Goal: Find specific page/section: Find specific page/section

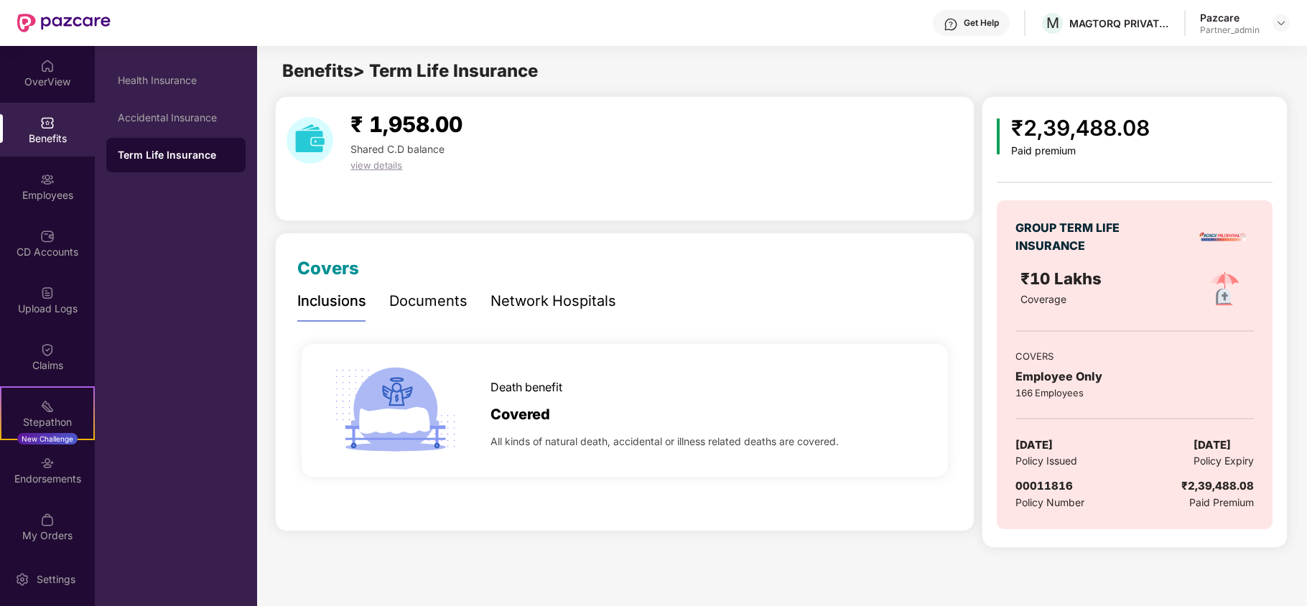
click at [1276, 13] on div "Pazcare Partner_admin" at bounding box center [1245, 23] width 90 height 25
click at [1276, 17] on img at bounding box center [1280, 22] width 11 height 11
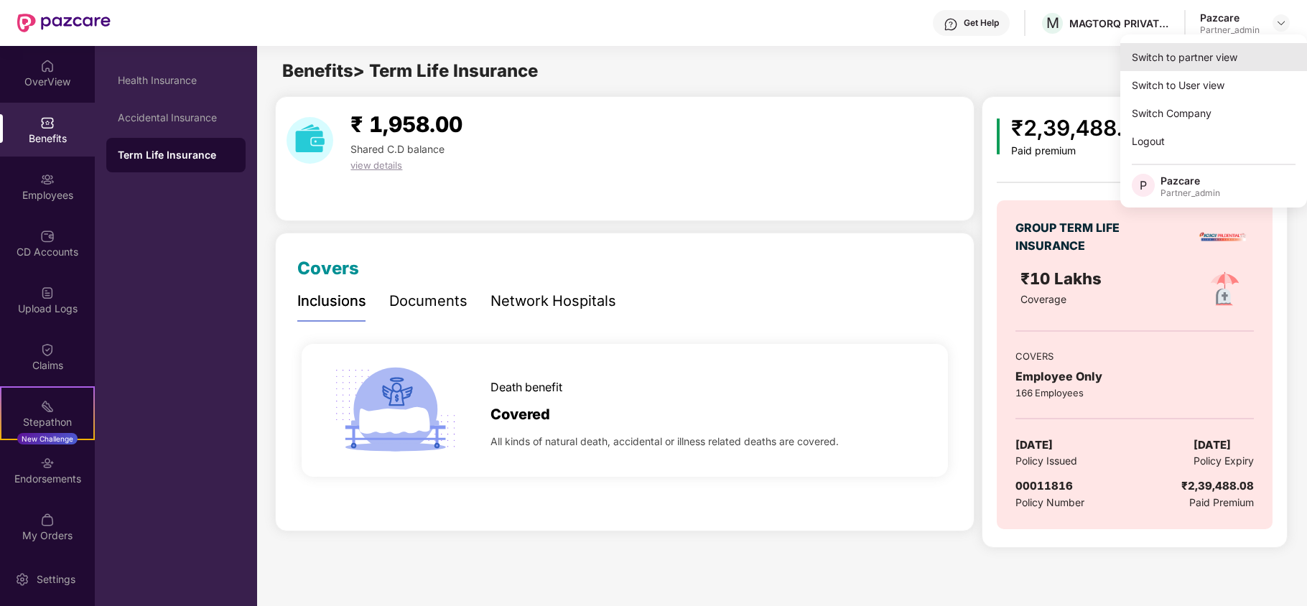
click at [1198, 61] on div "Switch to partner view" at bounding box center [1213, 57] width 187 height 28
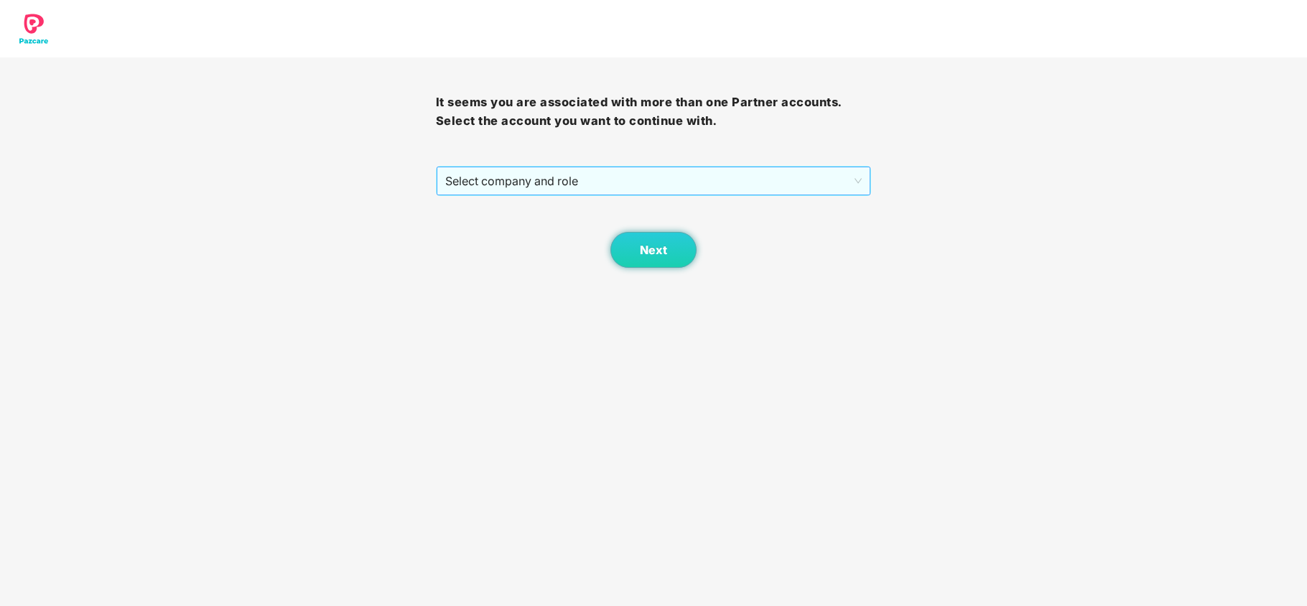
click at [521, 187] on span "Select company and role" at bounding box center [653, 180] width 417 height 27
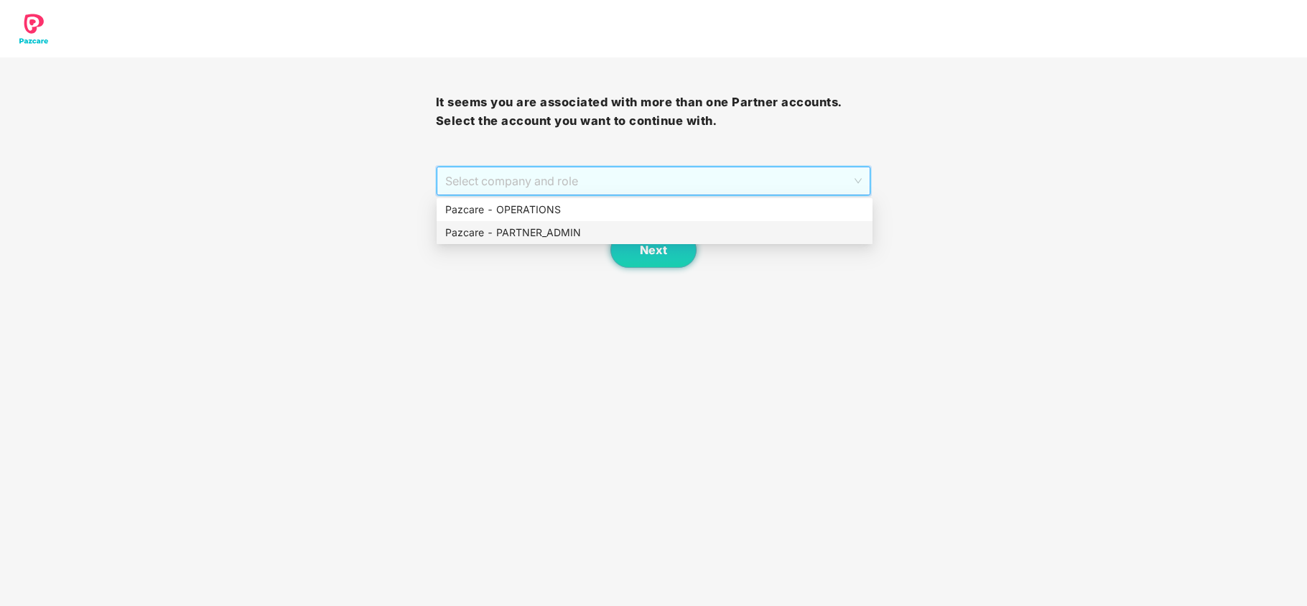
click at [500, 233] on div "Pazcare - PARTNER_ADMIN" at bounding box center [654, 233] width 419 height 16
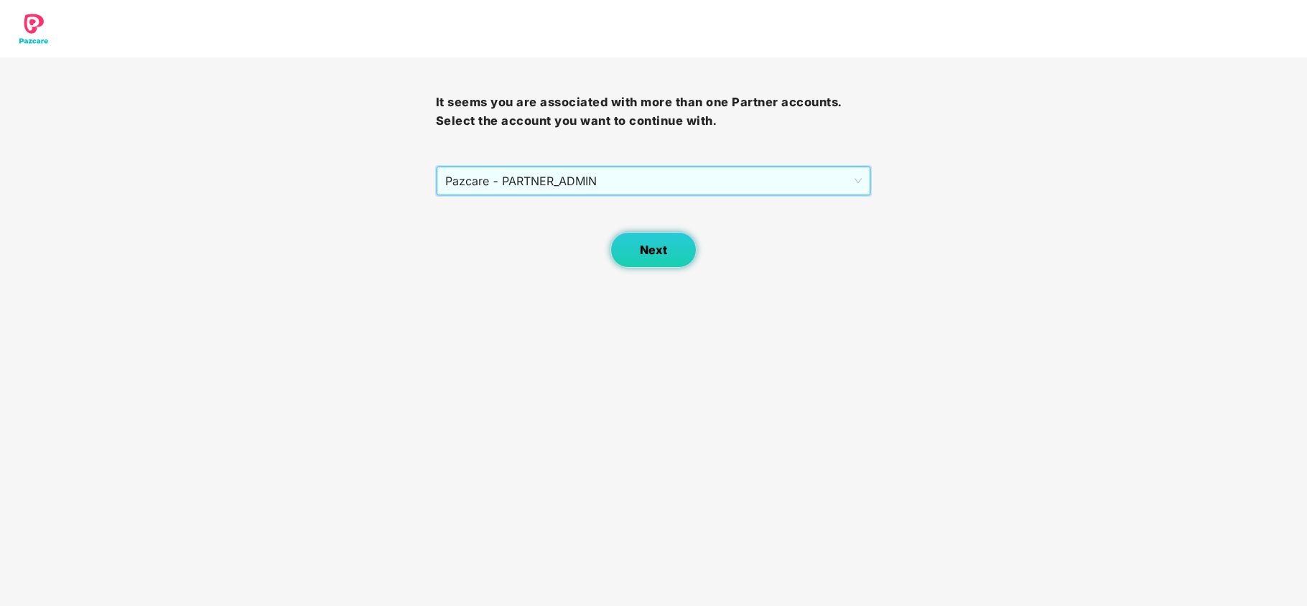
click at [645, 253] on span "Next" at bounding box center [653, 250] width 27 height 14
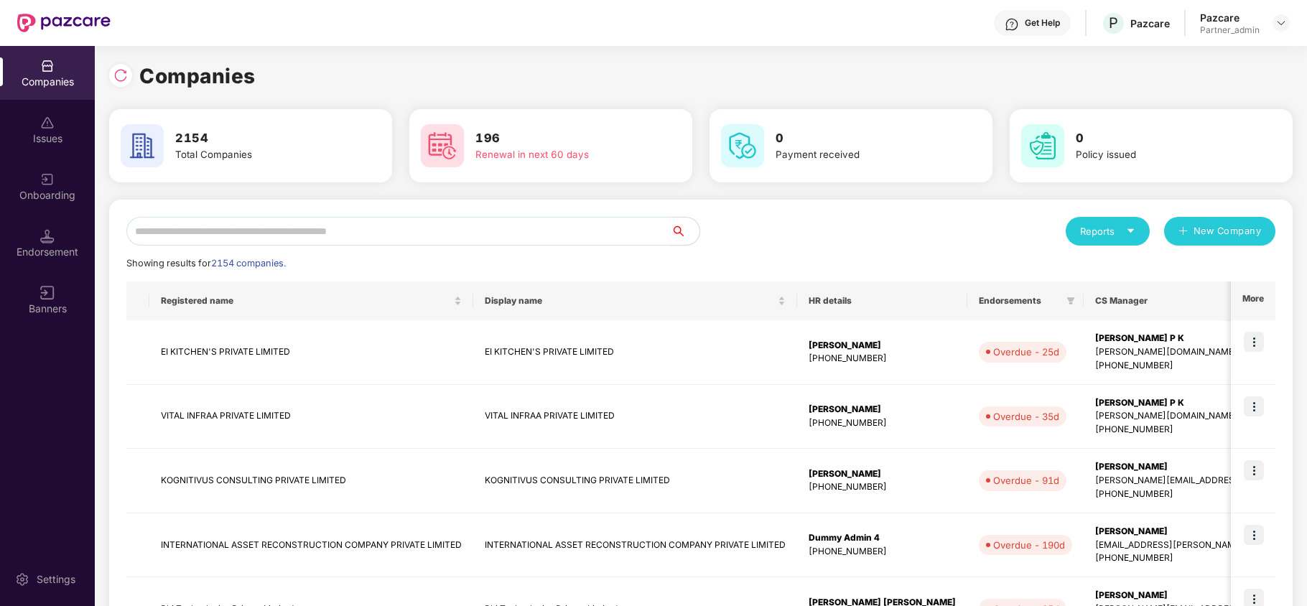
click at [602, 233] on input "text" at bounding box center [398, 231] width 544 height 29
paste input "*******"
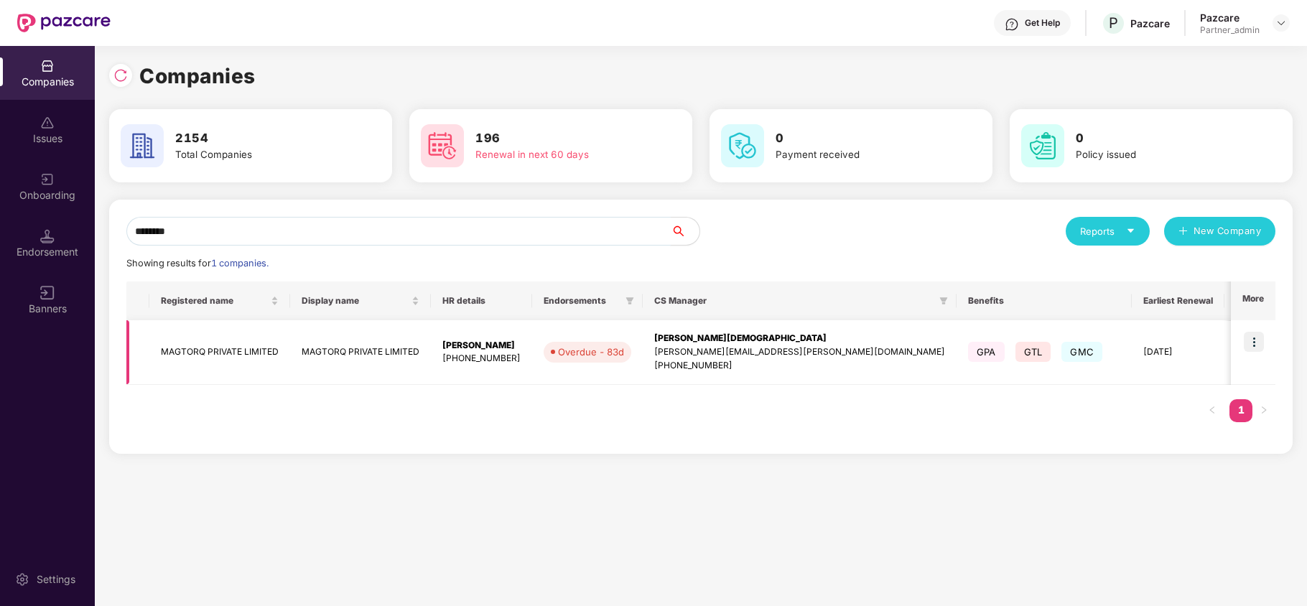
type input "*******"
click at [1250, 336] on img at bounding box center [1253, 342] width 20 height 20
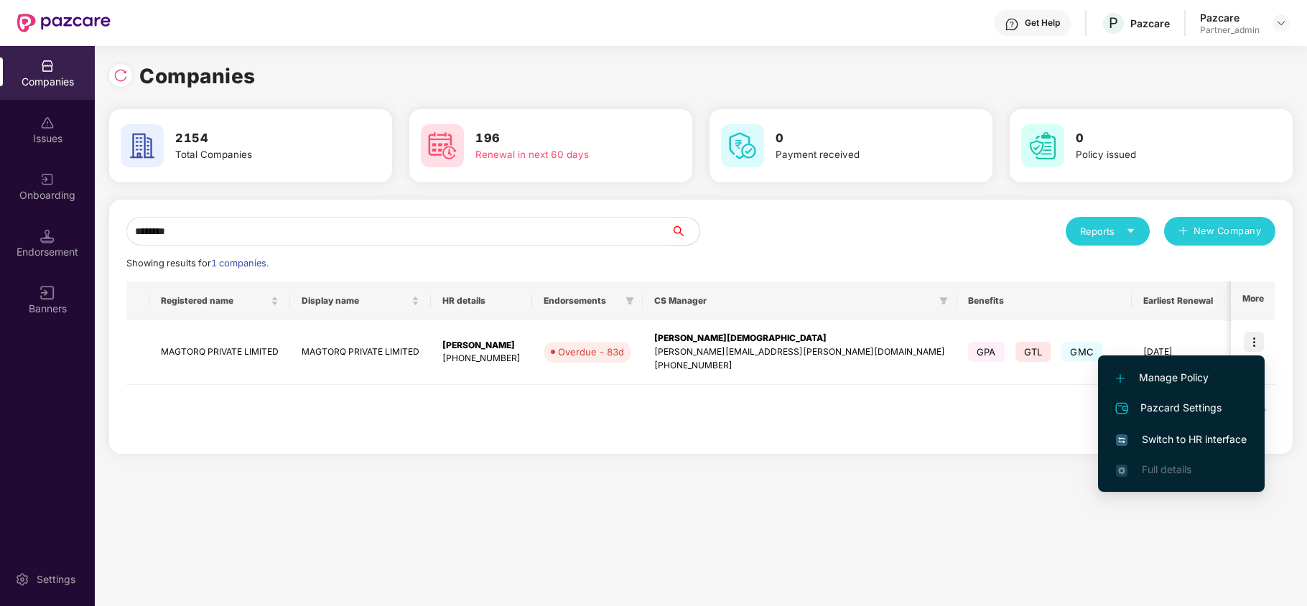
click at [1164, 439] on span "Switch to HR interface" at bounding box center [1181, 439] width 131 height 16
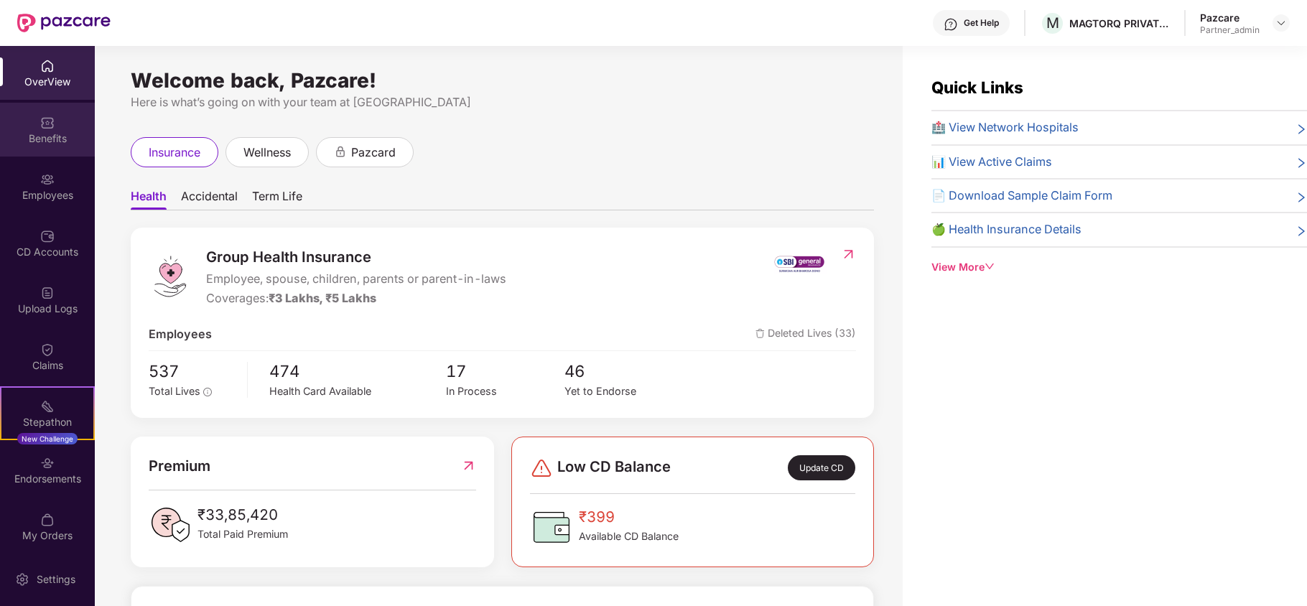
click at [19, 146] on div "Benefits" at bounding box center [47, 130] width 95 height 54
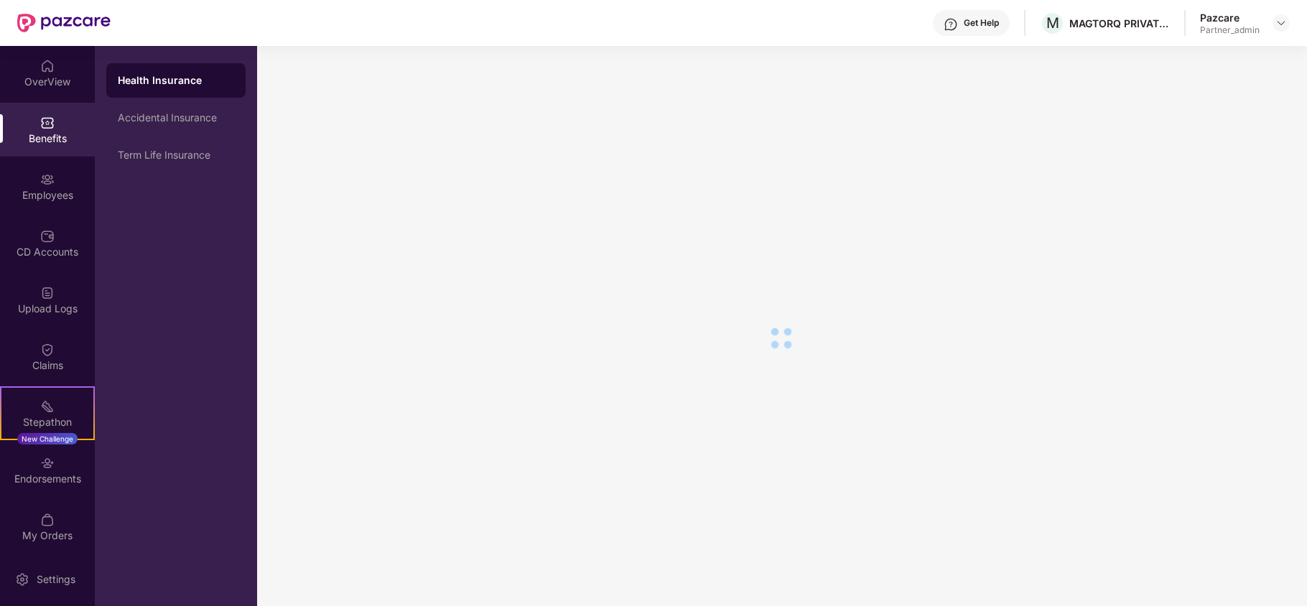
click at [147, 144] on div "Term Life Insurance" at bounding box center [175, 155] width 139 height 34
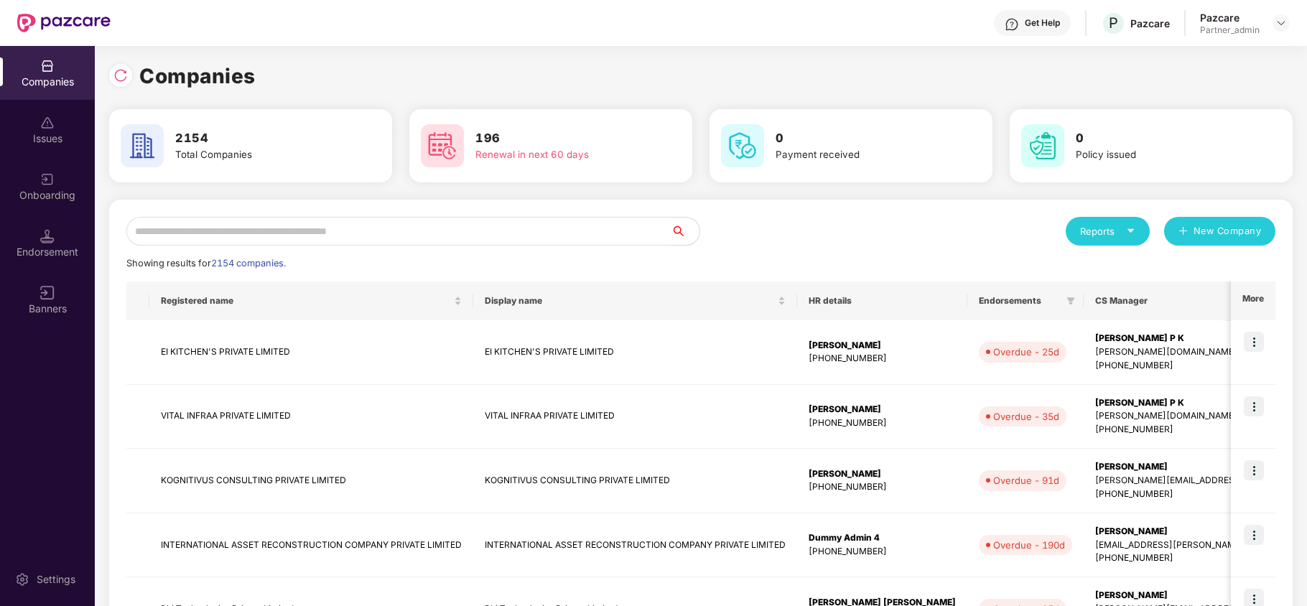
click at [308, 237] on input "text" at bounding box center [398, 231] width 544 height 29
paste input "**********"
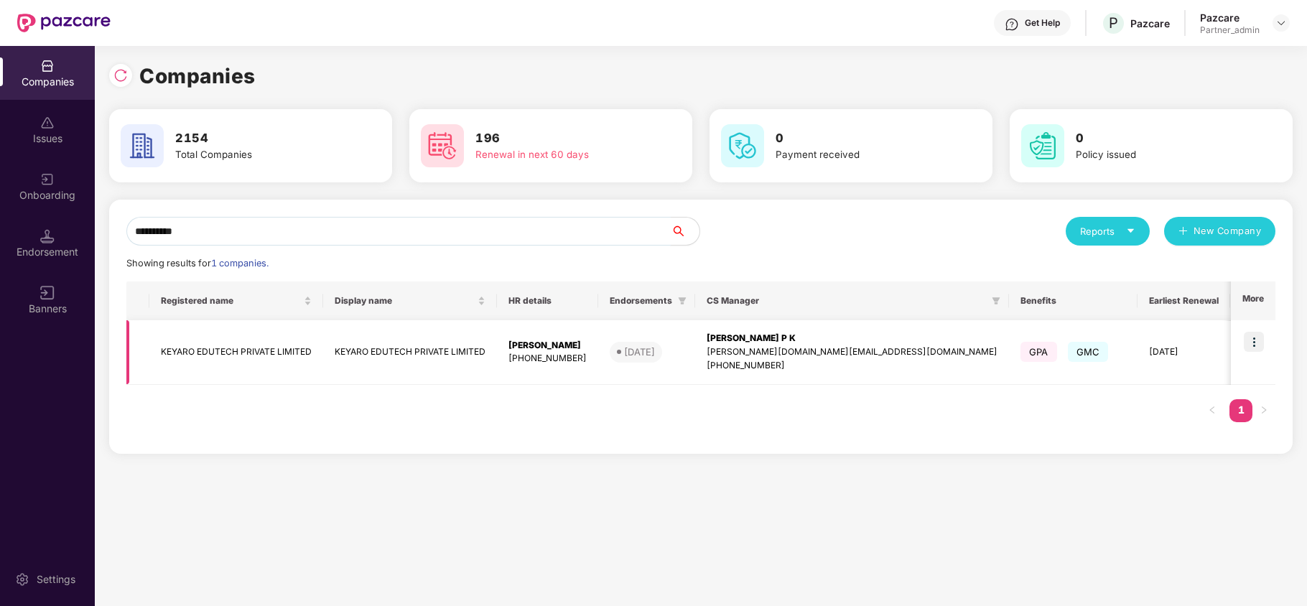
type input "**********"
click at [1256, 342] on img at bounding box center [1253, 342] width 20 height 20
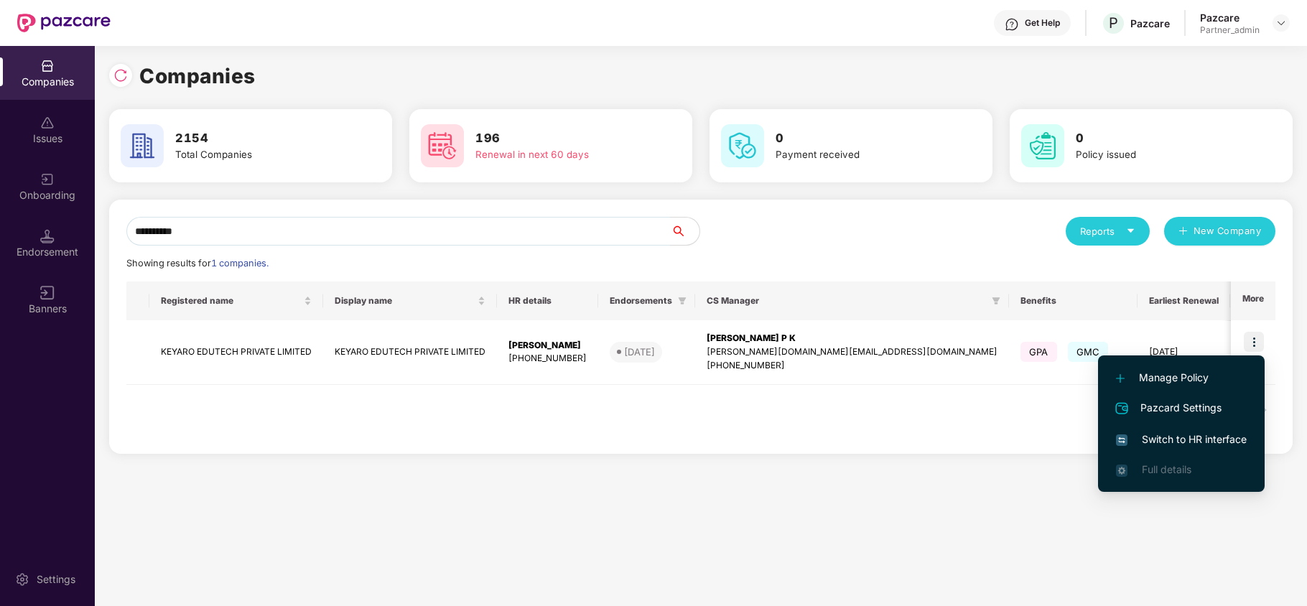
click at [1207, 429] on li "Switch to HR interface" at bounding box center [1181, 439] width 167 height 30
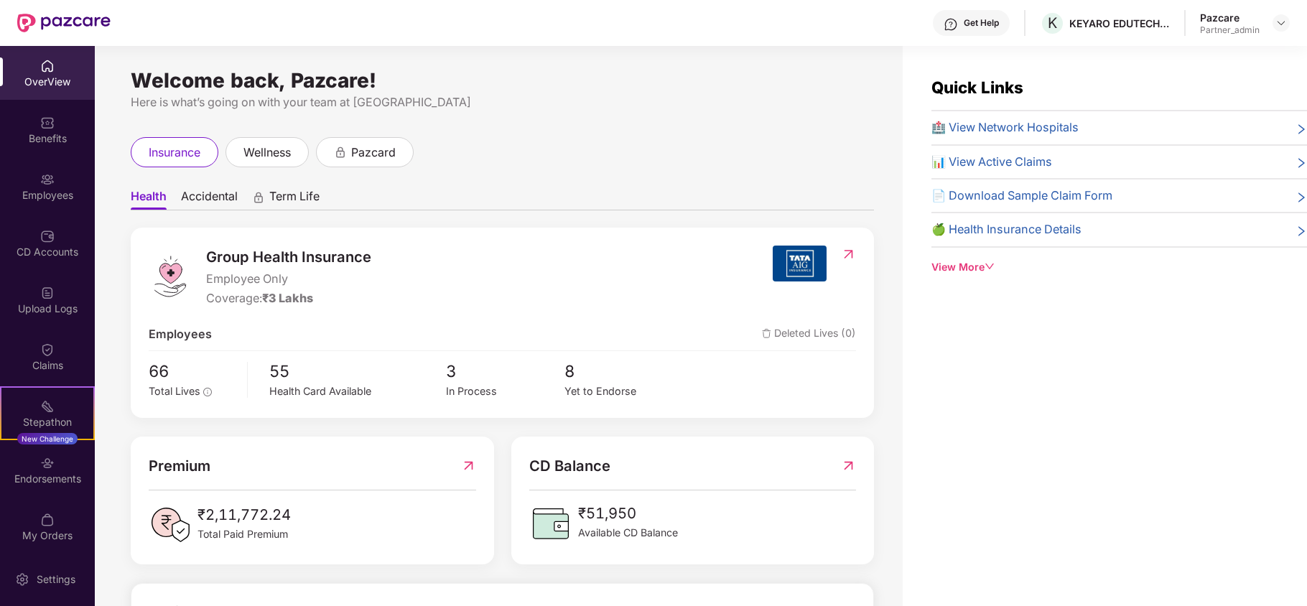
click at [30, 124] on div "Benefits" at bounding box center [47, 130] width 95 height 54
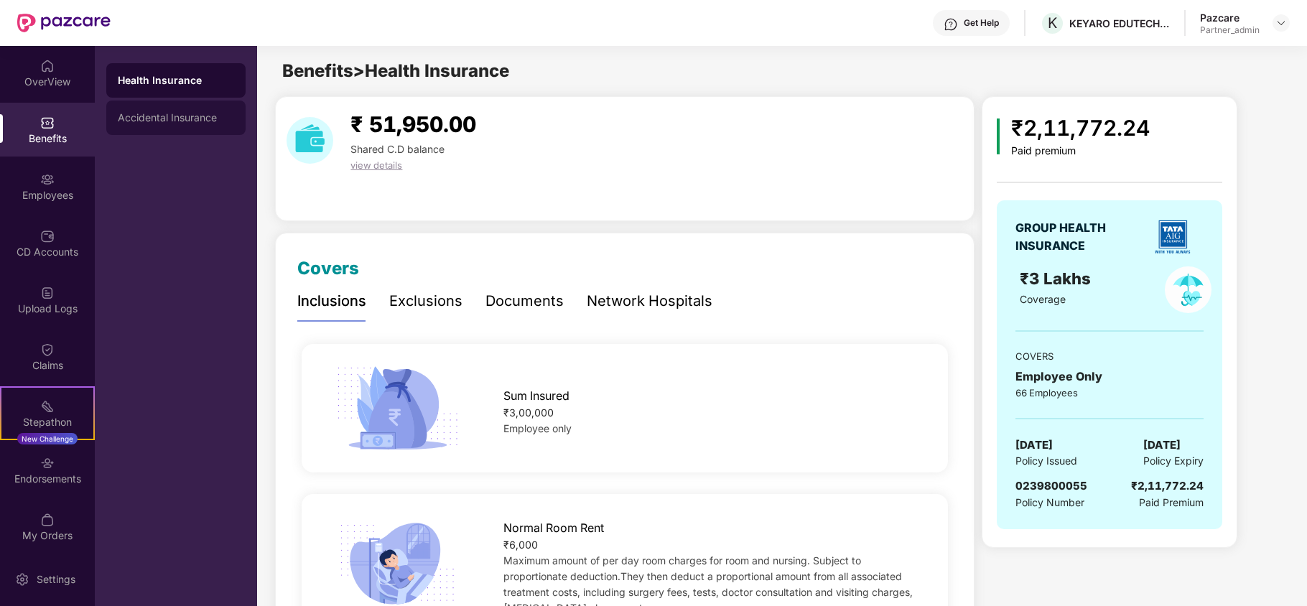
click at [144, 116] on div "Accidental Insurance" at bounding box center [176, 117] width 116 height 11
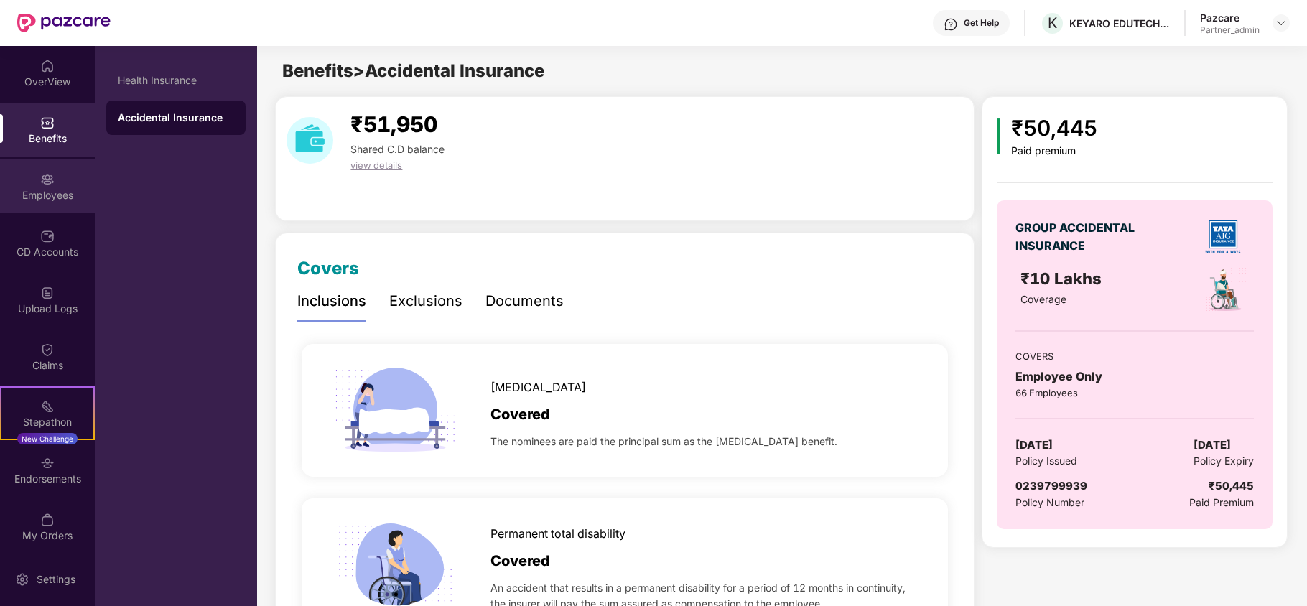
click at [55, 185] on div "Employees" at bounding box center [47, 186] width 95 height 54
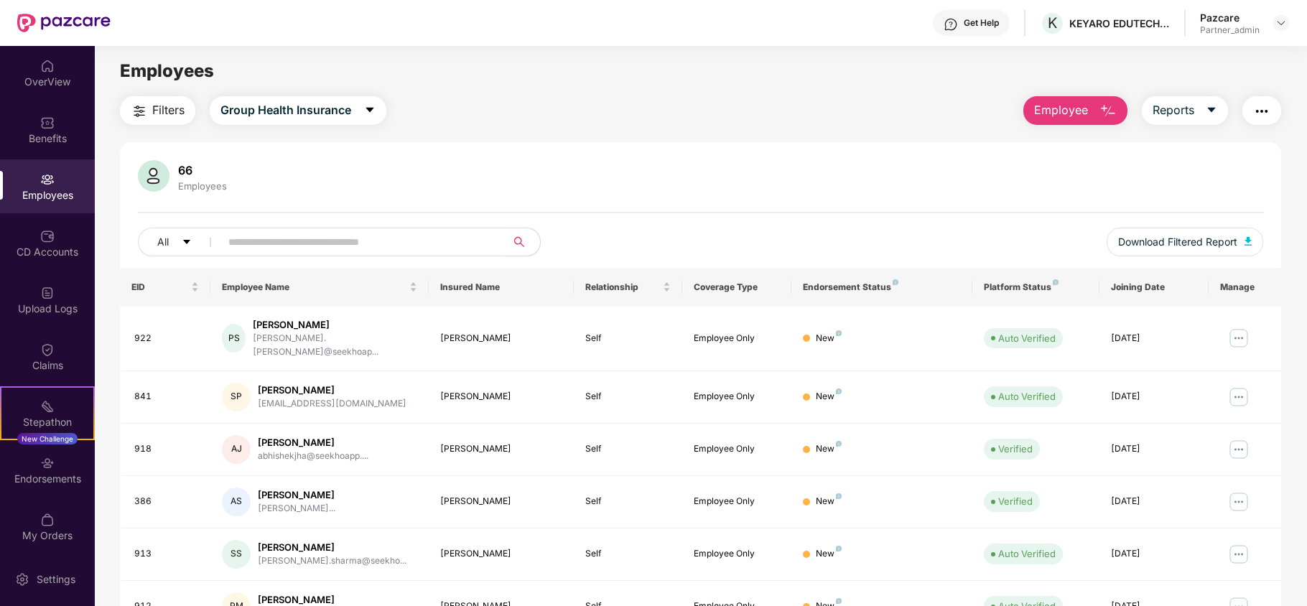
click at [155, 109] on span "Filters" at bounding box center [168, 110] width 32 height 18
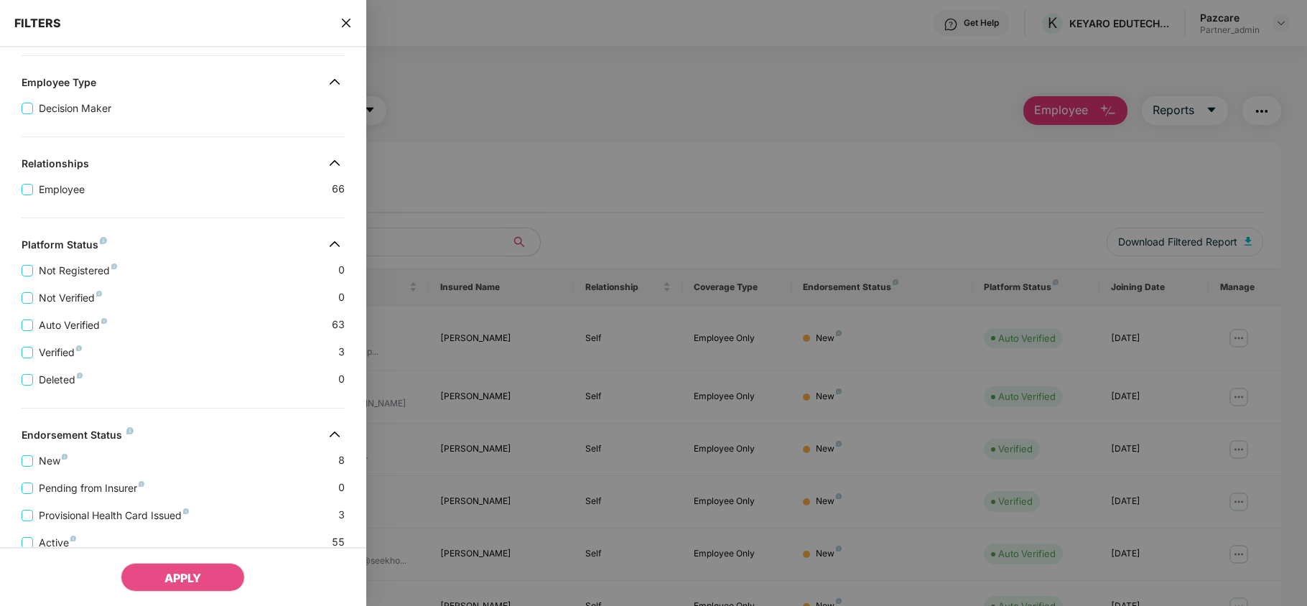
scroll to position [284, 0]
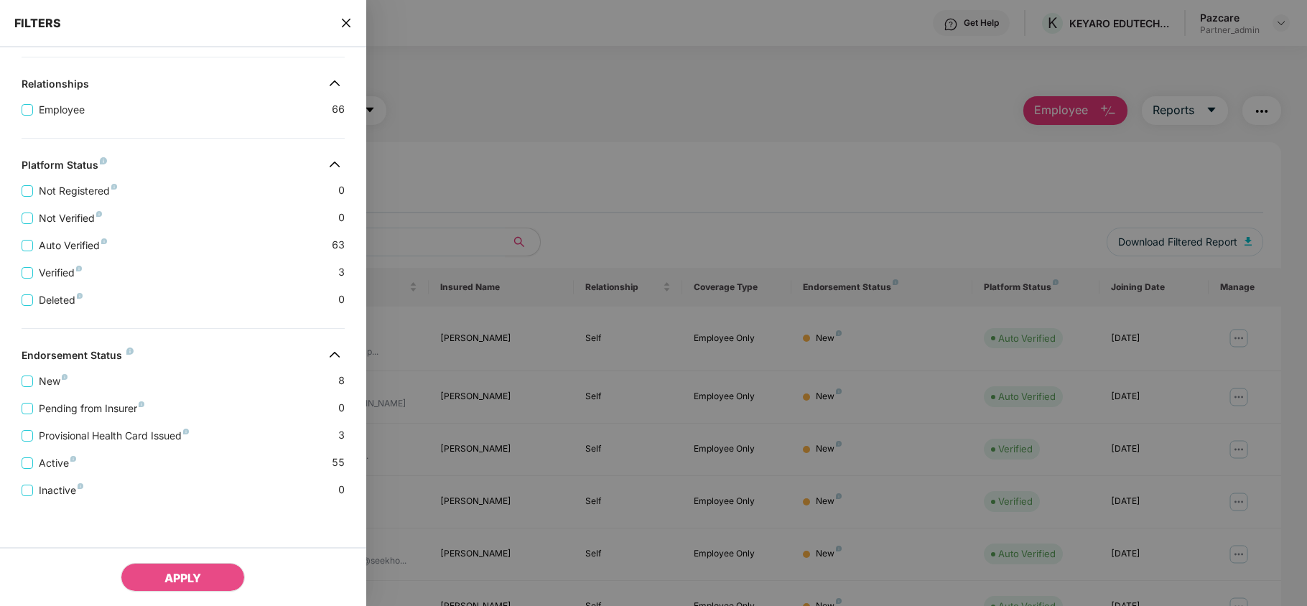
click at [349, 21] on icon "close" at bounding box center [345, 22] width 11 height 11
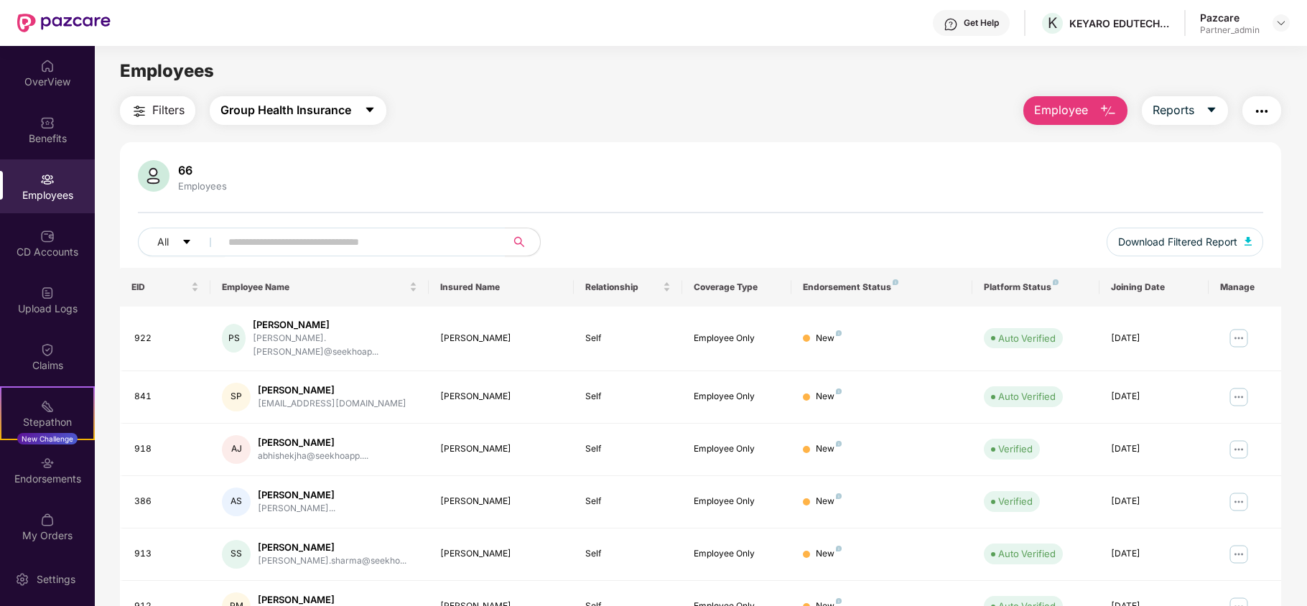
click at [316, 121] on button "Group Health Insurance" at bounding box center [298, 110] width 177 height 29
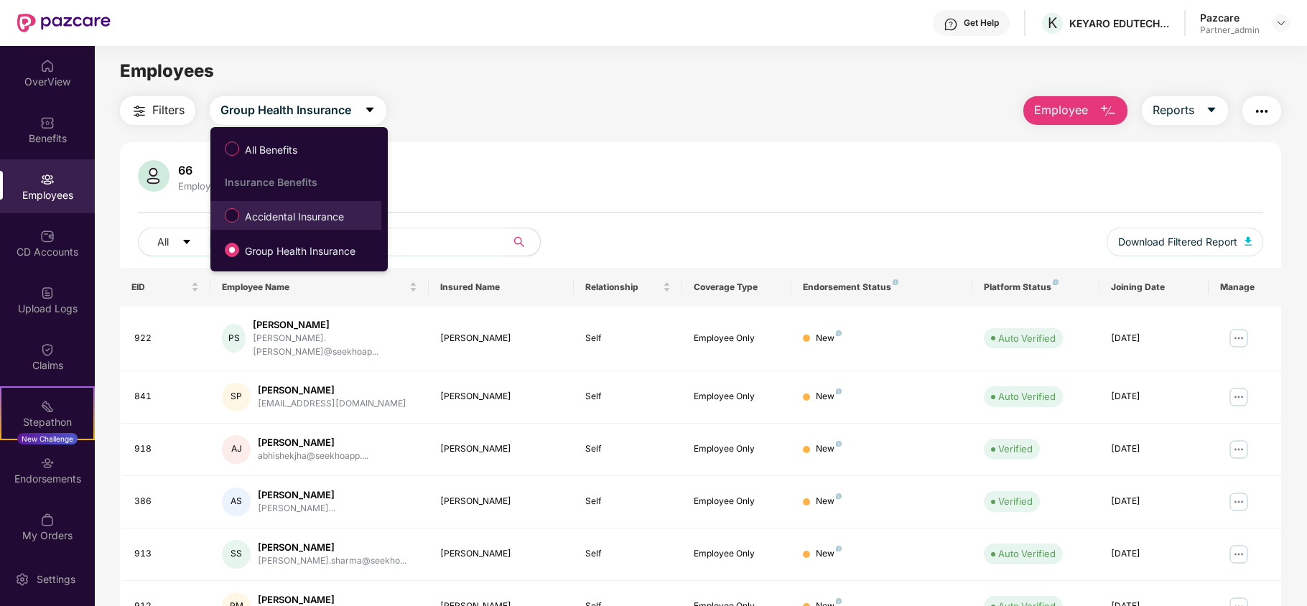
click at [287, 215] on span "Accidental Insurance" at bounding box center [294, 217] width 111 height 16
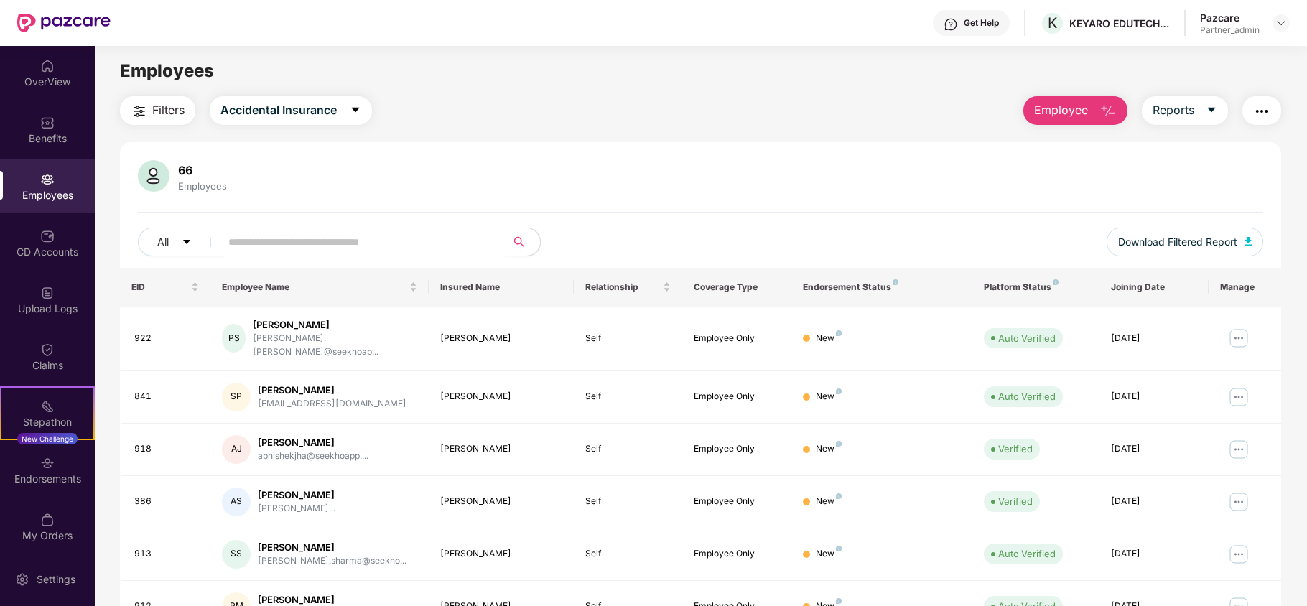
click at [158, 111] on span "Filters" at bounding box center [168, 110] width 32 height 18
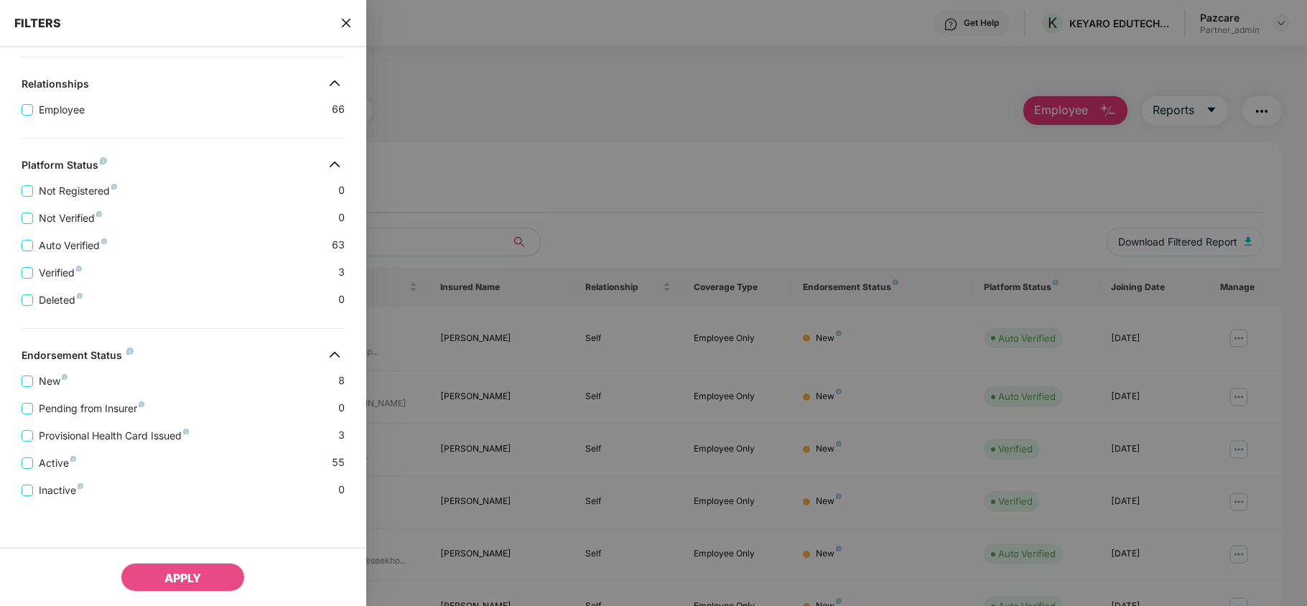
click at [345, 24] on icon "close" at bounding box center [345, 23] width 9 height 9
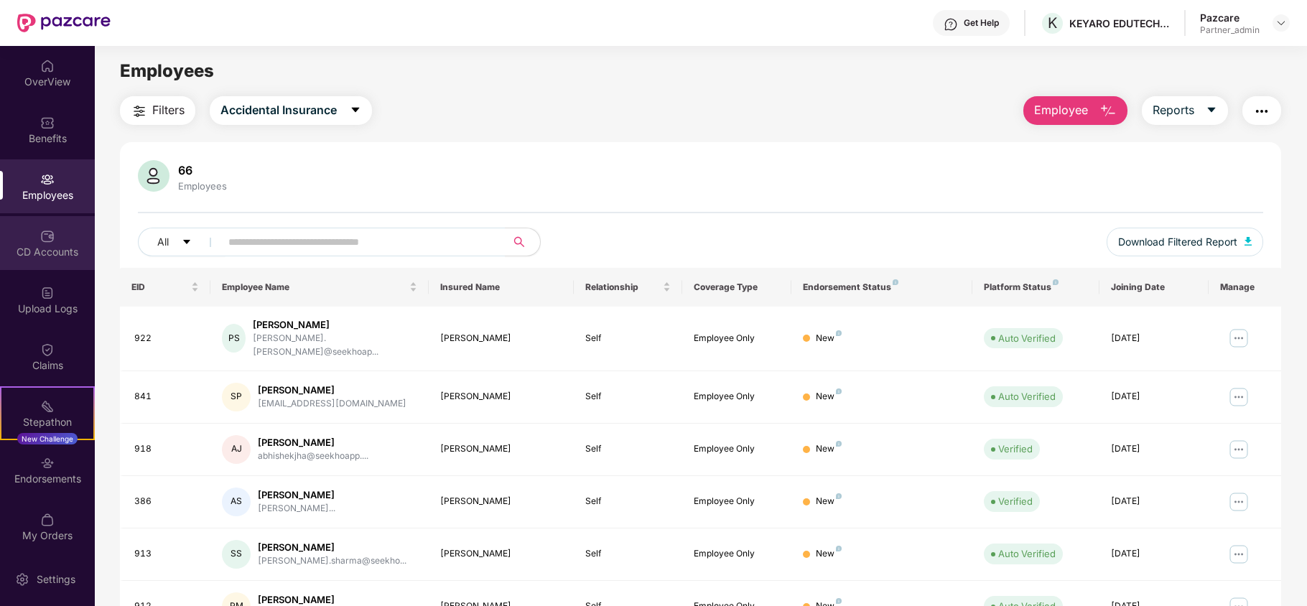
click at [18, 248] on div "CD Accounts" at bounding box center [47, 252] width 95 height 14
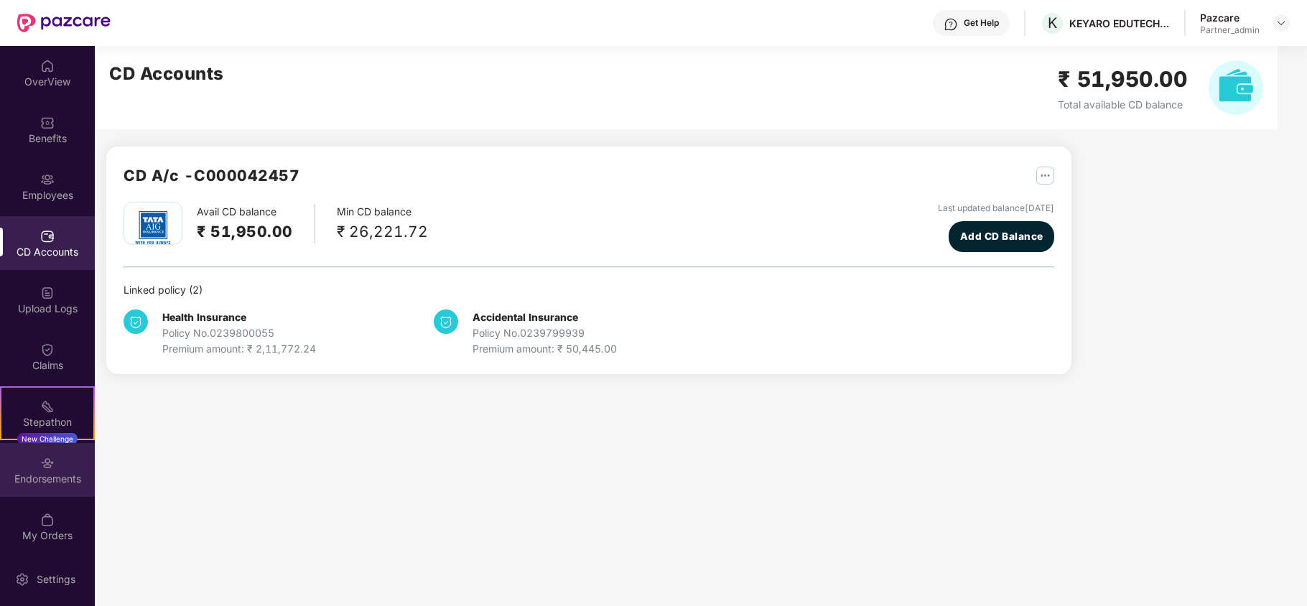
click at [60, 480] on div "Endorsements" at bounding box center [47, 479] width 95 height 14
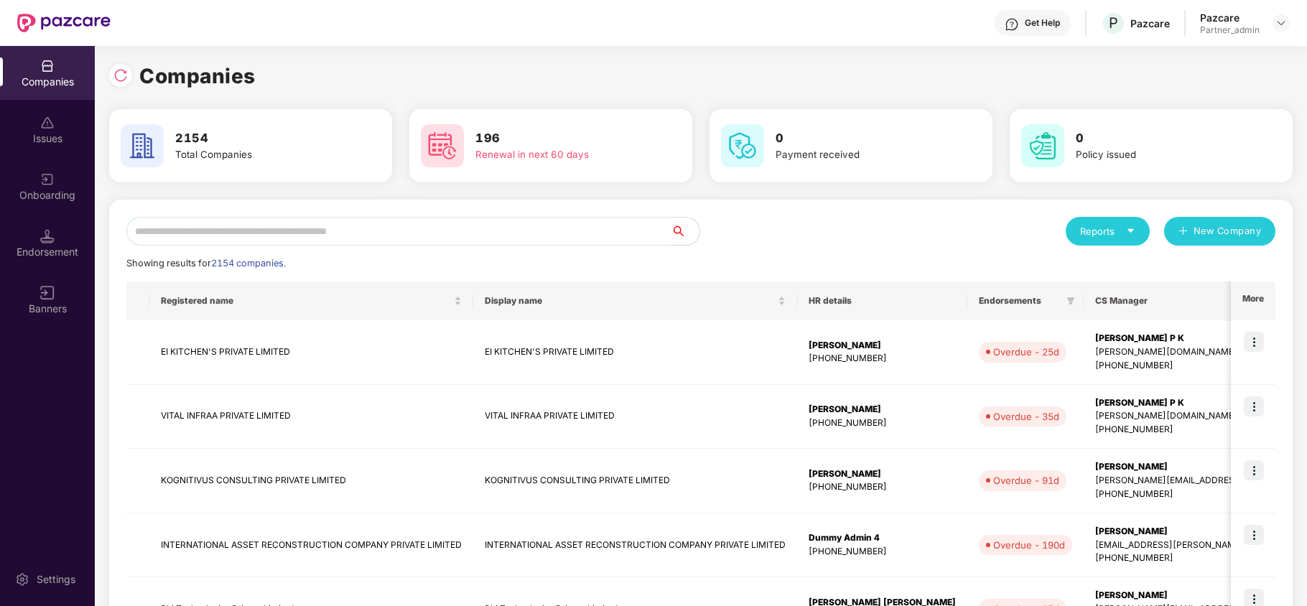
click at [182, 220] on input "text" at bounding box center [398, 231] width 544 height 29
paste input "**********"
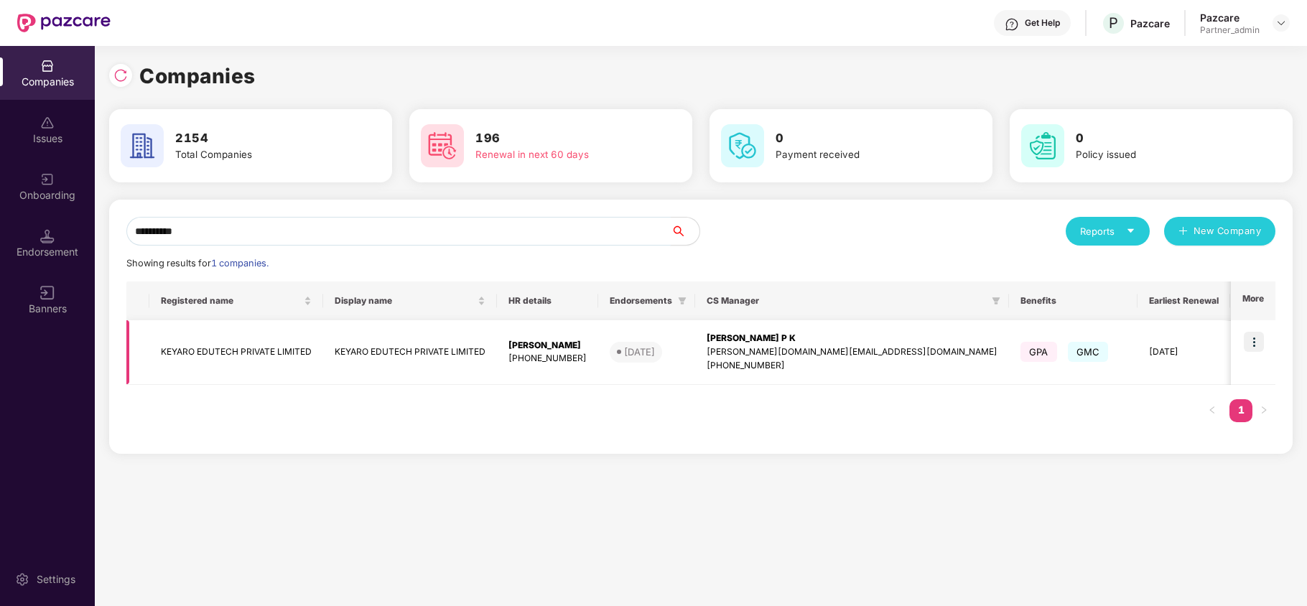
type input "**********"
click at [173, 353] on td "KEYARO EDUTECH PRIVATE LIMITED" at bounding box center [236, 352] width 174 height 65
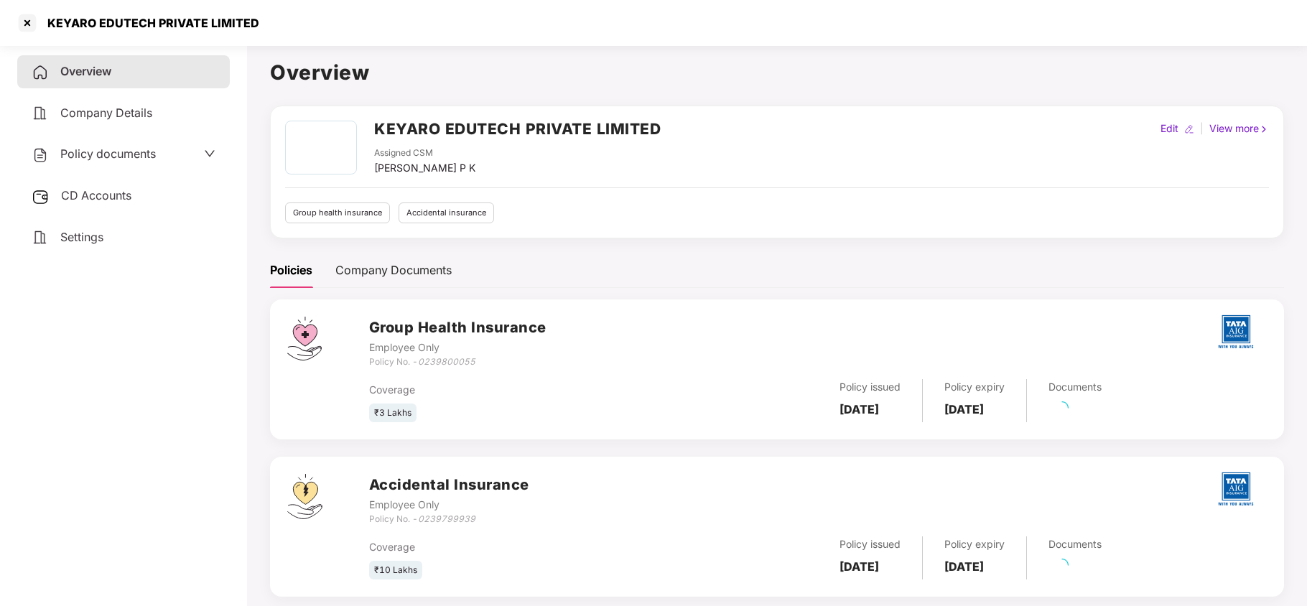
click at [50, 238] on div "Settings" at bounding box center [123, 237] width 213 height 33
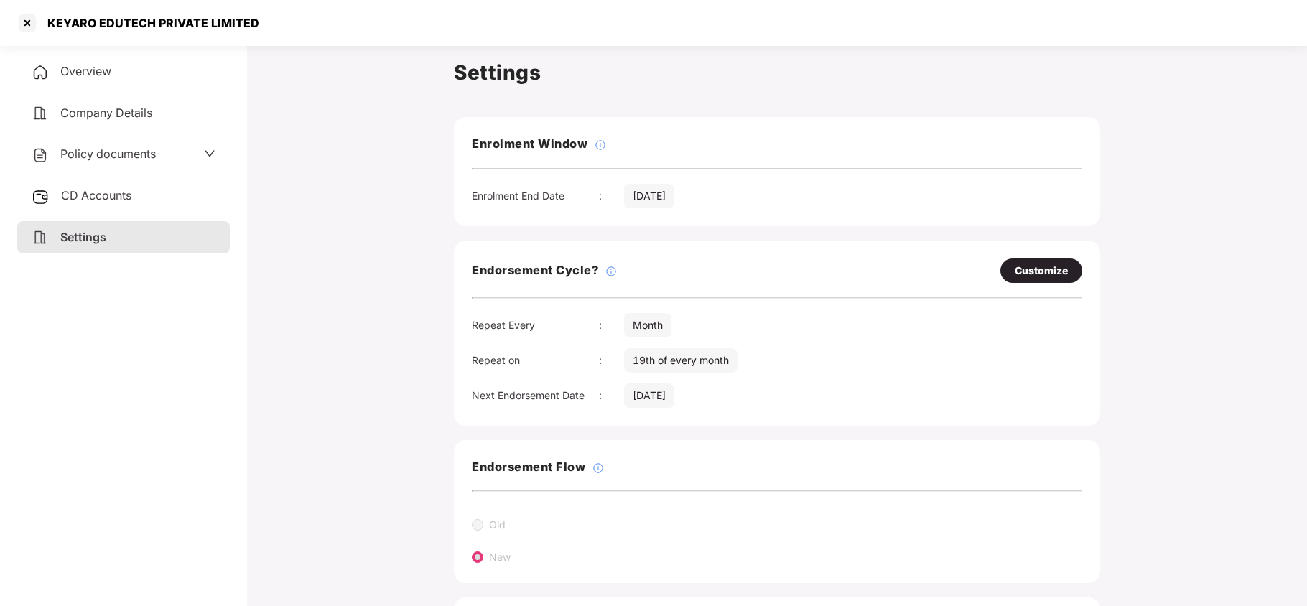
click at [1040, 268] on div "Customize" at bounding box center [1040, 271] width 53 height 16
select select "*****"
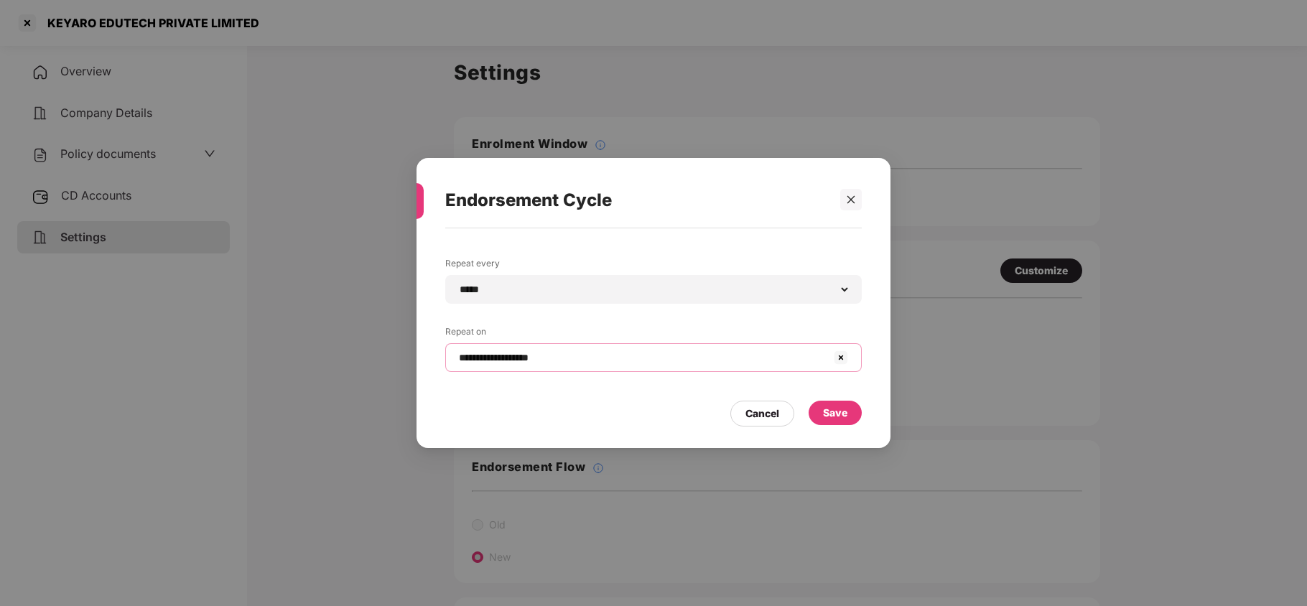
click at [630, 354] on input "**********" at bounding box center [644, 357] width 375 height 15
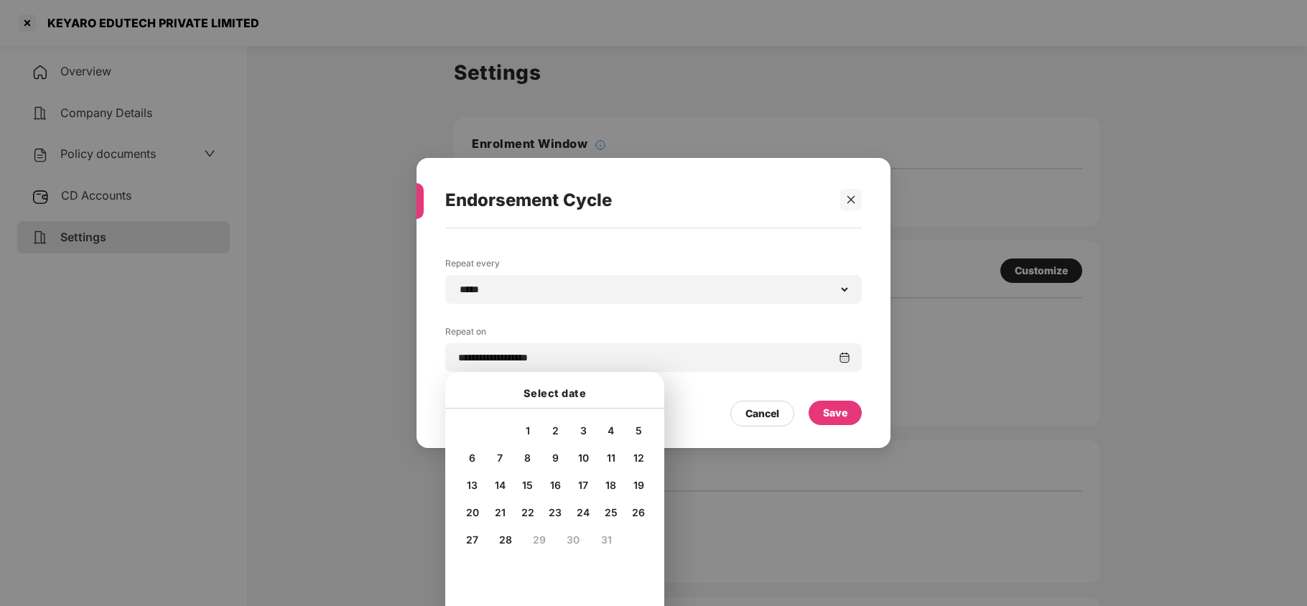
click at [469, 511] on span "20" at bounding box center [472, 512] width 13 height 12
type input "**********"
click at [831, 409] on div "Save" at bounding box center [835, 413] width 24 height 16
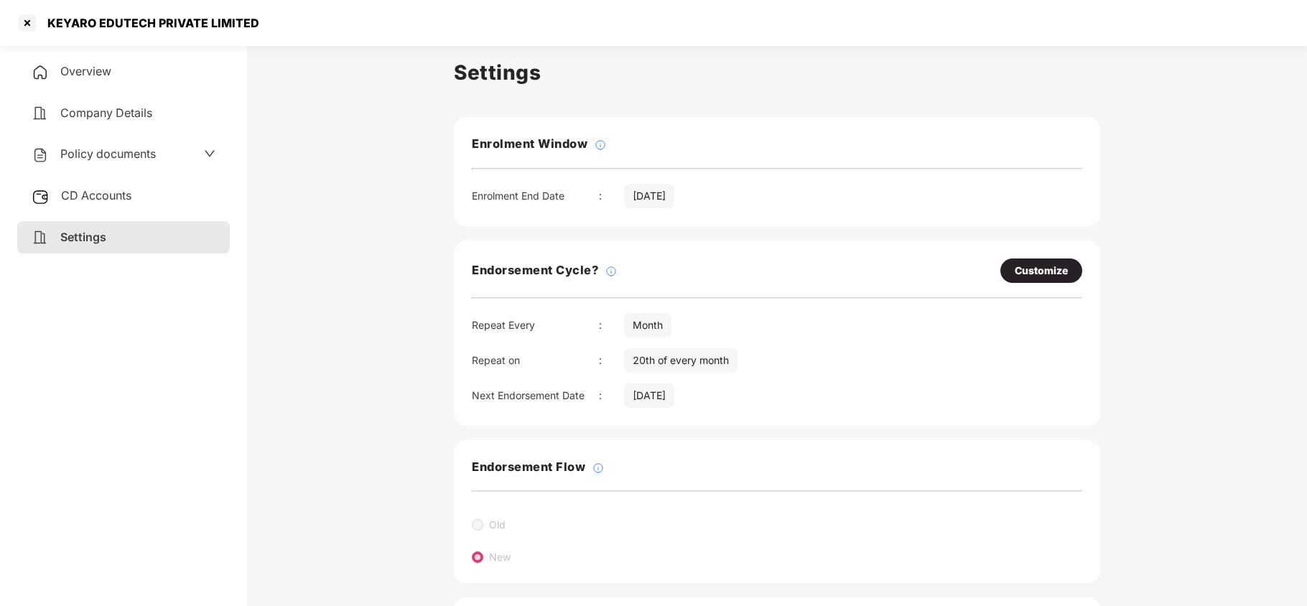
click at [83, 154] on span "Policy documents" at bounding box center [107, 153] width 95 height 14
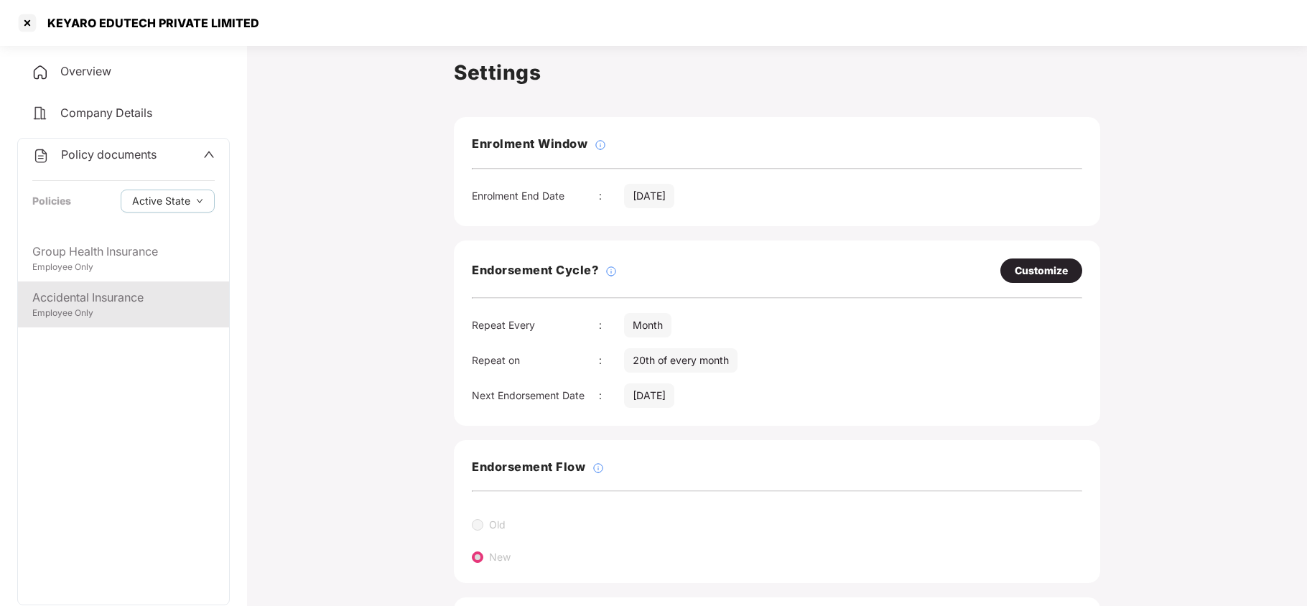
click at [121, 307] on div "Employee Only" at bounding box center [123, 314] width 182 height 14
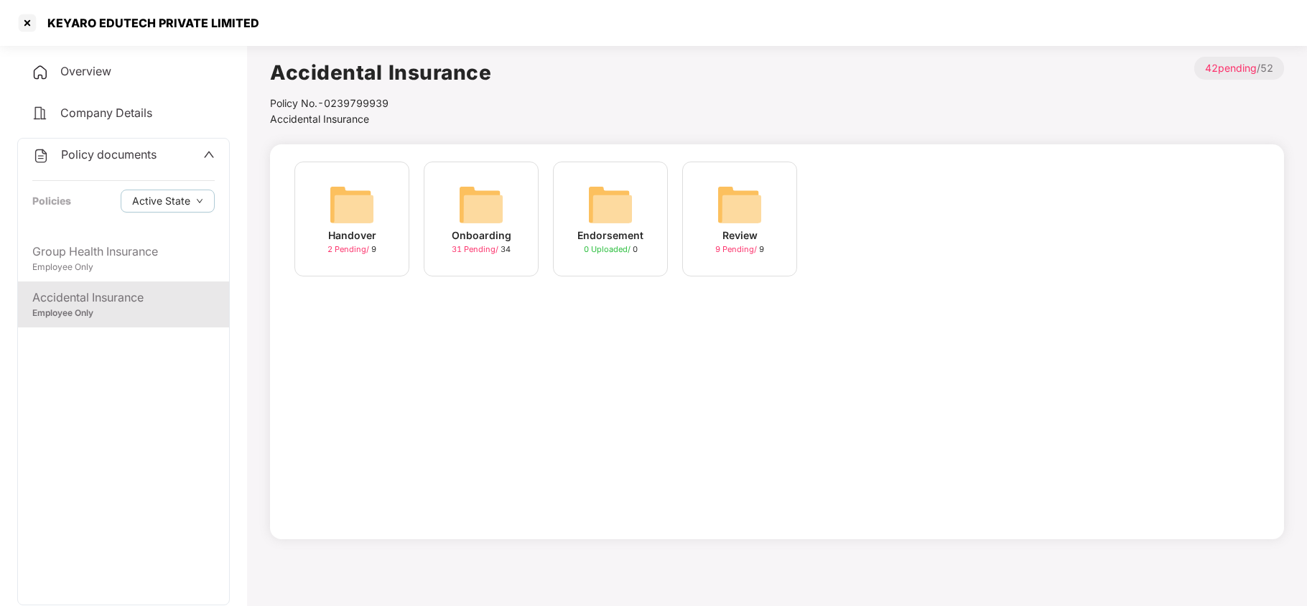
click at [484, 205] on img at bounding box center [481, 205] width 46 height 46
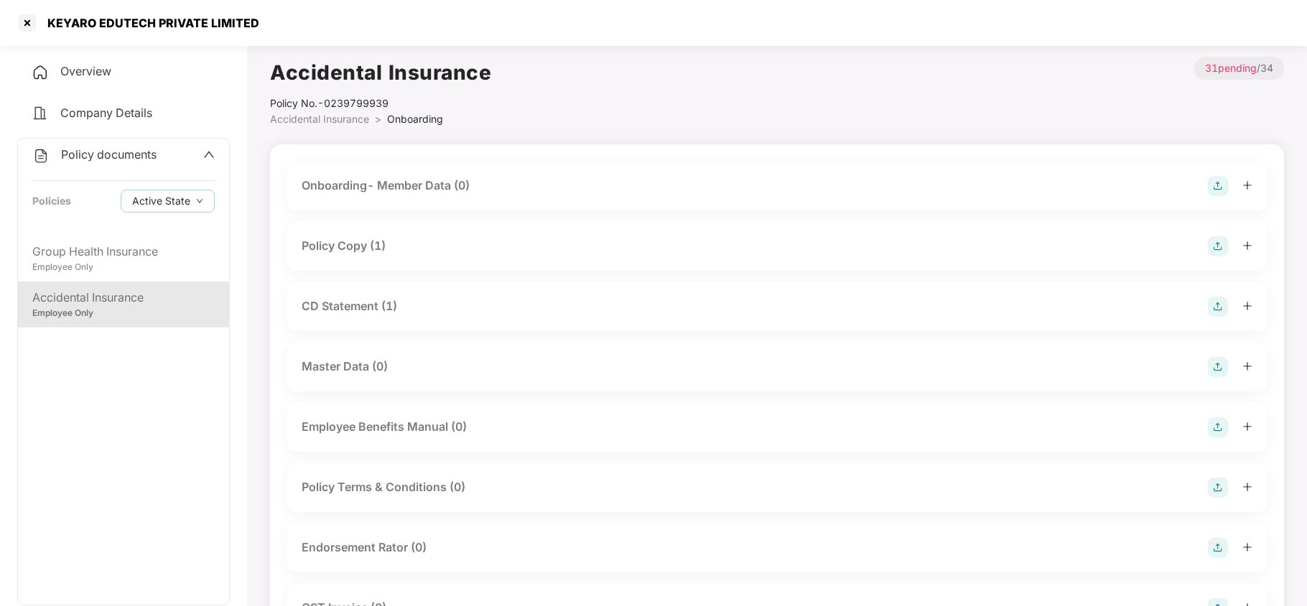
click at [380, 238] on div "Policy Copy (1)" at bounding box center [344, 246] width 84 height 18
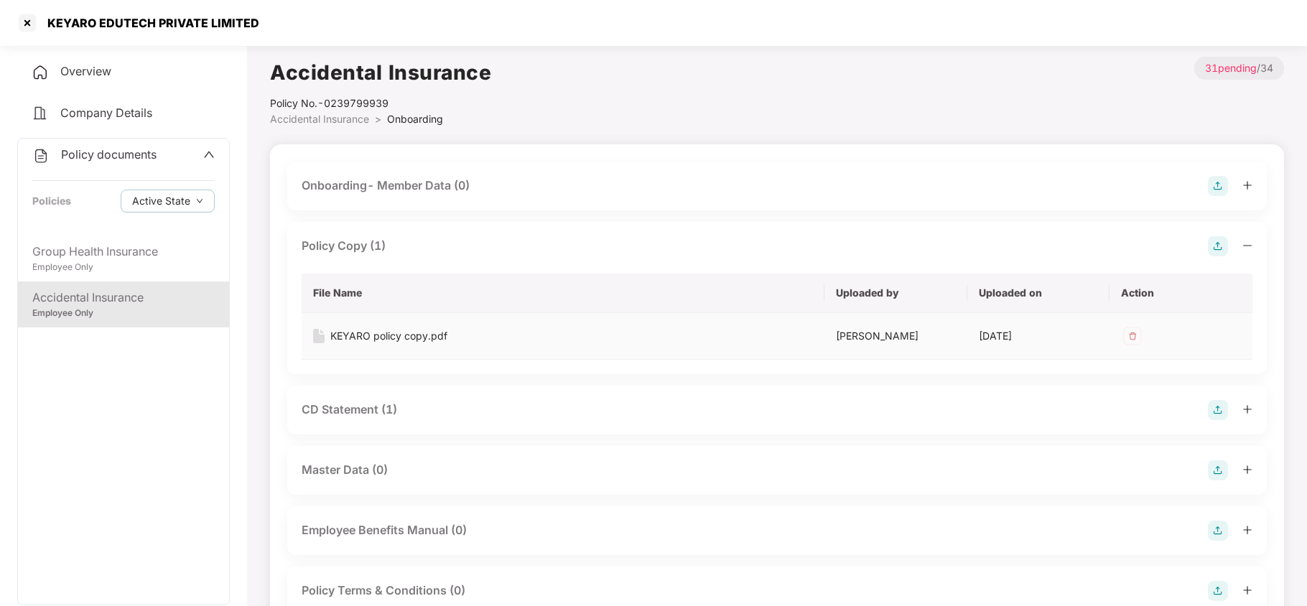
click at [446, 337] on div "KEYARO policy copy.pdf" at bounding box center [563, 336] width 500 height 16
click at [406, 333] on div "KEYARO policy copy.pdf" at bounding box center [388, 336] width 117 height 16
click at [369, 414] on div "CD Statement (1)" at bounding box center [349, 410] width 95 height 18
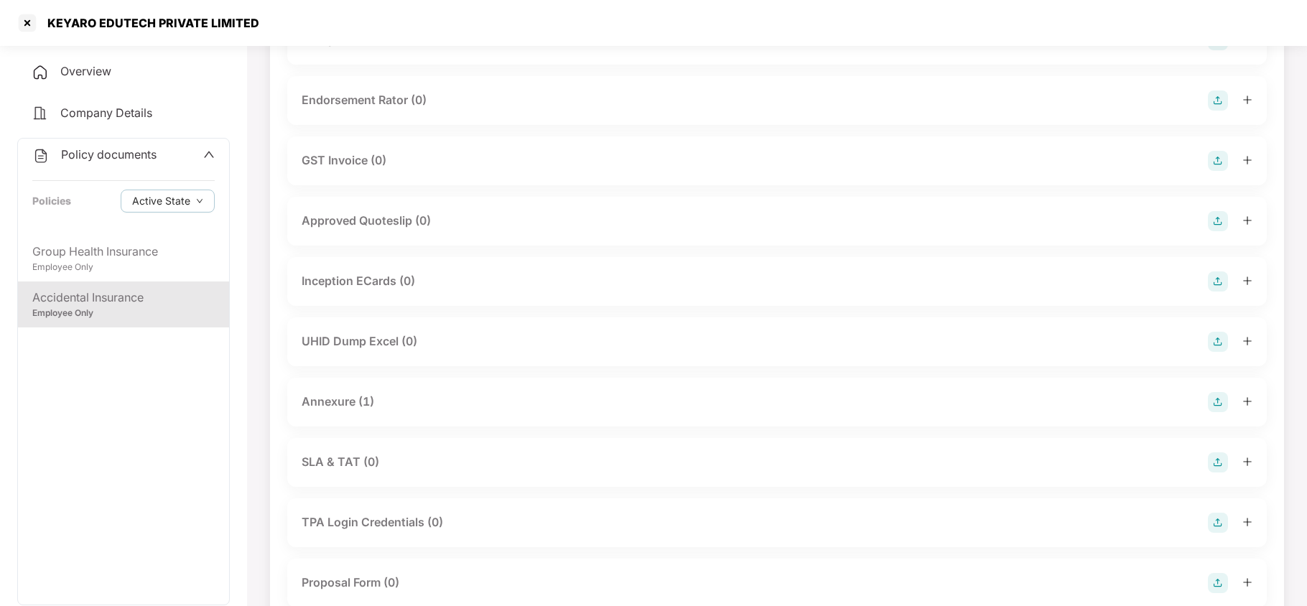
scroll to position [670, 0]
click at [368, 389] on div "Annexure (1)" at bounding box center [338, 398] width 73 height 18
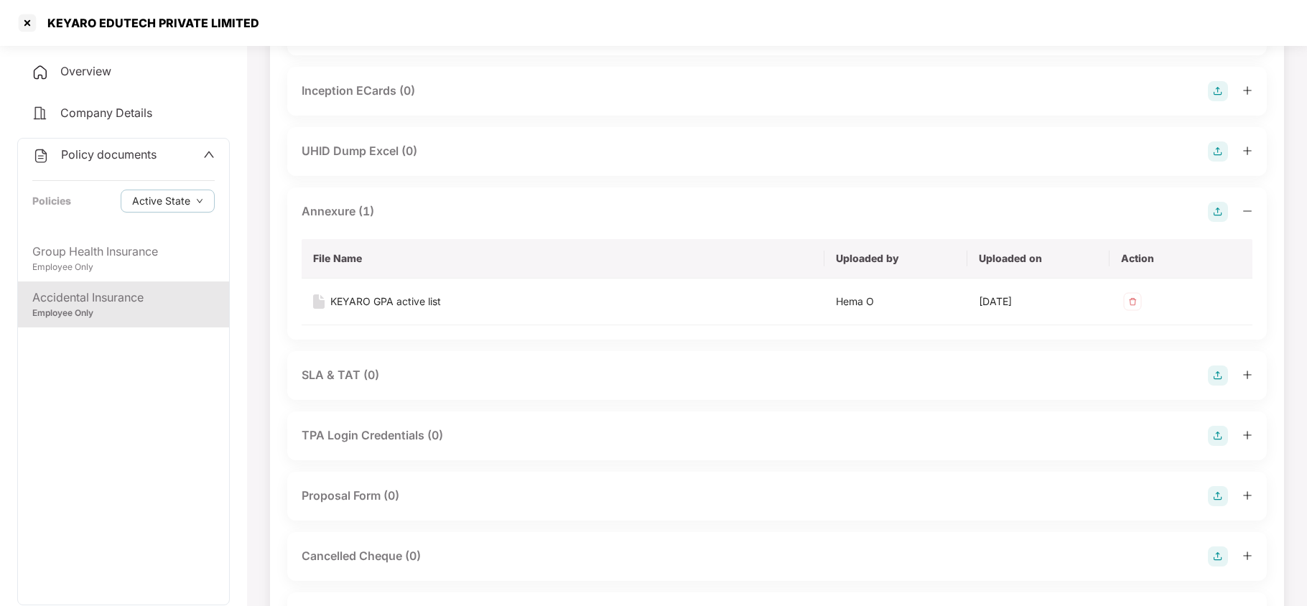
scroll to position [862, 0]
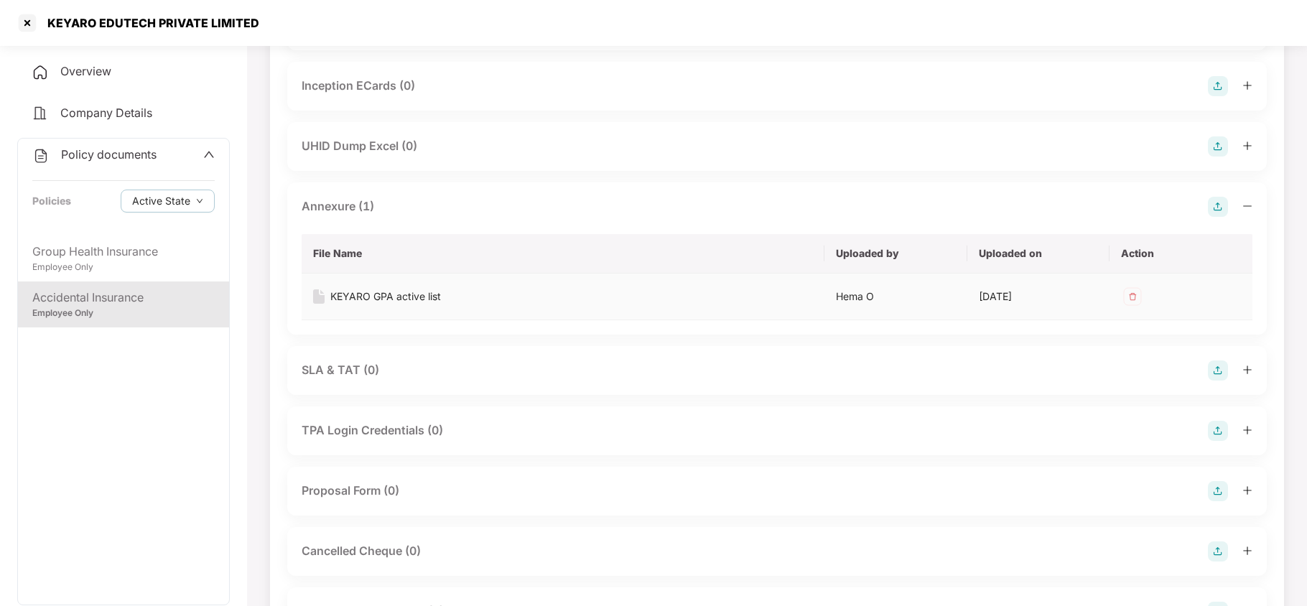
click at [402, 289] on div "KEYARO GPA active list" at bounding box center [385, 297] width 111 height 16
click at [159, 251] on div "Group Health Insurance" at bounding box center [123, 252] width 182 height 18
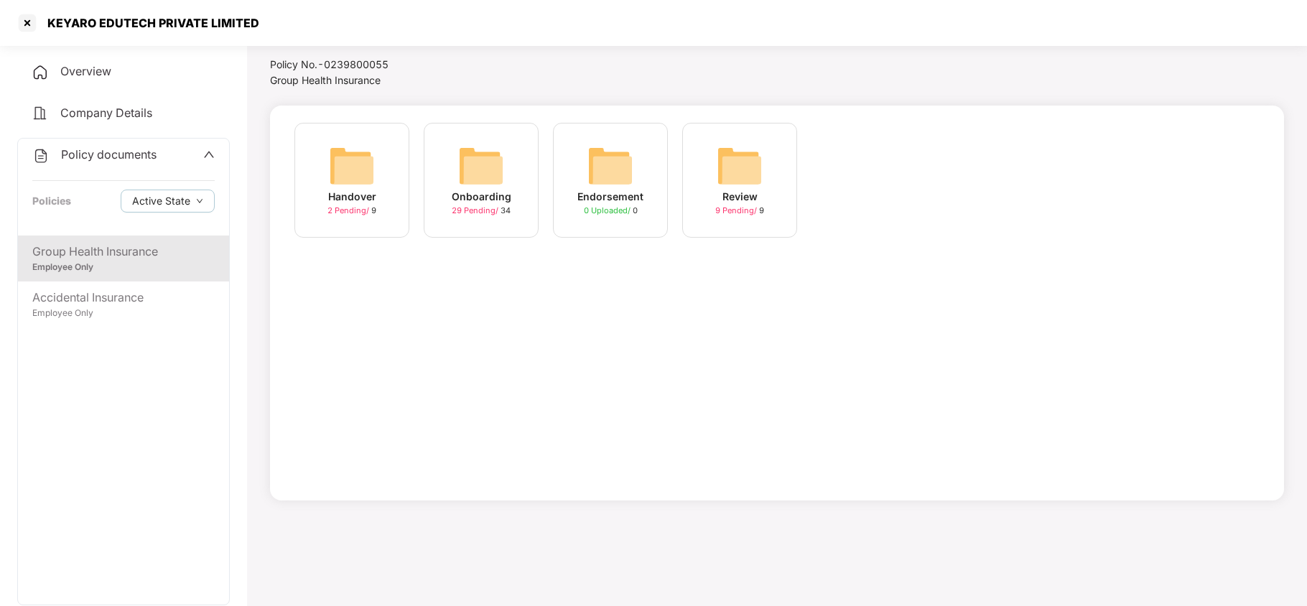
click at [498, 175] on img at bounding box center [481, 166] width 46 height 46
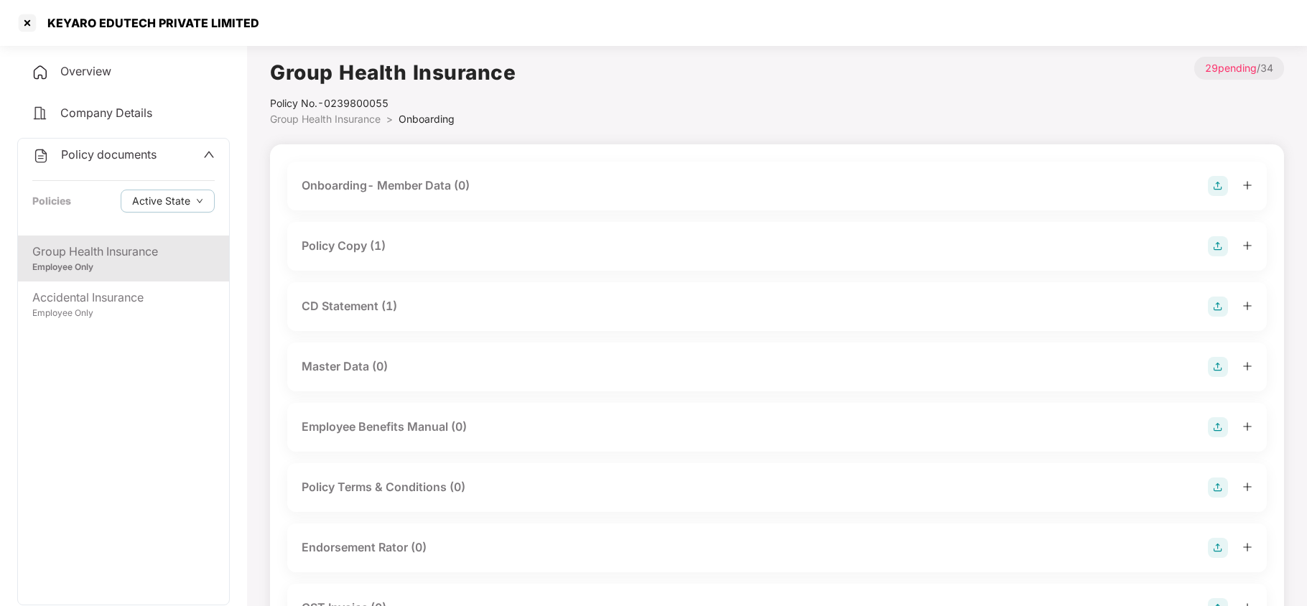
click at [377, 248] on div "Policy Copy (1)" at bounding box center [344, 246] width 84 height 18
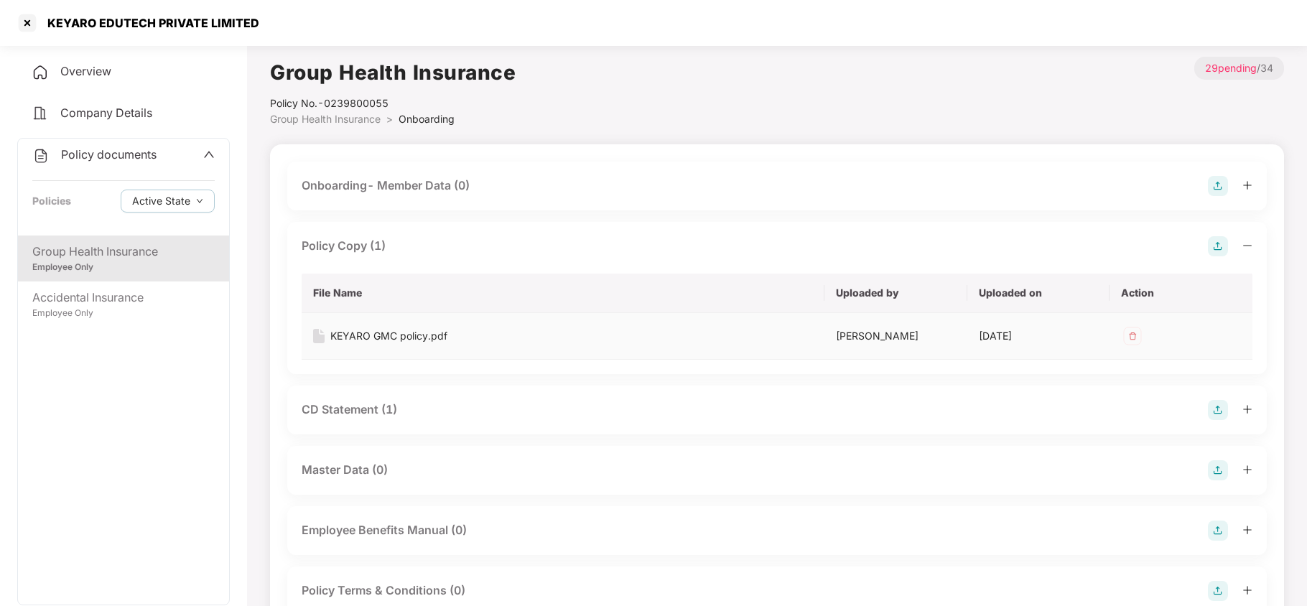
click at [399, 330] on div "KEYARO GMC policy.pdf" at bounding box center [388, 336] width 117 height 16
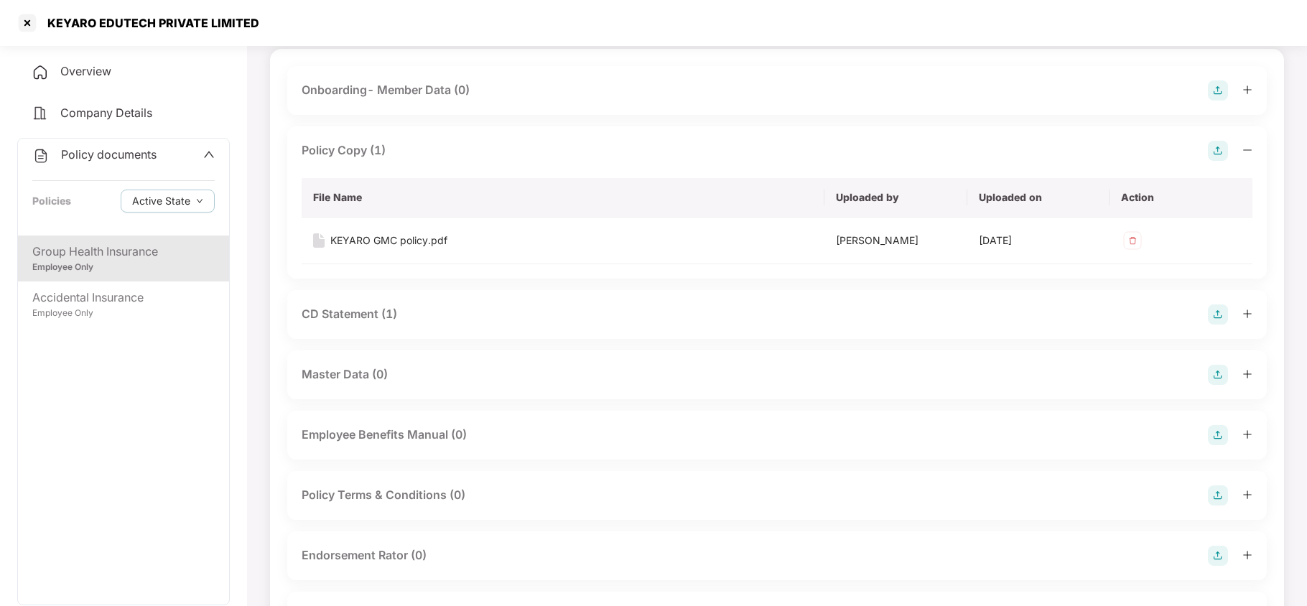
click at [376, 322] on div "CD Statement (1)" at bounding box center [349, 314] width 95 height 18
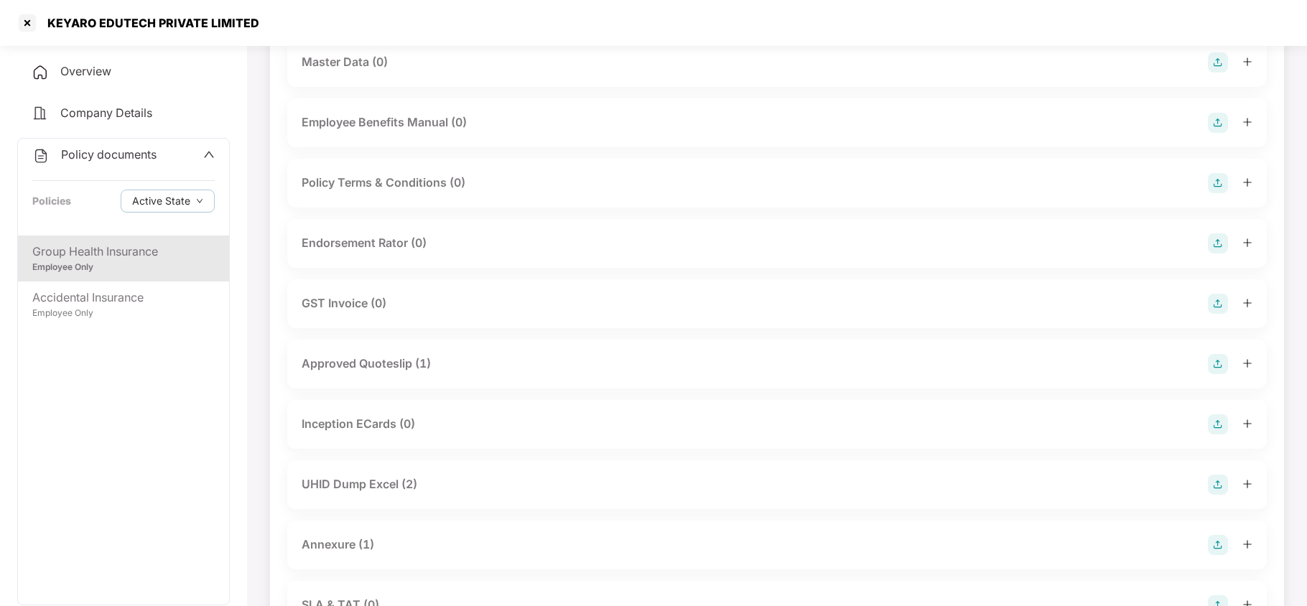
scroll to position [670, 0]
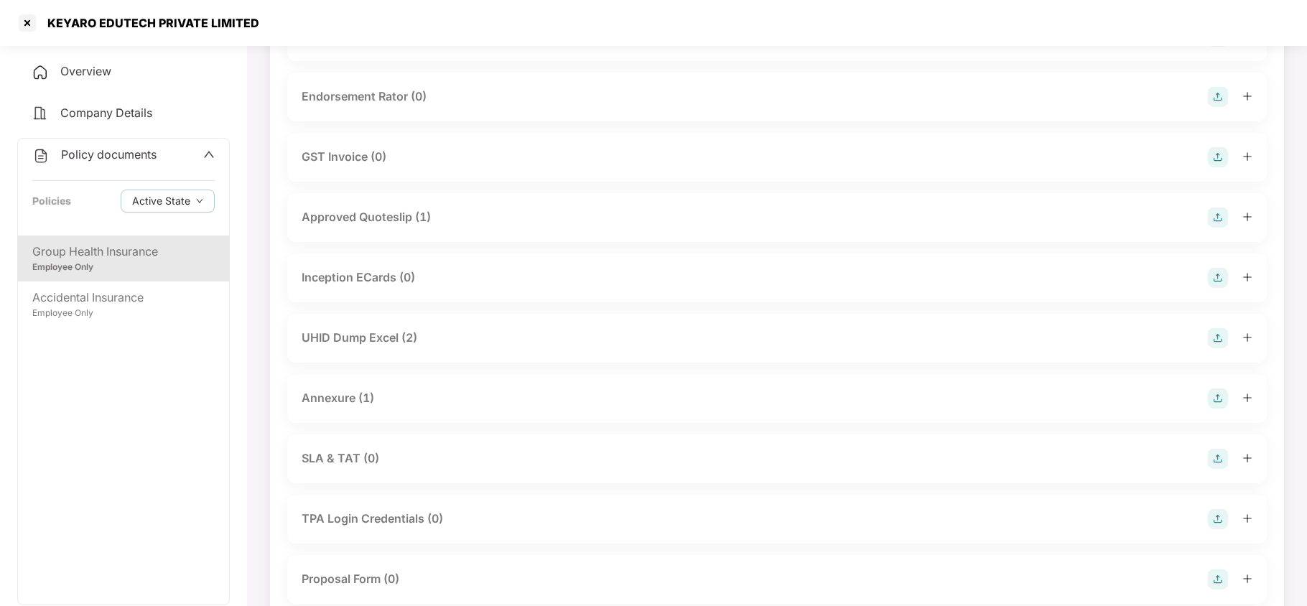
click at [385, 208] on div "Approved Quoteslip (1)" at bounding box center [366, 217] width 129 height 18
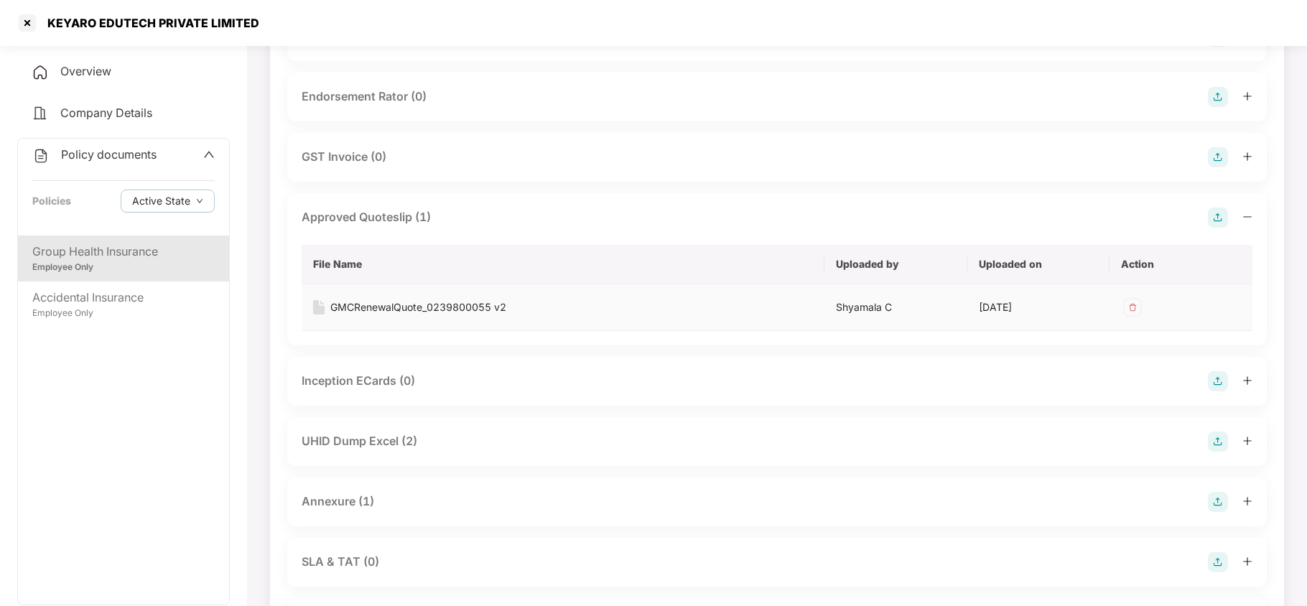
click at [403, 299] on div "GMCRenewalQuote_0239800055 v2" at bounding box center [418, 307] width 176 height 16
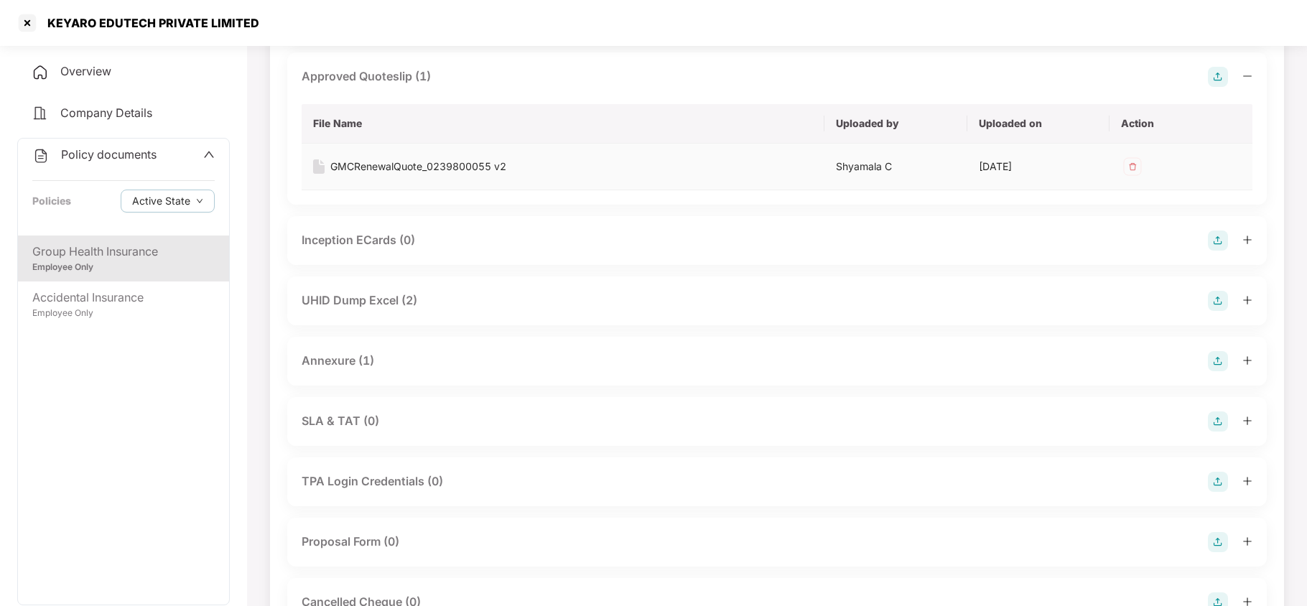
scroll to position [862, 0]
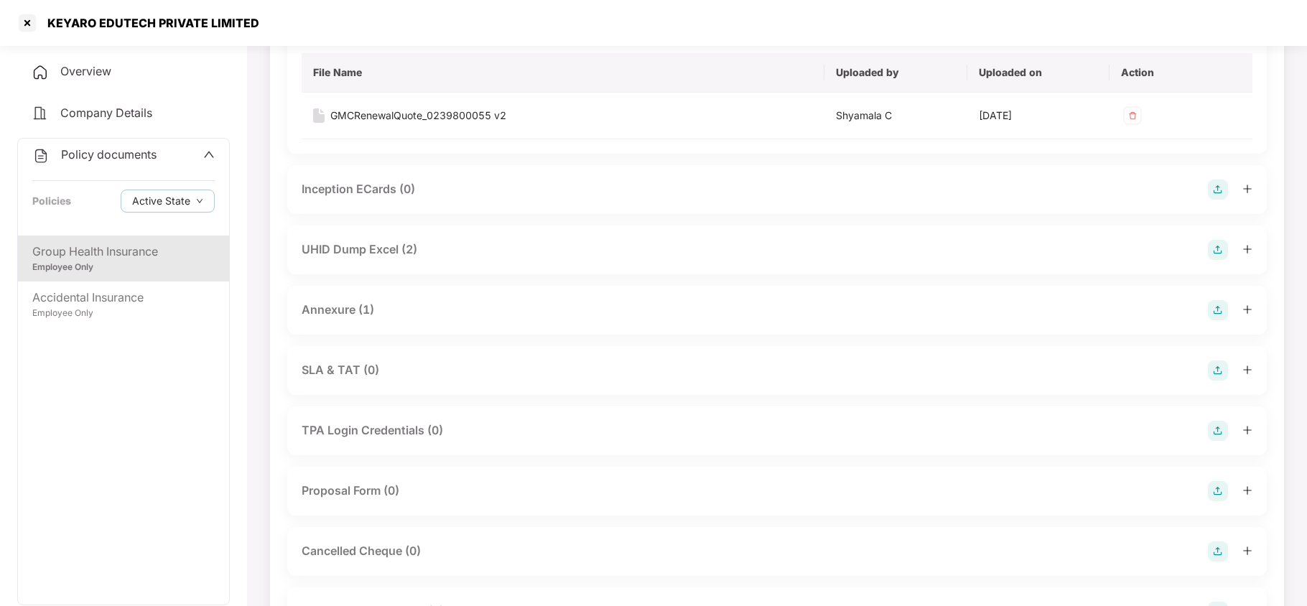
click at [381, 245] on div "UHID Dump Excel (2)" at bounding box center [360, 250] width 116 height 18
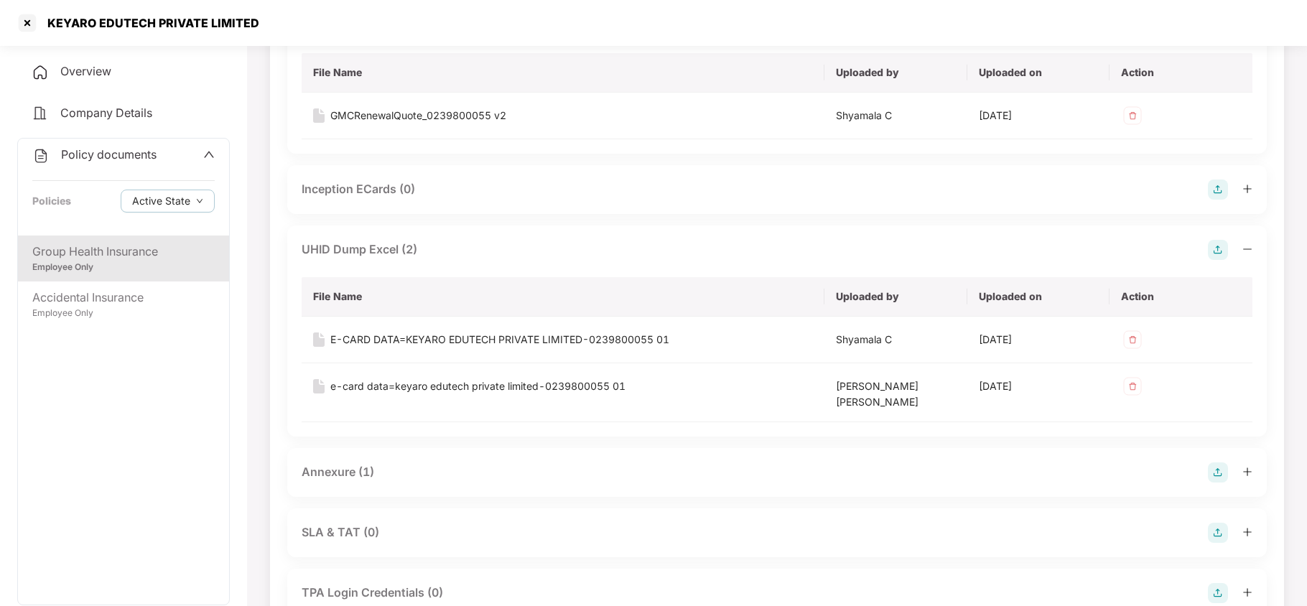
scroll to position [957, 0]
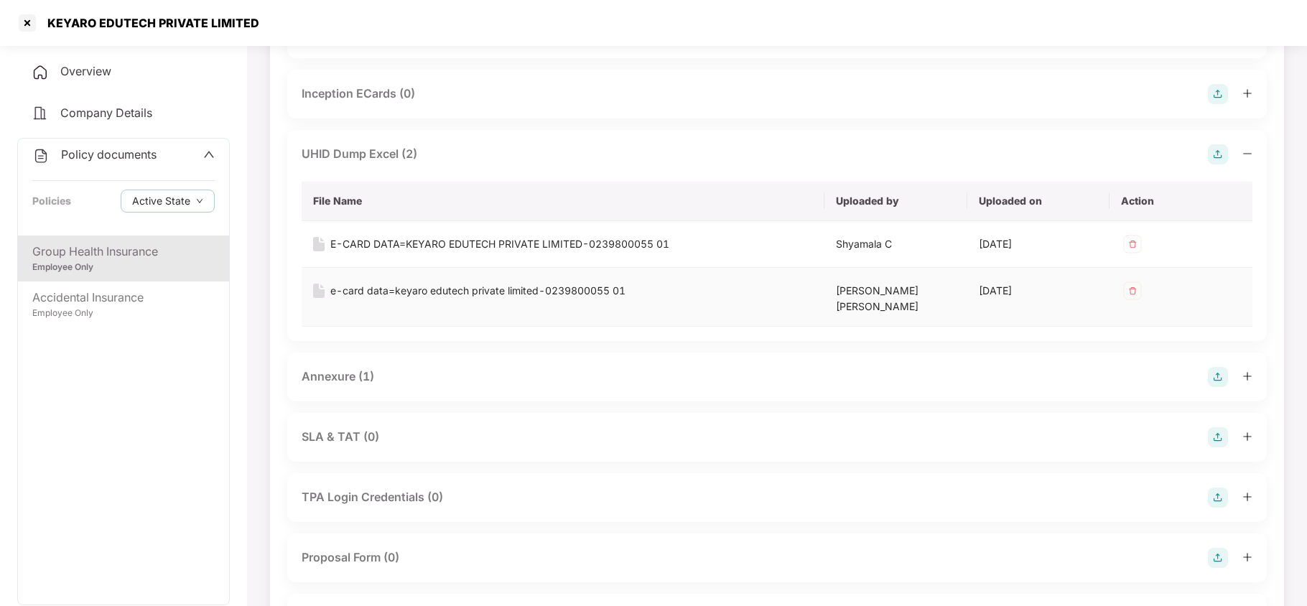
click at [465, 283] on div "e-card data=keyaro edutech private limited-0239800055 01" at bounding box center [477, 291] width 295 height 16
drag, startPoint x: 343, startPoint y: 352, endPoint x: 383, endPoint y: 366, distance: 42.0
click at [345, 368] on div "Annexure (1)" at bounding box center [338, 377] width 73 height 18
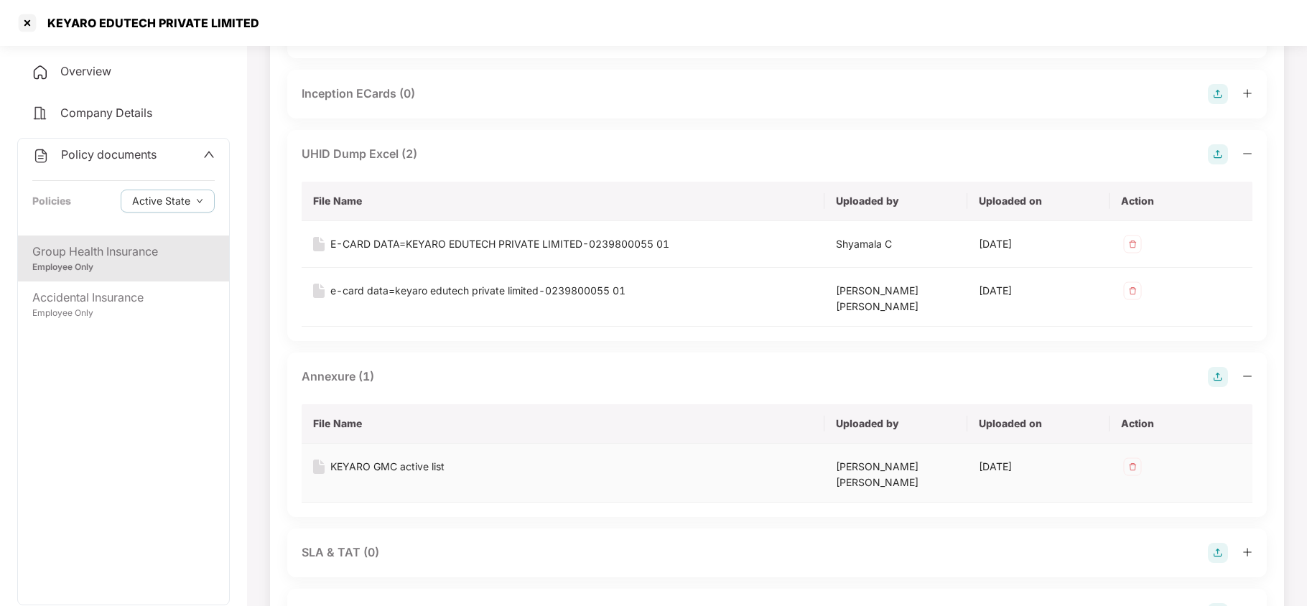
click at [371, 459] on div "KEYARO GMC active list" at bounding box center [387, 467] width 114 height 16
click at [29, 21] on div at bounding box center [27, 22] width 23 height 23
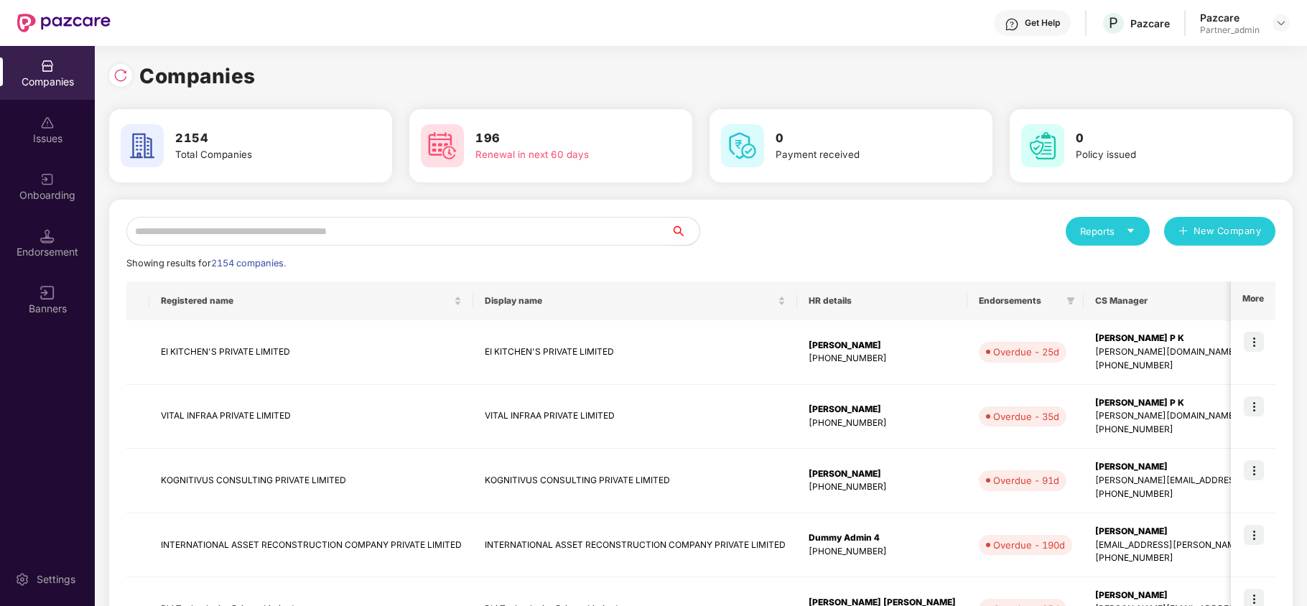
click at [299, 241] on input "text" at bounding box center [398, 231] width 544 height 29
paste input "**********"
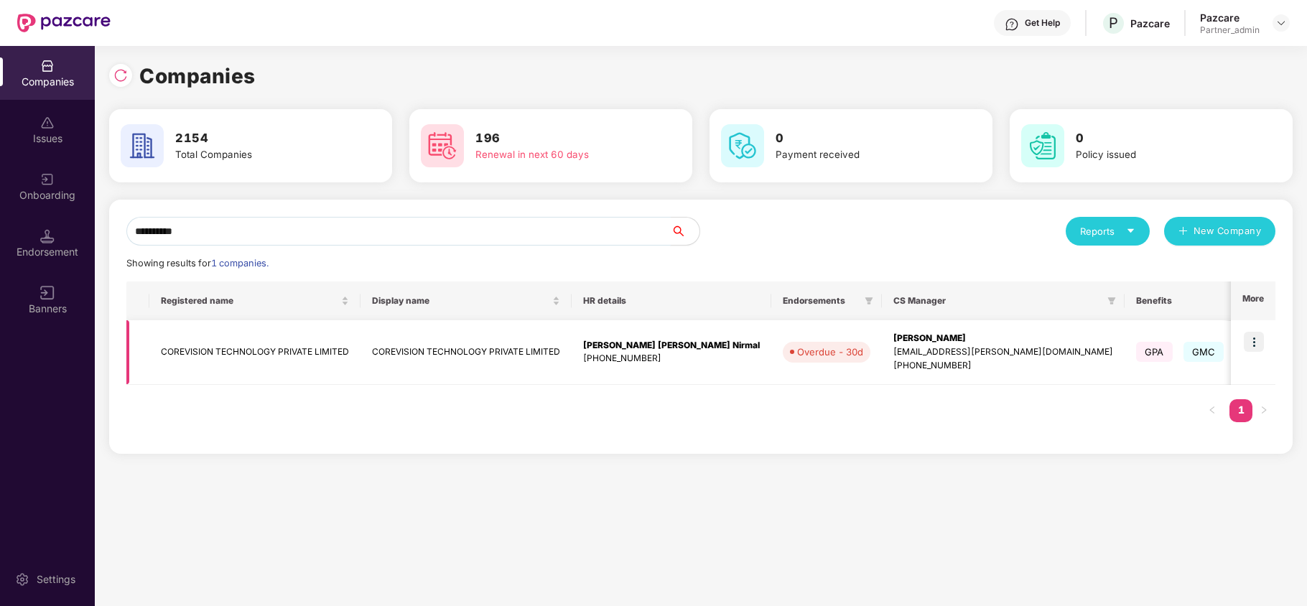
type input "**********"
click at [1251, 340] on img at bounding box center [1253, 342] width 20 height 20
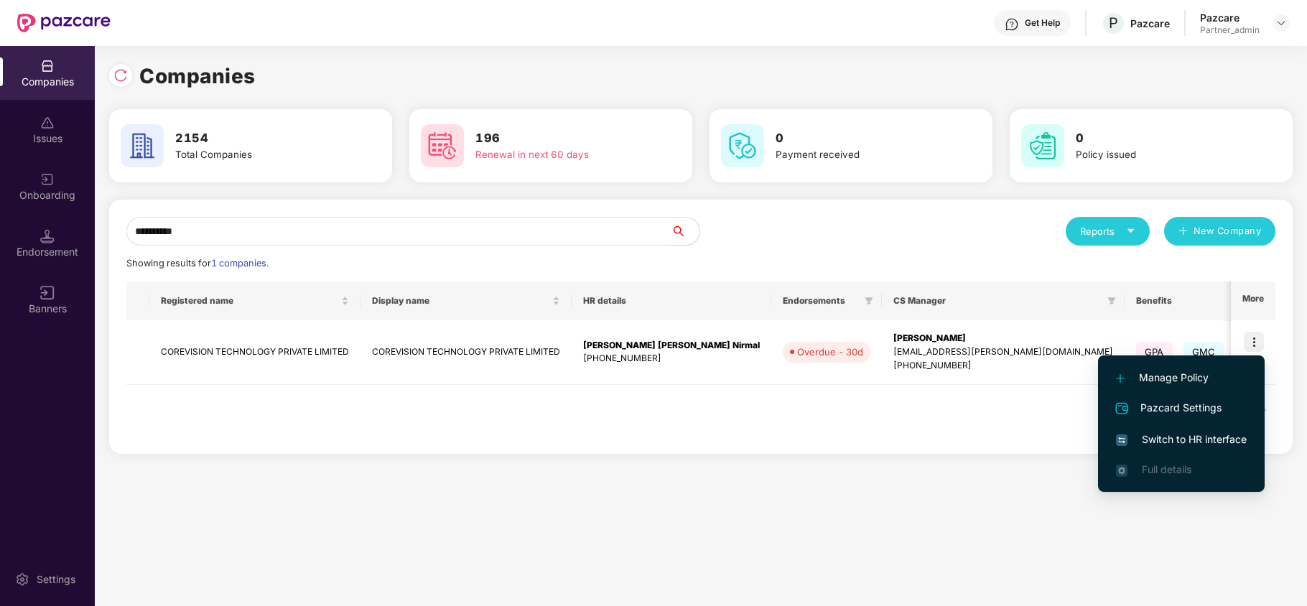
click at [1154, 441] on span "Switch to HR interface" at bounding box center [1181, 439] width 131 height 16
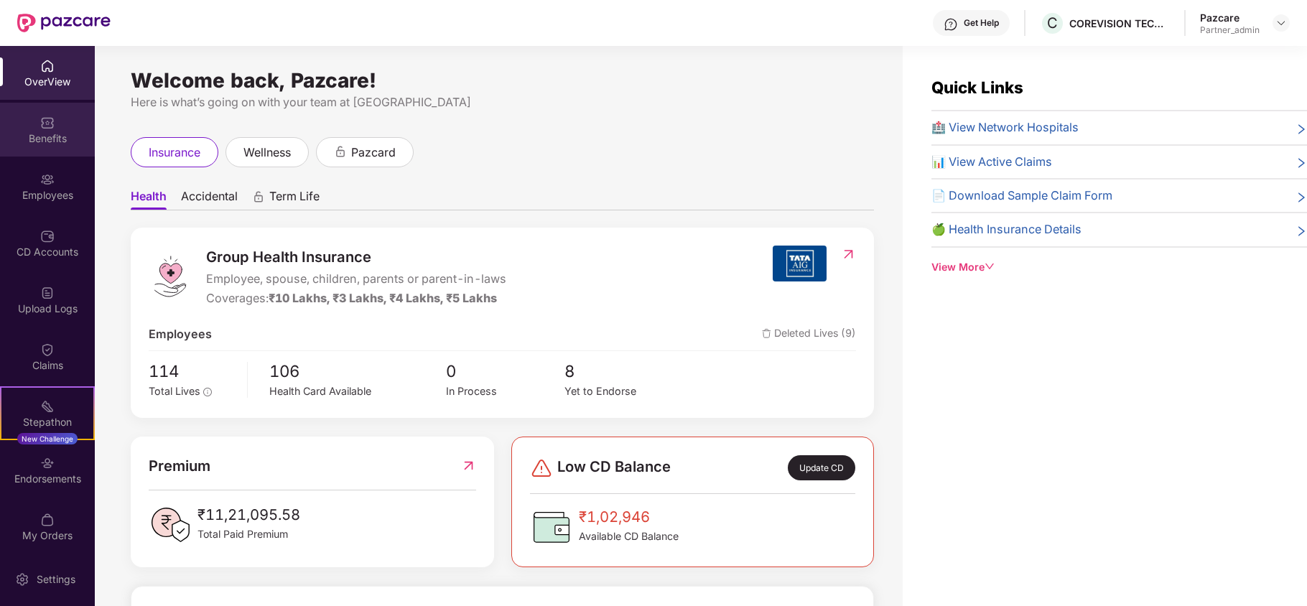
click at [55, 132] on div "Benefits" at bounding box center [47, 138] width 95 height 14
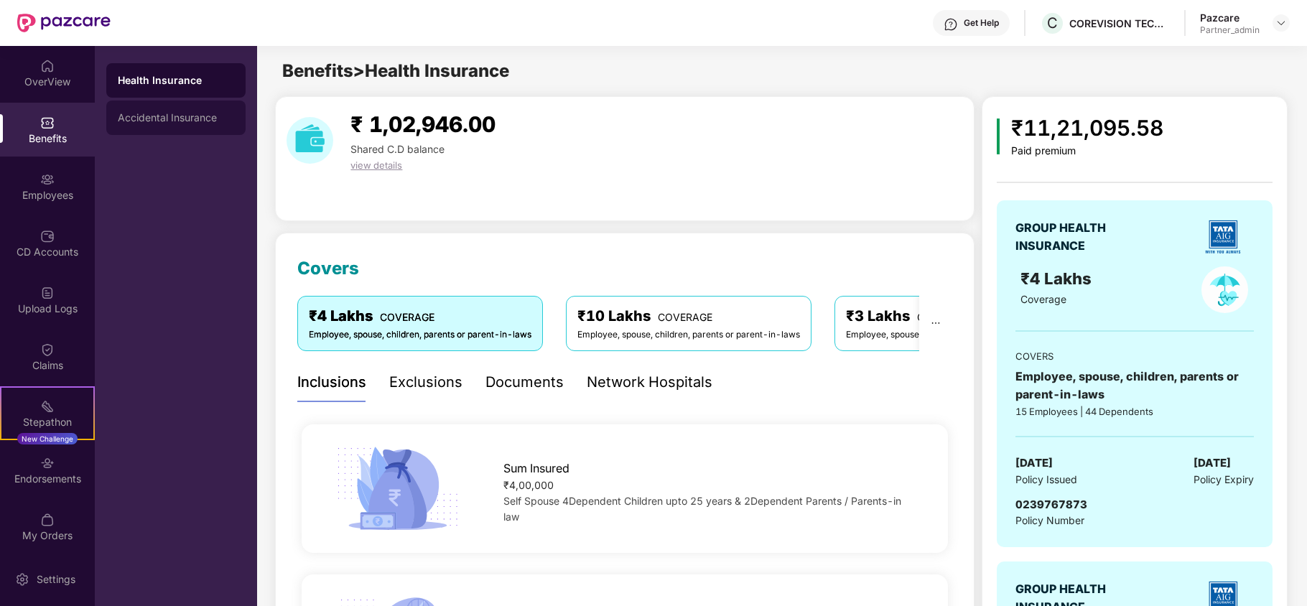
click at [181, 118] on div "Accidental Insurance" at bounding box center [176, 117] width 116 height 11
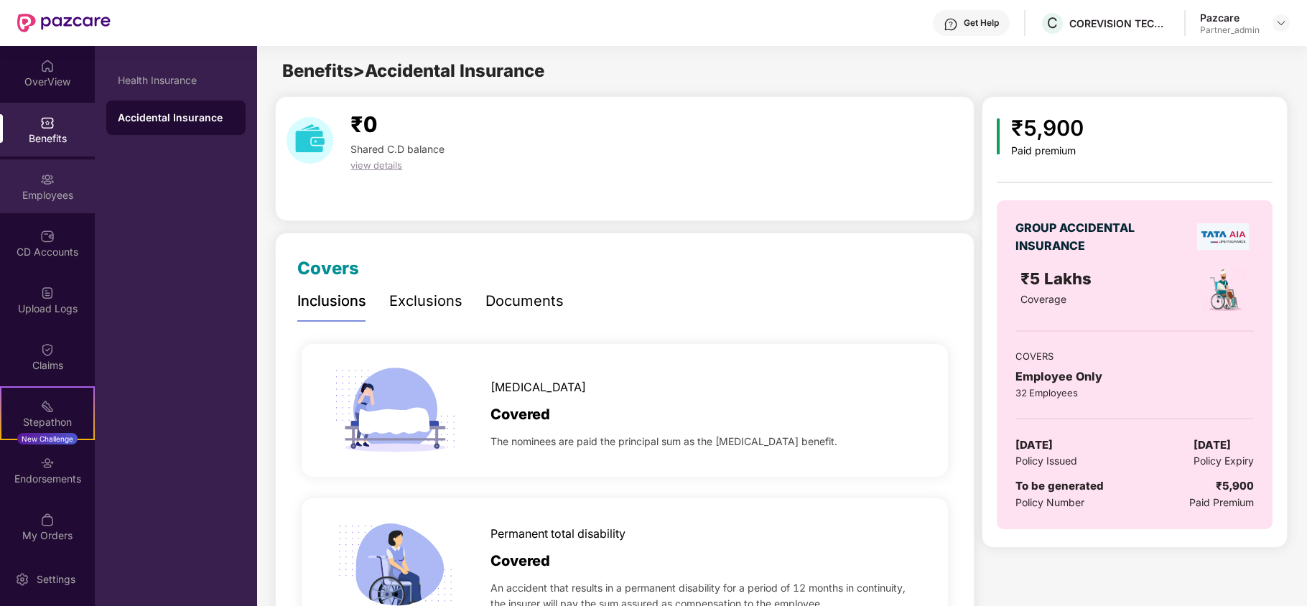
click at [0, 178] on div "Employees" at bounding box center [47, 186] width 95 height 54
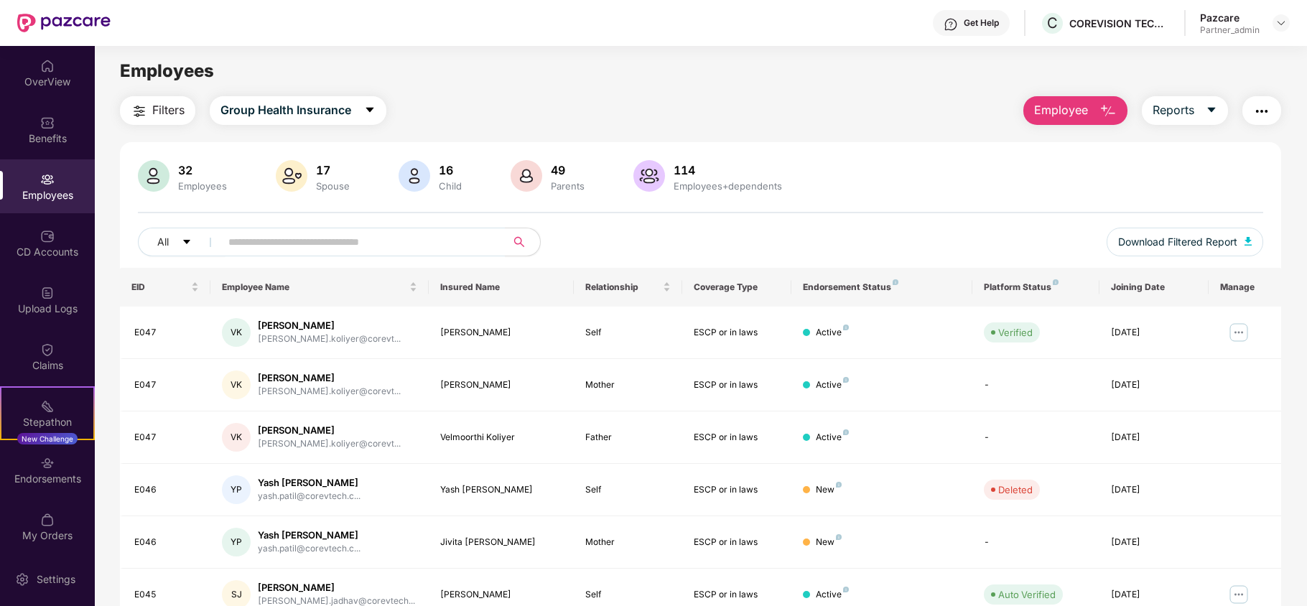
click at [161, 106] on span "Filters" at bounding box center [168, 110] width 32 height 18
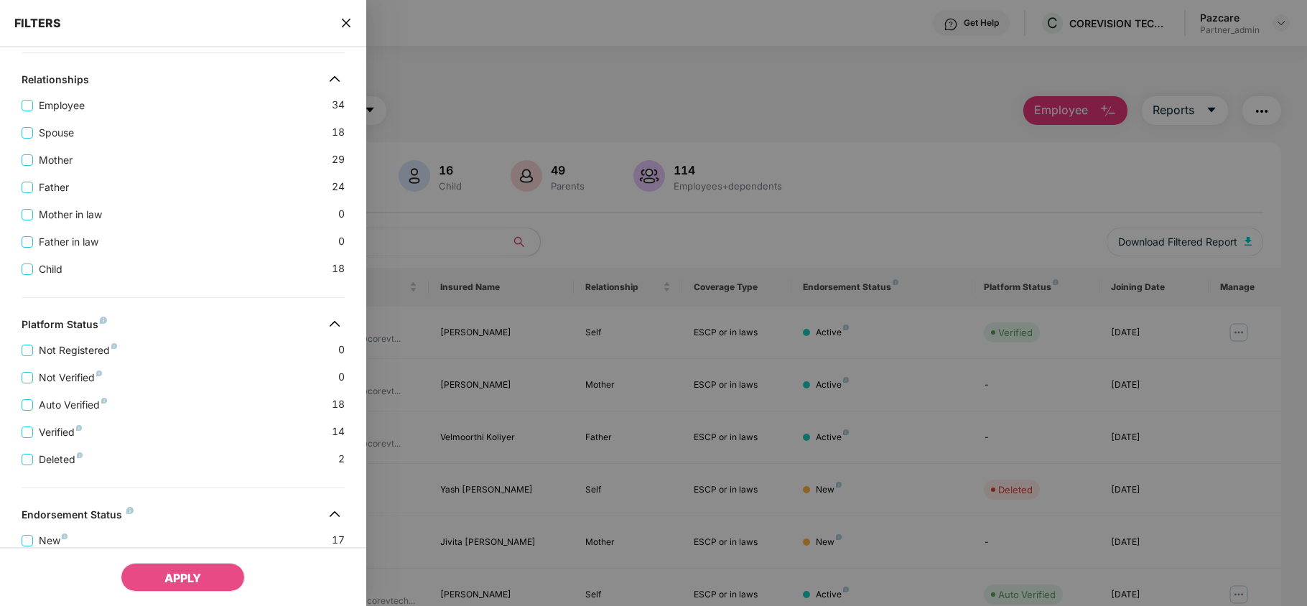
scroll to position [454, 0]
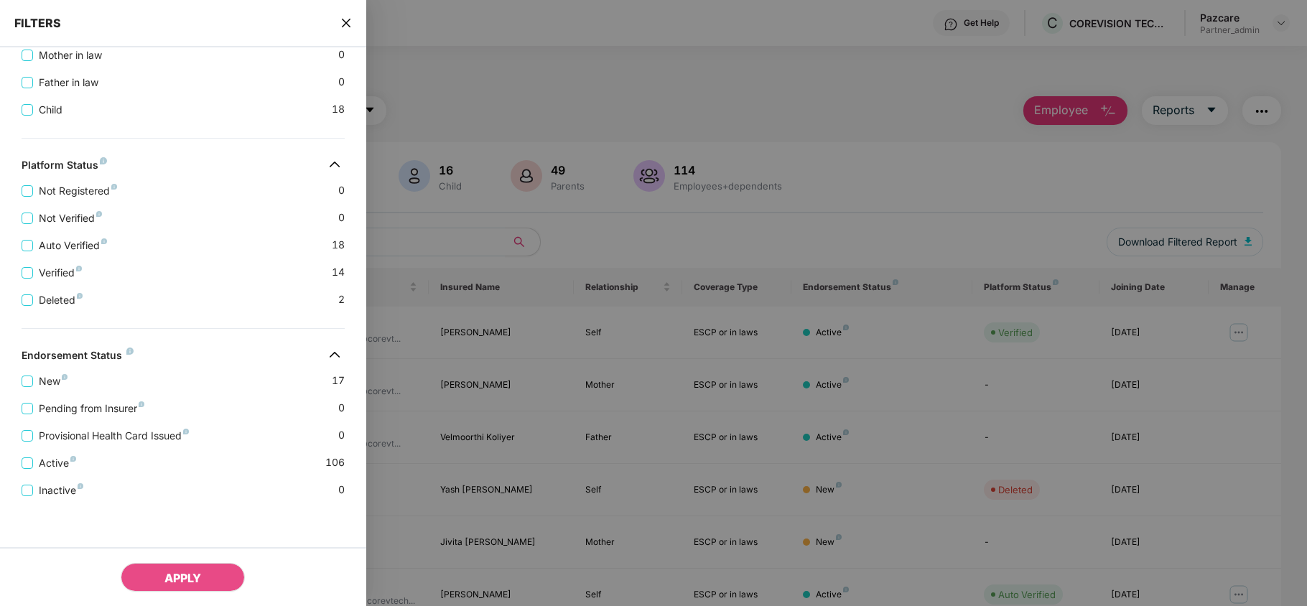
click at [342, 21] on icon "close" at bounding box center [345, 22] width 11 height 11
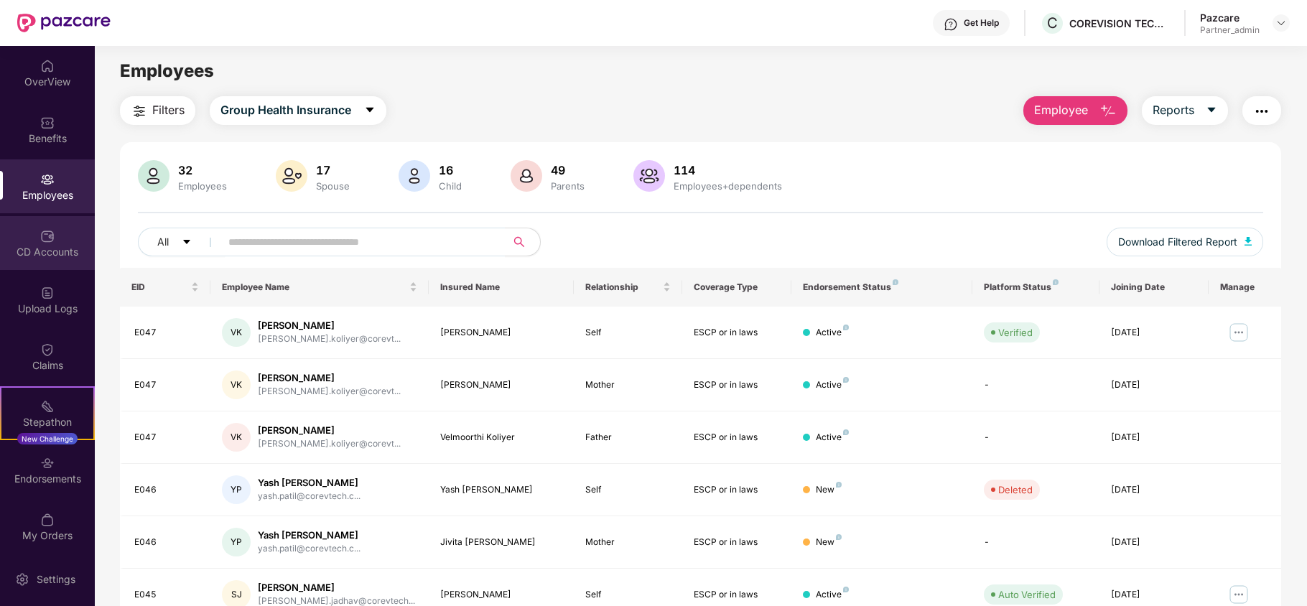
click at [38, 257] on div "CD Accounts" at bounding box center [47, 252] width 95 height 14
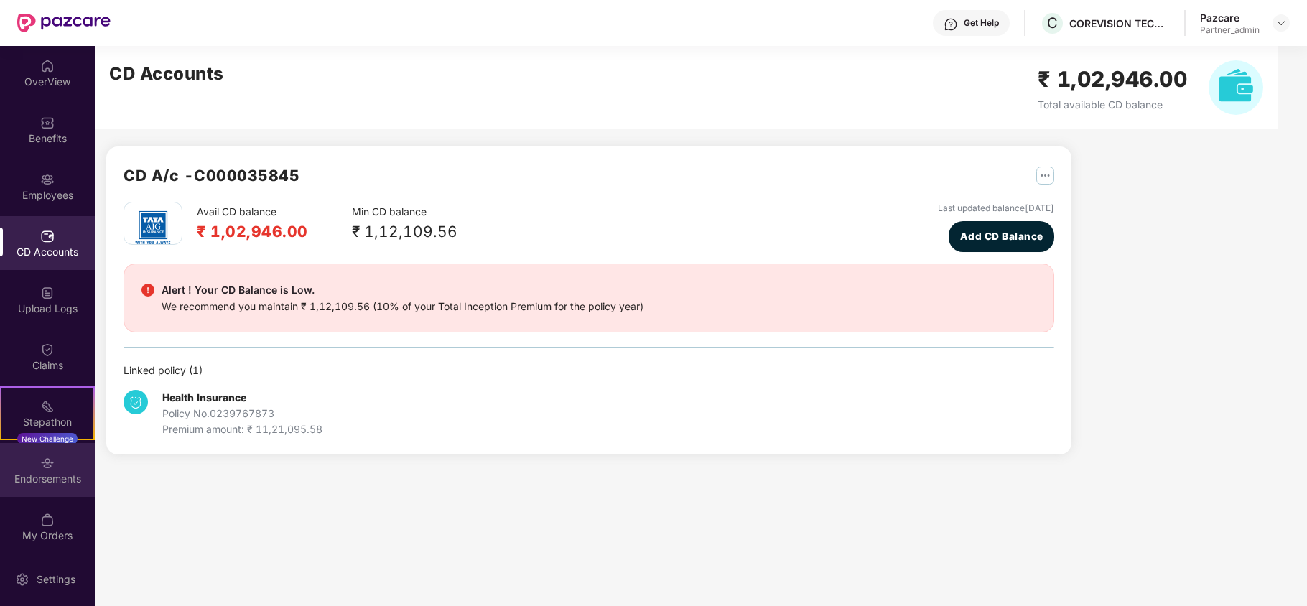
click at [38, 472] on div "Endorsements" at bounding box center [47, 479] width 95 height 14
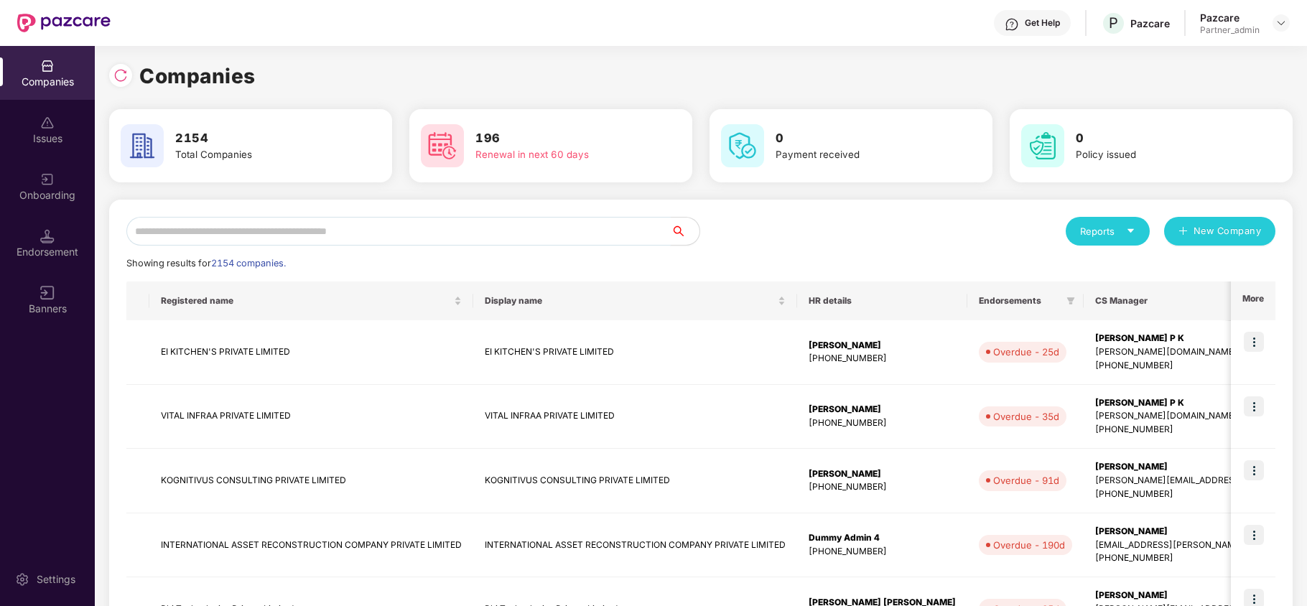
click at [159, 230] on input "text" at bounding box center [398, 231] width 544 height 29
paste input "**********"
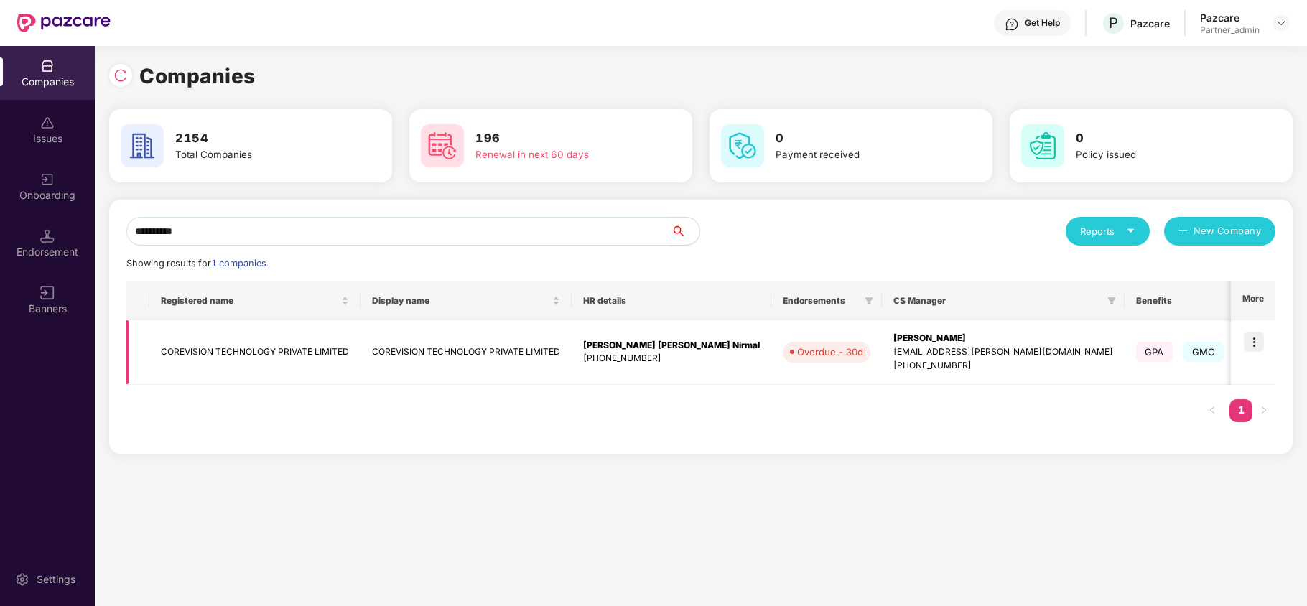
type input "**********"
click at [192, 359] on td "COREVISION TECHNOLOGY PRIVATE LIMITED" at bounding box center [254, 352] width 211 height 65
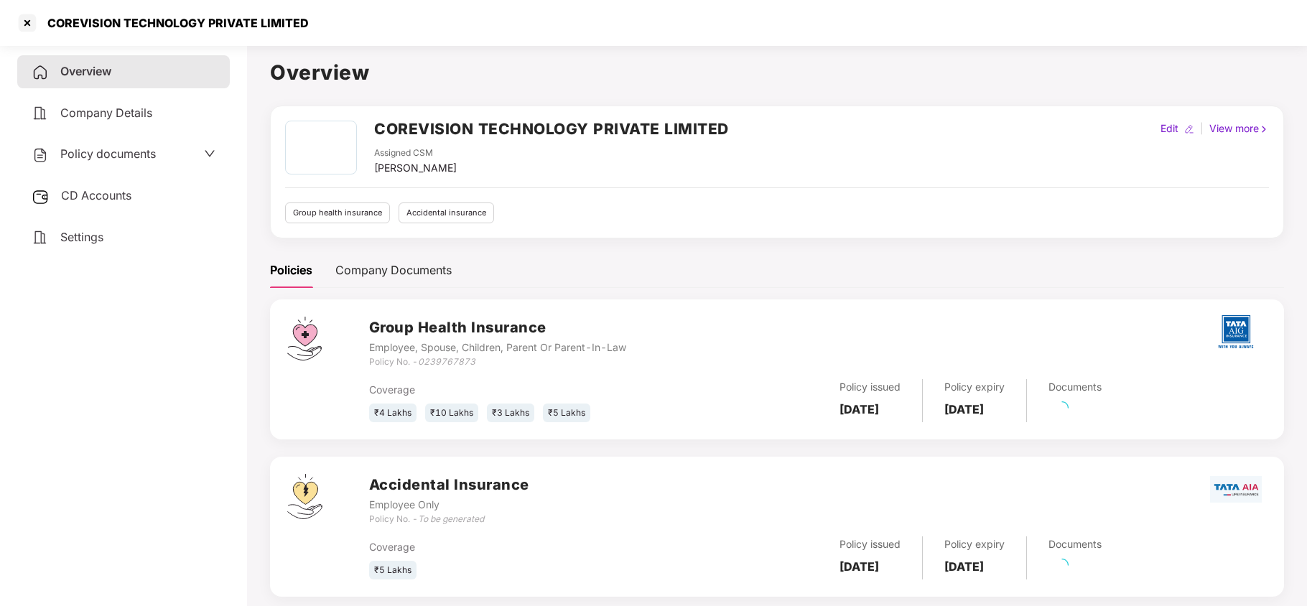
click at [85, 242] on div "Settings" at bounding box center [123, 237] width 213 height 33
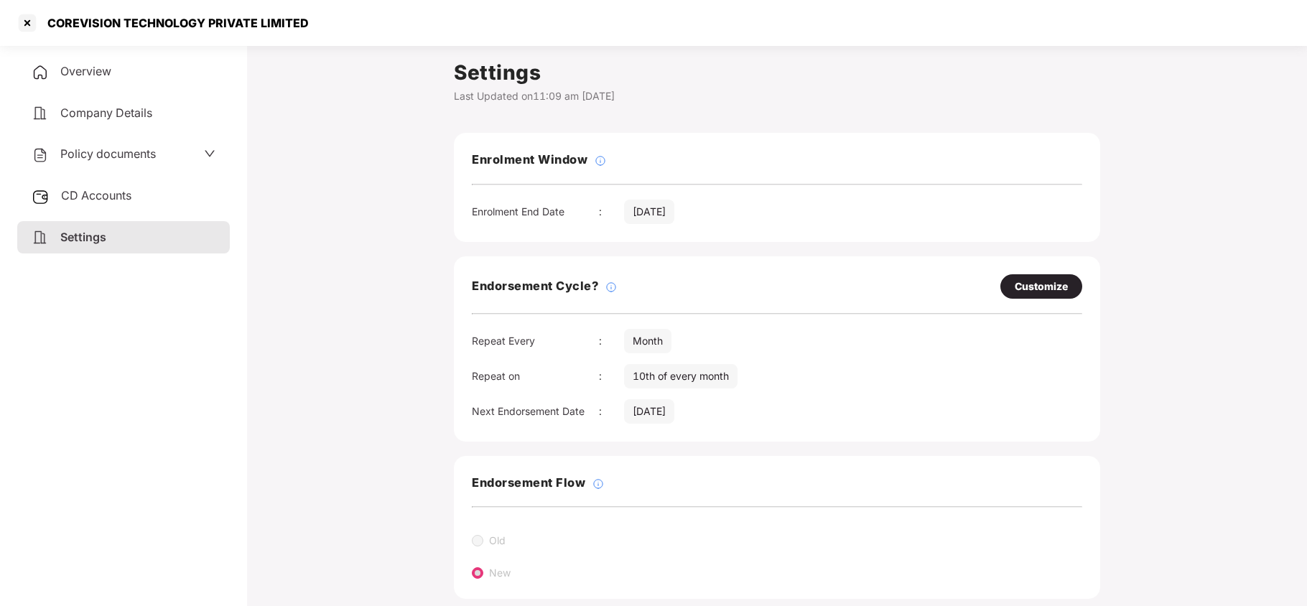
click at [84, 157] on span "Policy documents" at bounding box center [107, 153] width 95 height 14
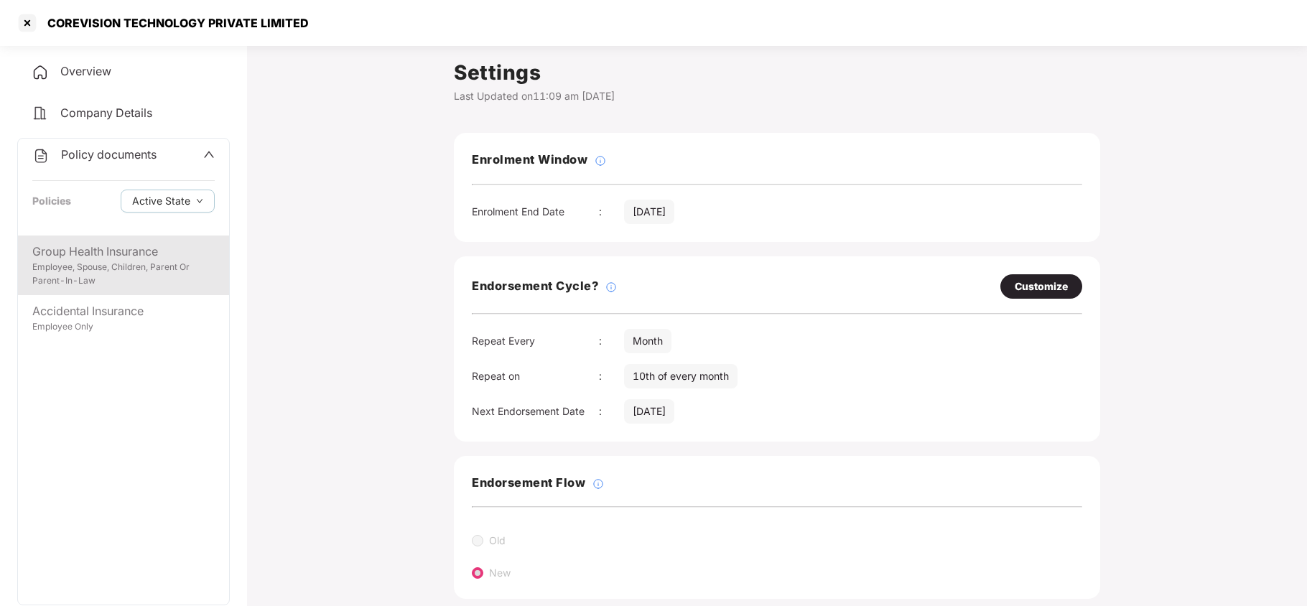
click at [124, 251] on div "Group Health Insurance" at bounding box center [123, 252] width 182 height 18
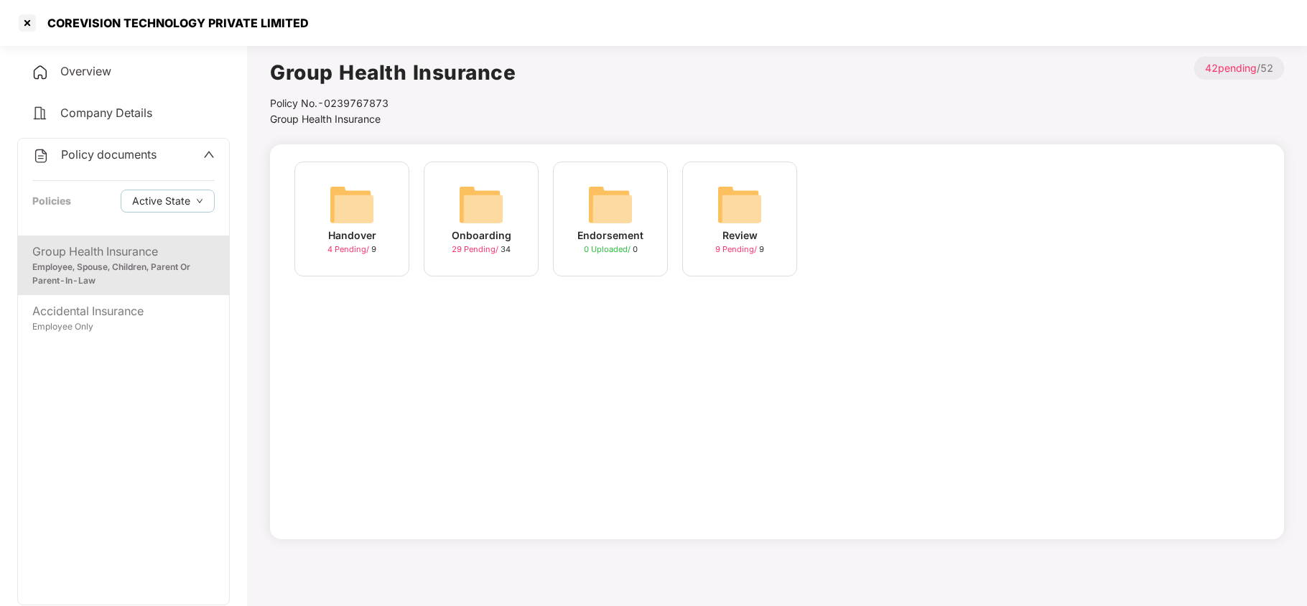
click at [458, 223] on img at bounding box center [481, 205] width 46 height 46
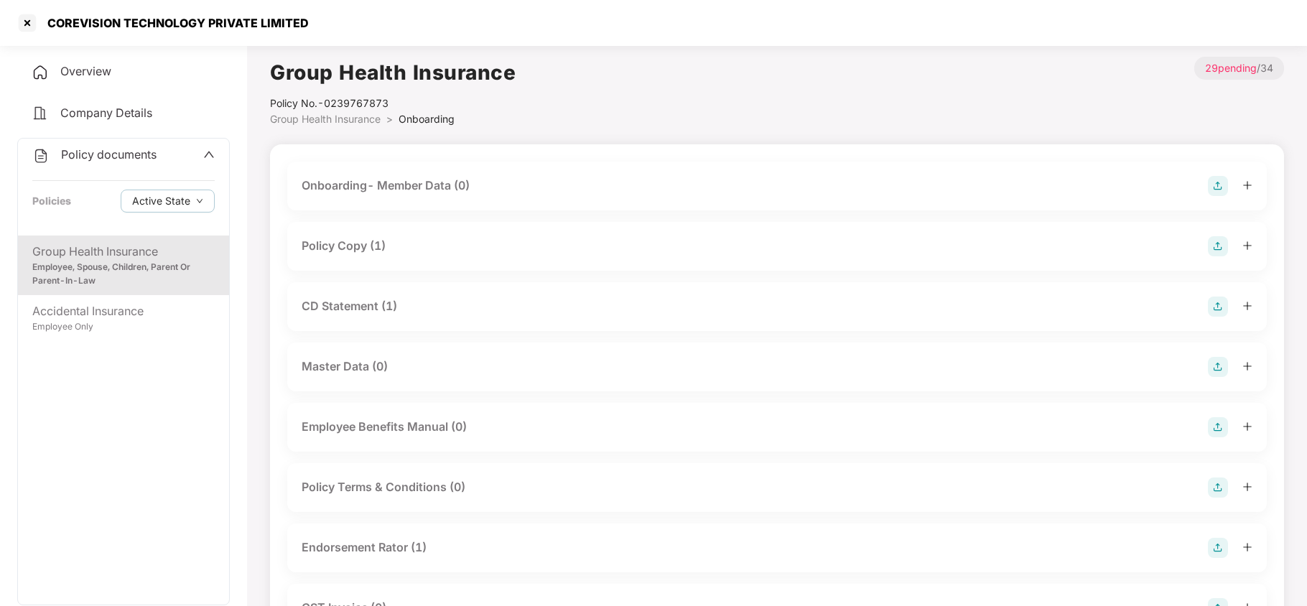
click at [378, 243] on div "Policy Copy (1)" at bounding box center [344, 246] width 84 height 18
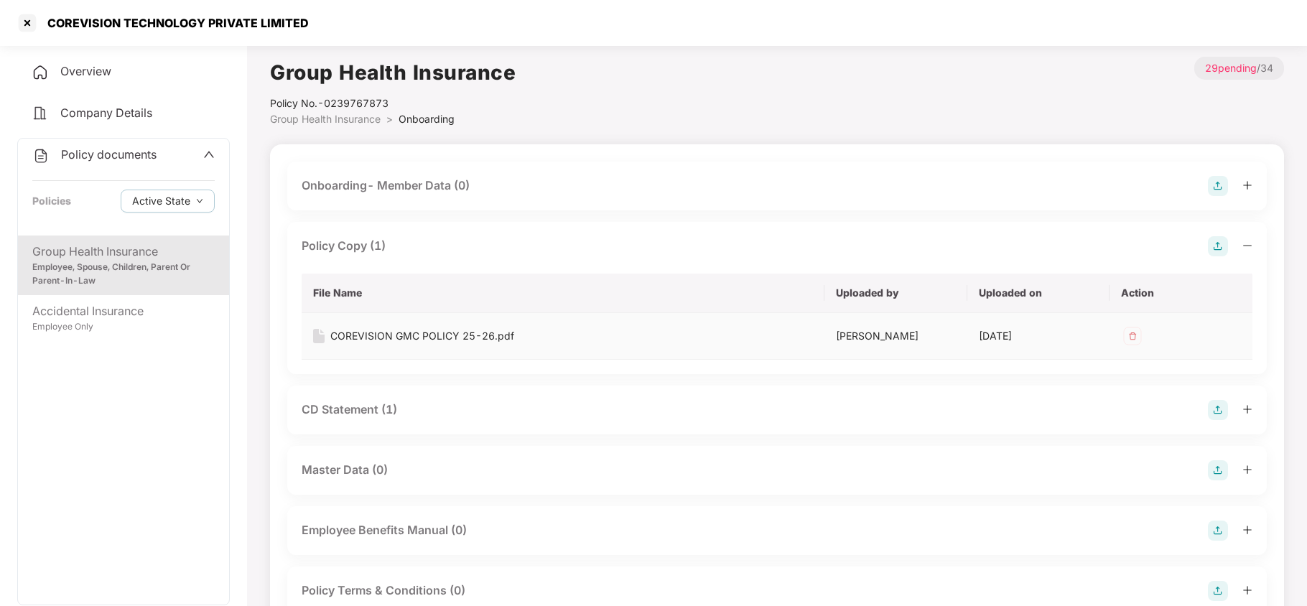
click at [418, 331] on div "COREVISION GMC POLICY 25-26.pdf" at bounding box center [422, 336] width 184 height 16
click at [377, 414] on div "CD Statement (1)" at bounding box center [349, 410] width 95 height 18
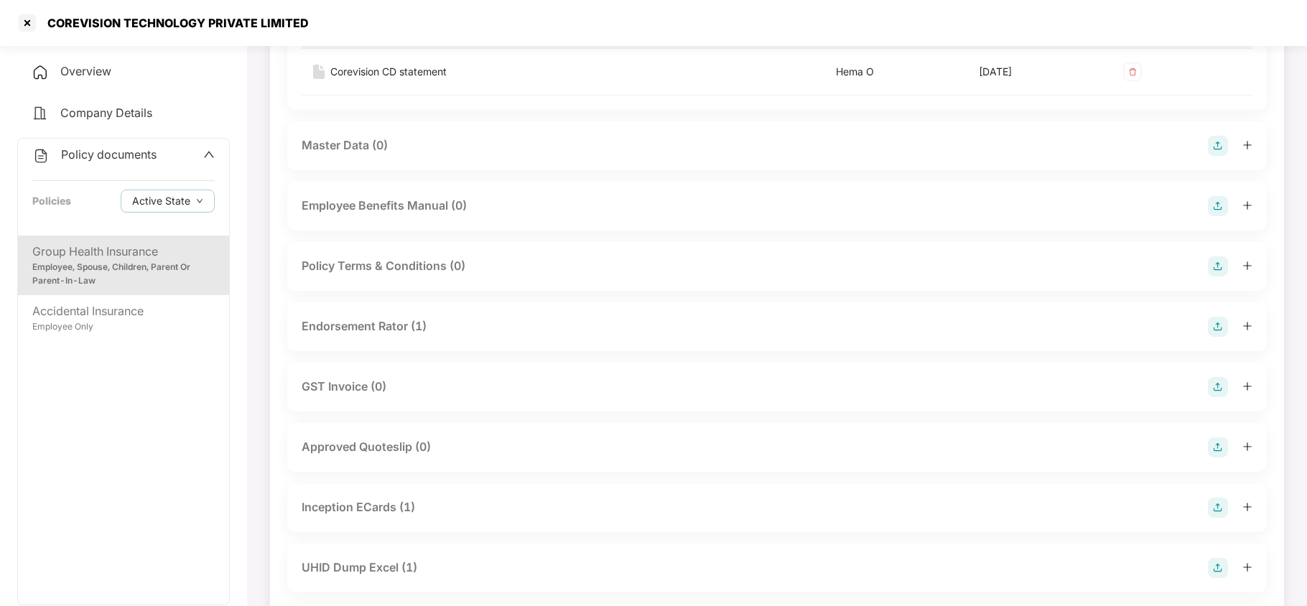
scroll to position [478, 0]
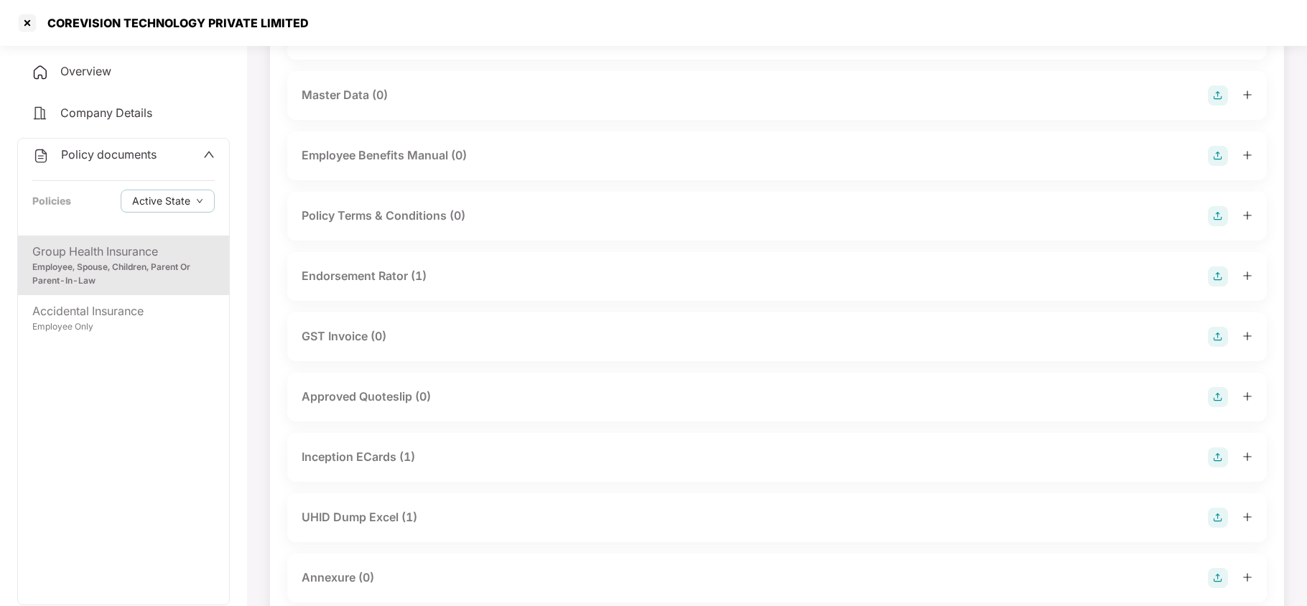
click at [409, 274] on div "Endorsement Rator (1)" at bounding box center [364, 276] width 125 height 18
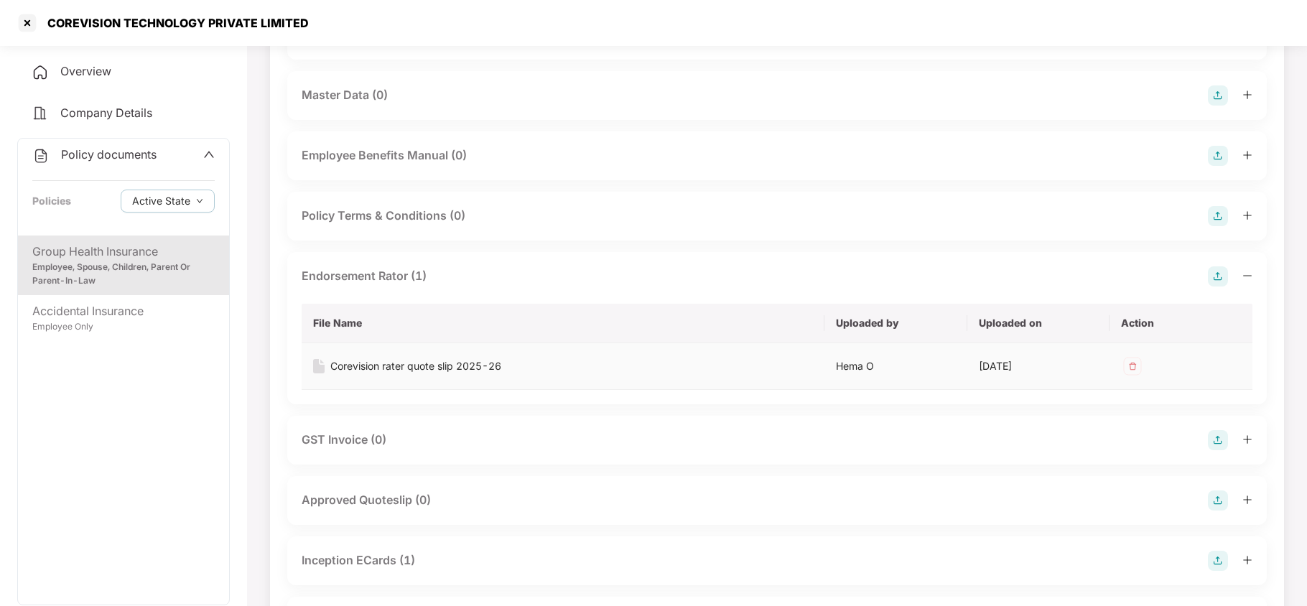
click at [405, 368] on div "Corevision rater quote slip 2025-26" at bounding box center [415, 366] width 171 height 16
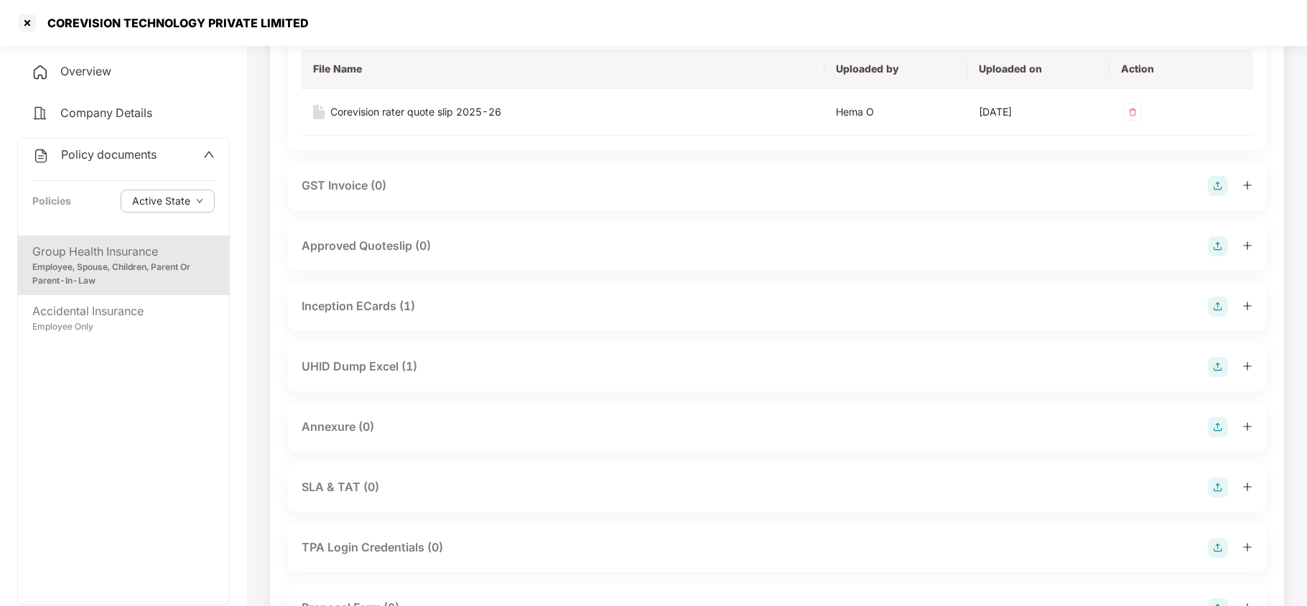
scroll to position [765, 0]
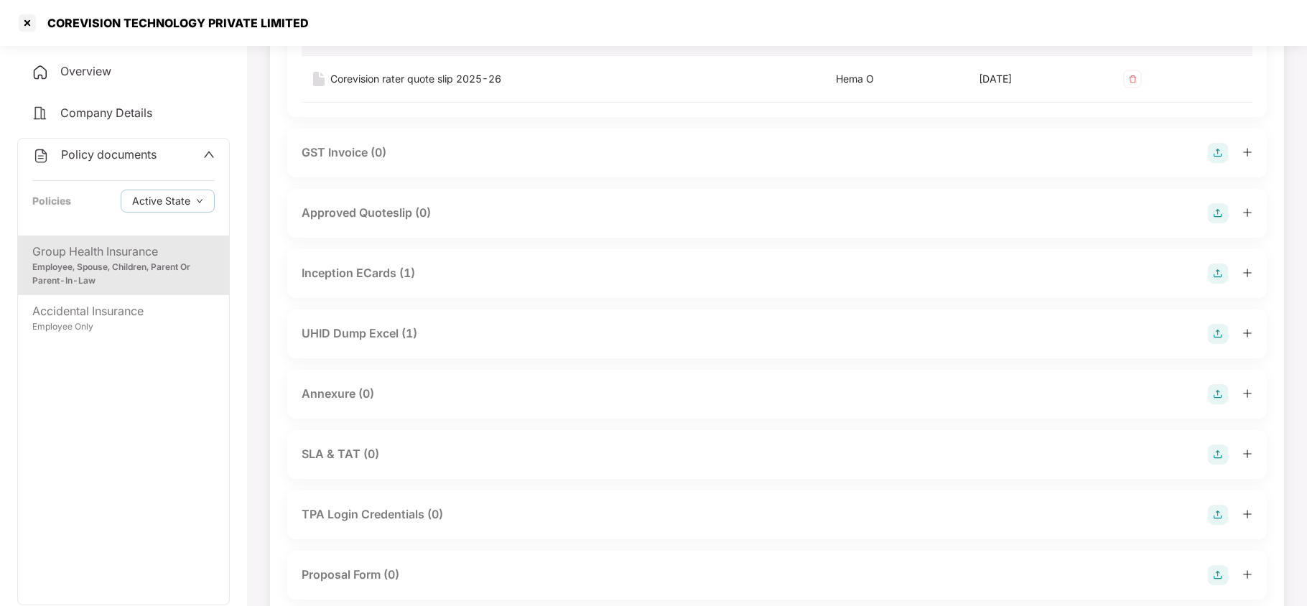
click at [336, 277] on div "Inception ECards (1)" at bounding box center [358, 273] width 113 height 18
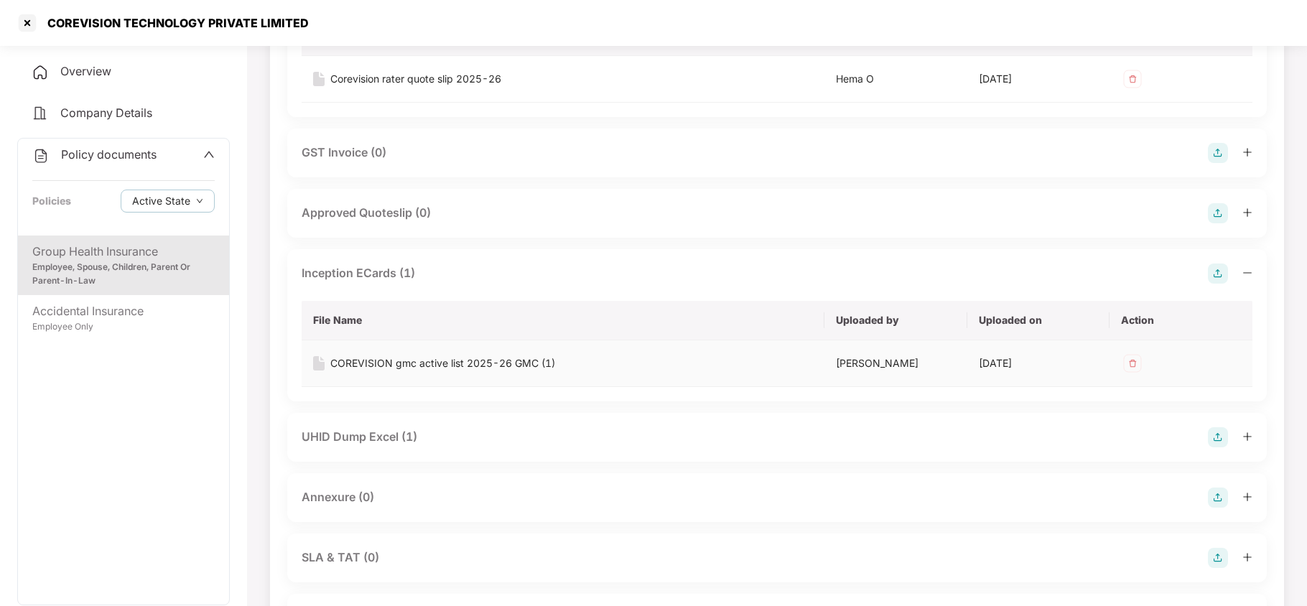
click at [394, 370] on div "COREVISION gmc active list 2025-26 GMC (1)" at bounding box center [442, 363] width 225 height 16
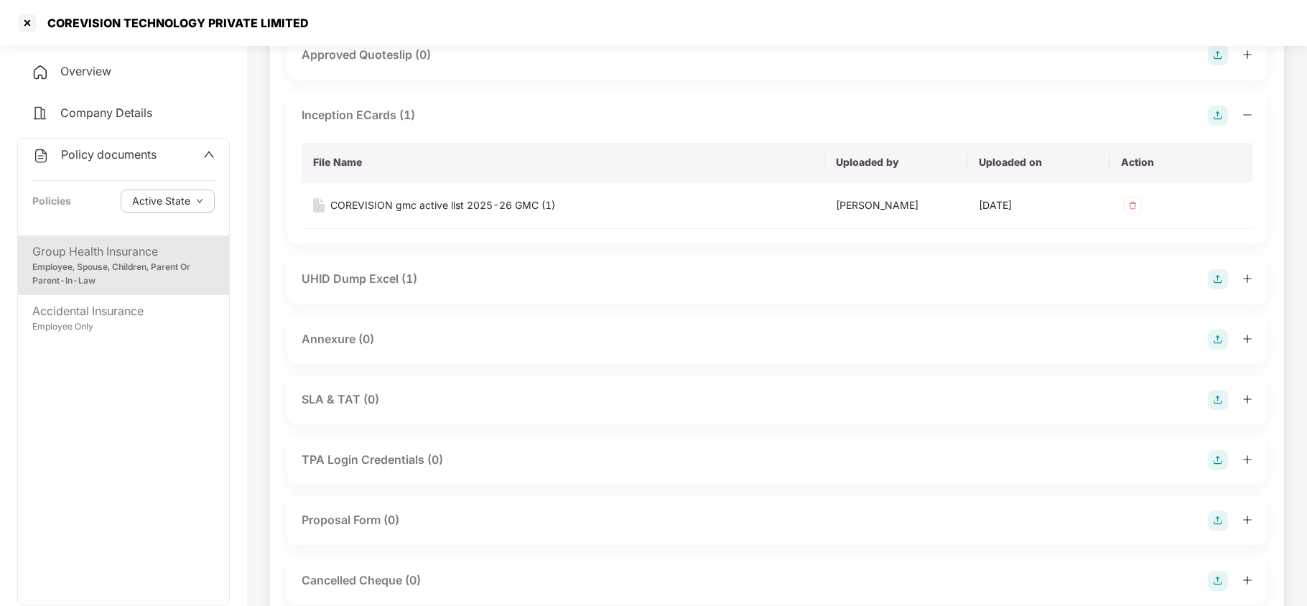
scroll to position [957, 0]
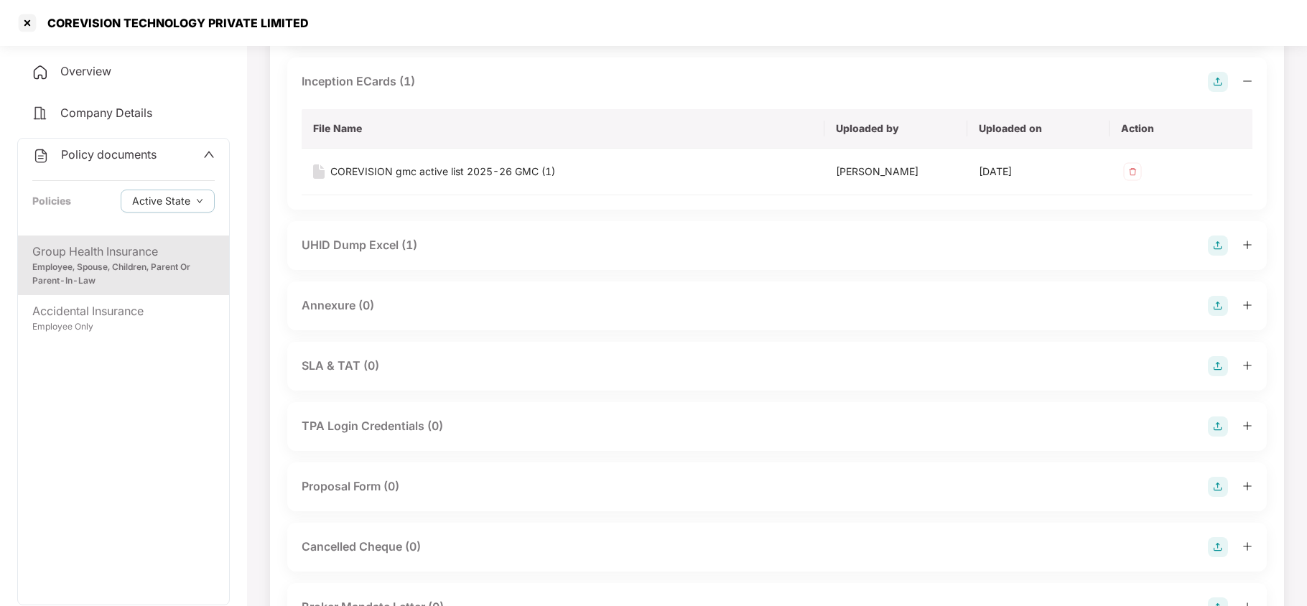
click at [383, 253] on div "UHID Dump Excel (1)" at bounding box center [360, 245] width 116 height 18
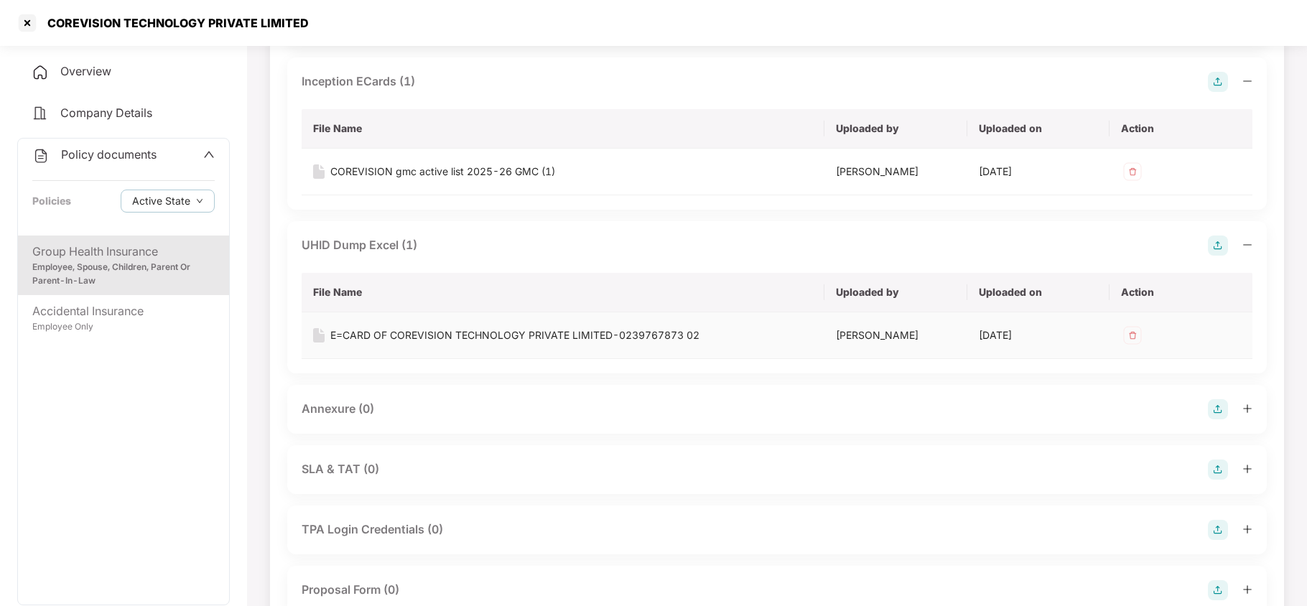
click at [440, 343] on div "E=CARD OF COREVISION TECHNOLOGY PRIVATE LIMITED-0239767873 02" at bounding box center [514, 335] width 369 height 16
click at [27, 23] on div at bounding box center [27, 22] width 23 height 23
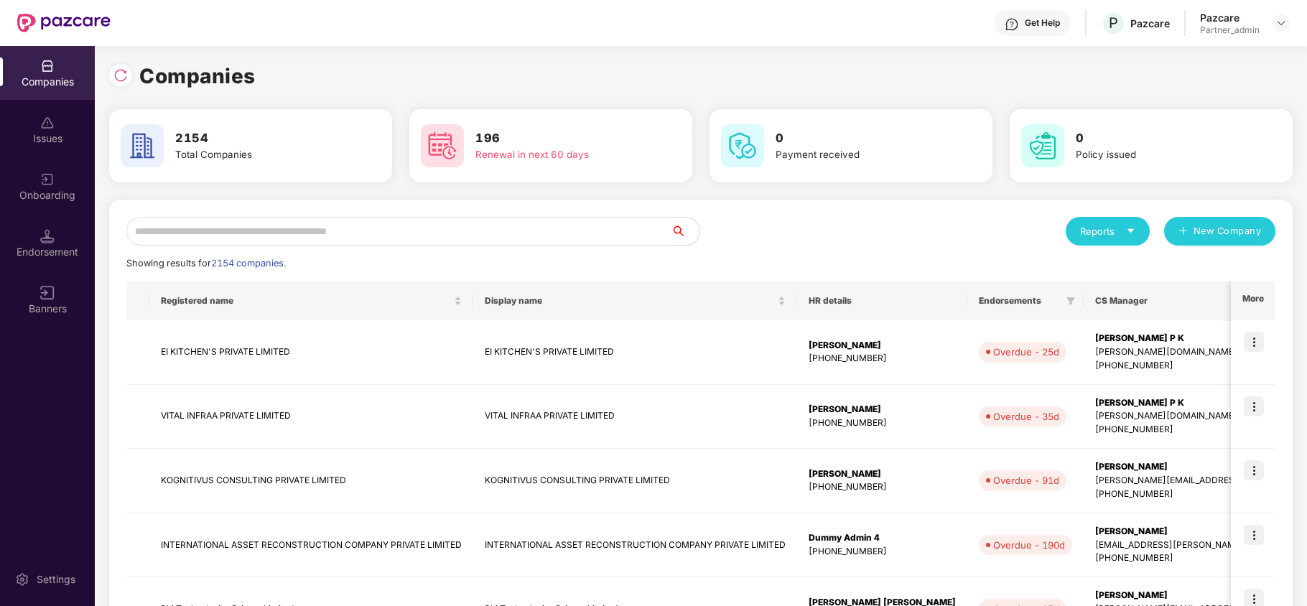
click at [449, 233] on input "text" at bounding box center [398, 231] width 544 height 29
paste input "**********"
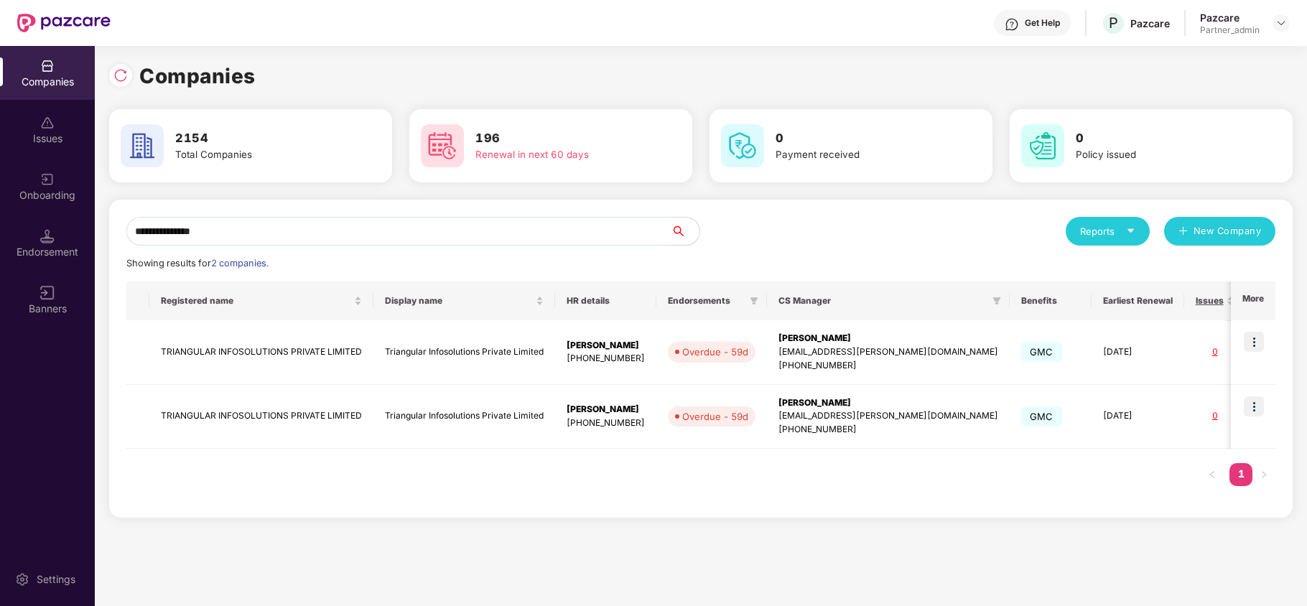
type input "**********"
click at [1255, 403] on img at bounding box center [1253, 406] width 20 height 20
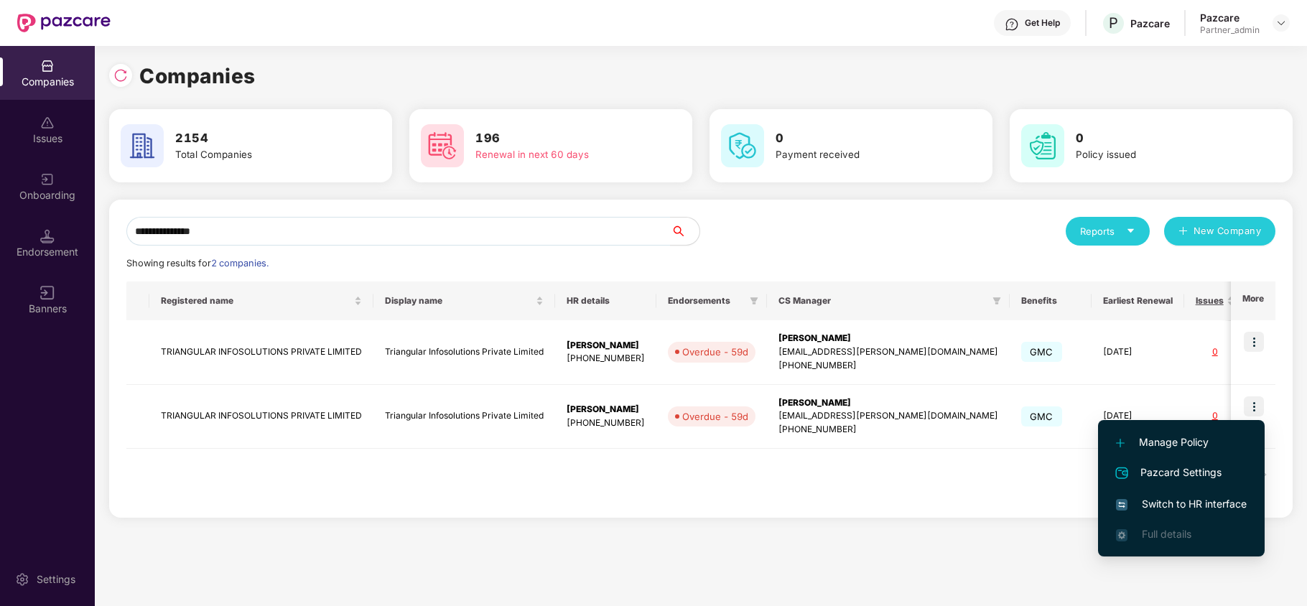
click at [1164, 497] on span "Switch to HR interface" at bounding box center [1181, 504] width 131 height 16
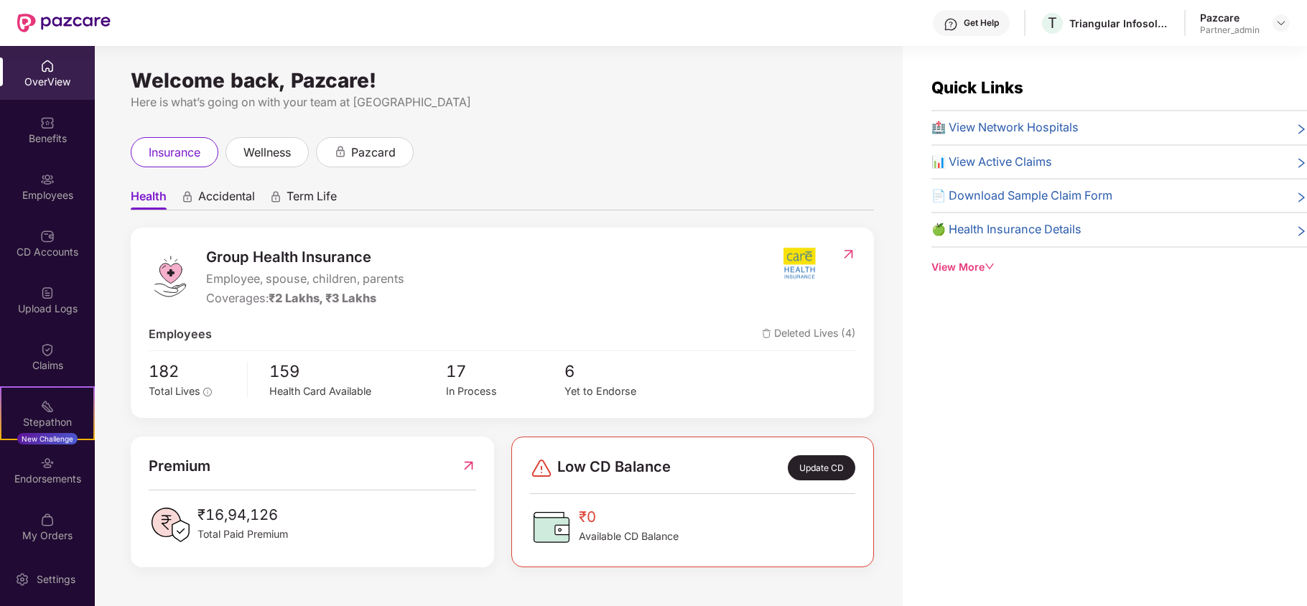
click at [27, 129] on div "Benefits" at bounding box center [47, 130] width 95 height 54
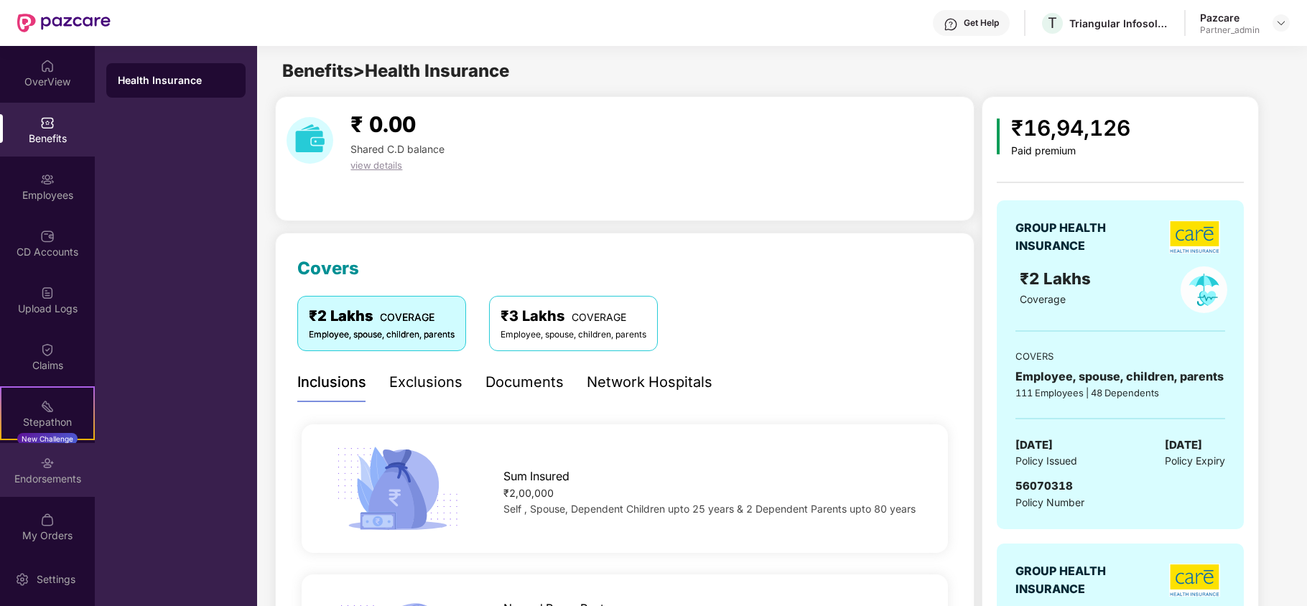
click at [43, 477] on div "Endorsements" at bounding box center [47, 479] width 95 height 14
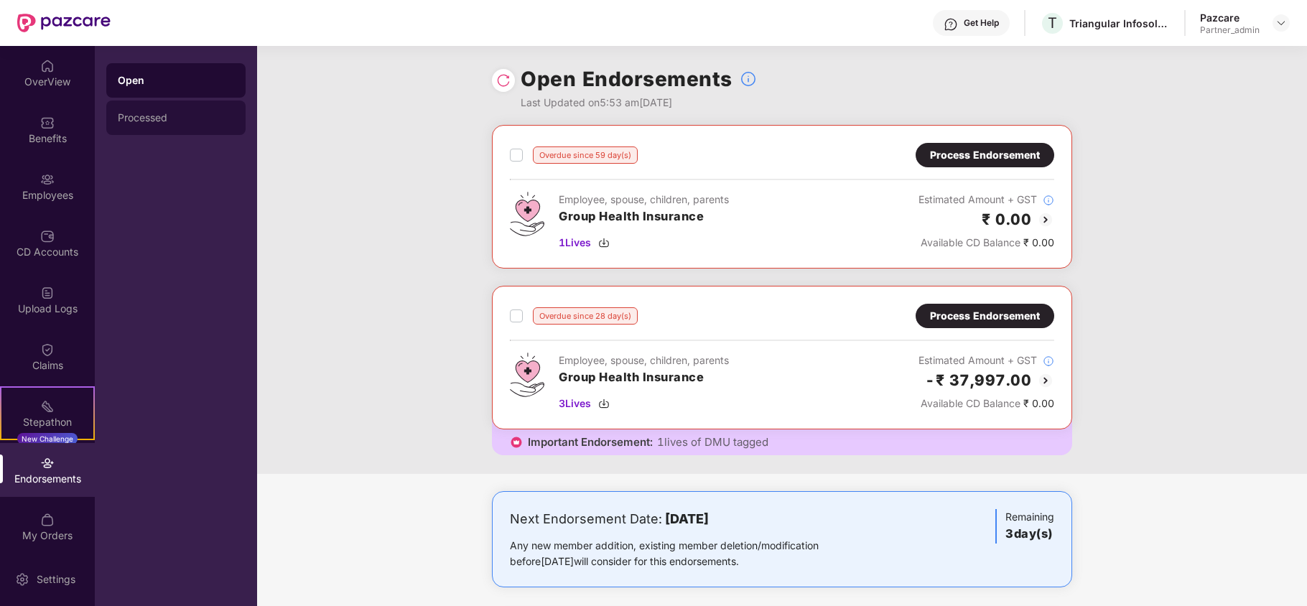
click at [141, 121] on div "Processed" at bounding box center [176, 117] width 116 height 11
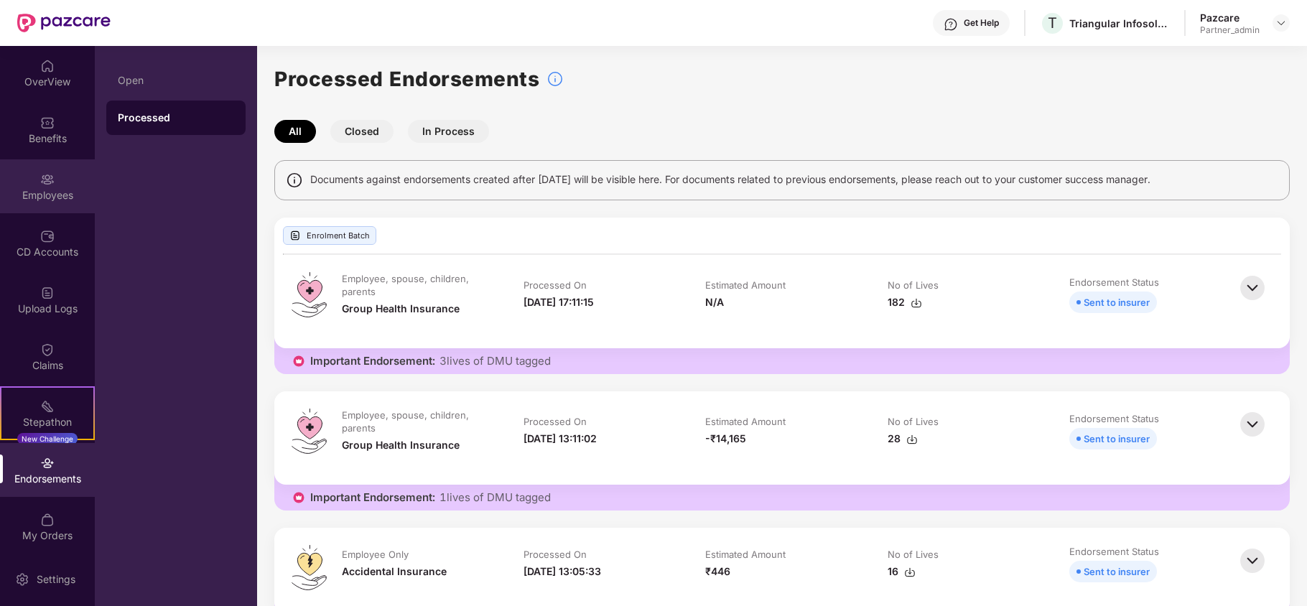
click at [34, 182] on div "Employees" at bounding box center [47, 186] width 95 height 54
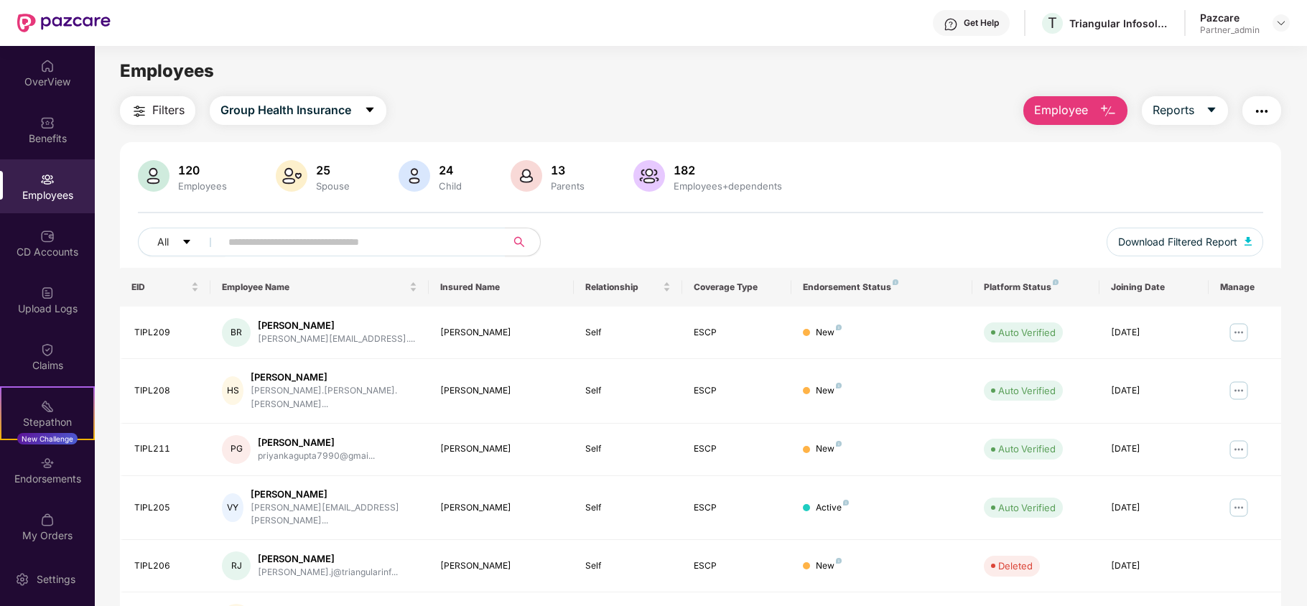
click at [153, 112] on span "Filters" at bounding box center [168, 110] width 32 height 18
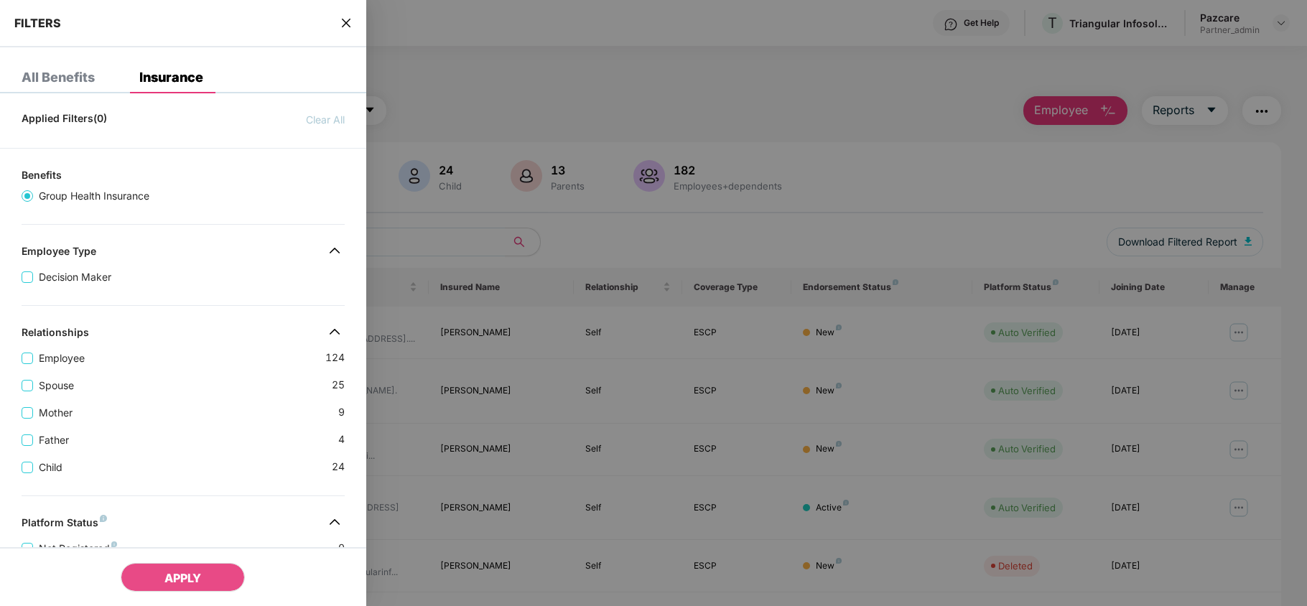
scroll to position [375, 0]
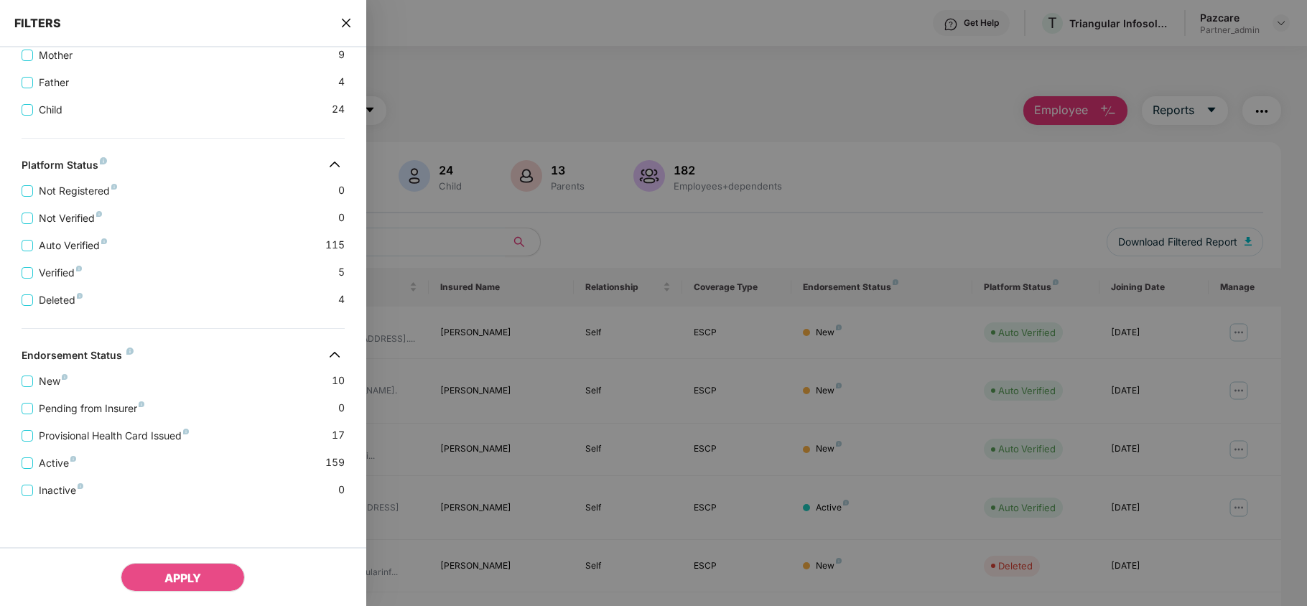
click at [343, 20] on icon "close" at bounding box center [345, 23] width 9 height 9
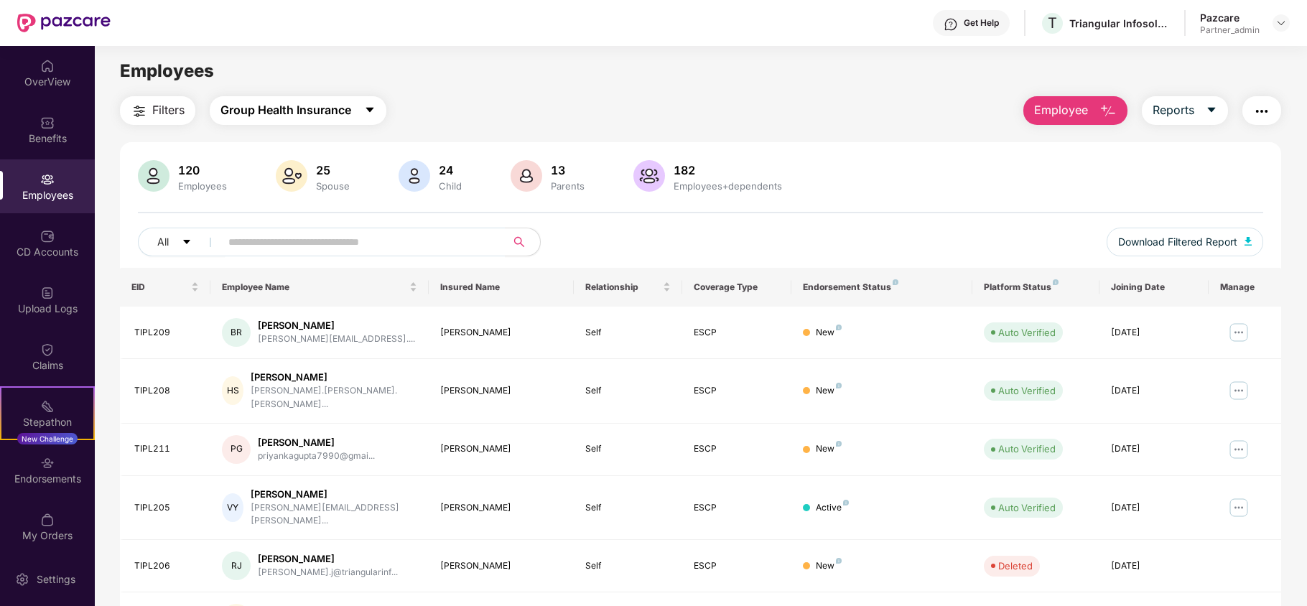
click at [274, 101] on span "Group Health Insurance" at bounding box center [285, 110] width 131 height 18
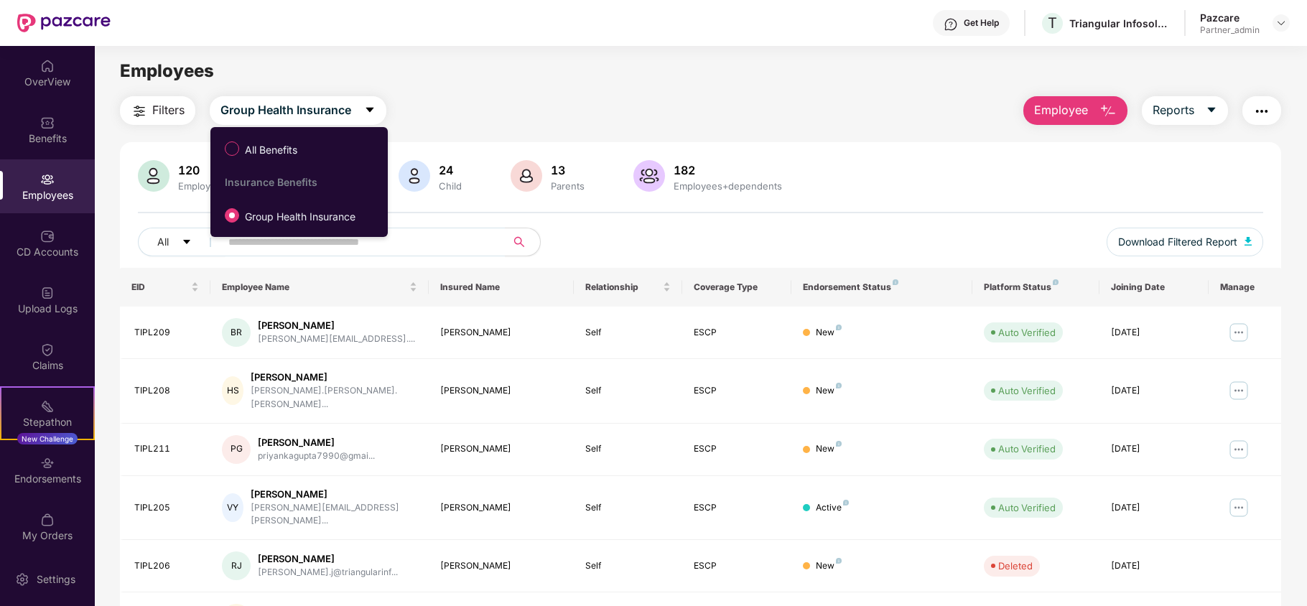
click at [355, 42] on div "Get Help T Triangular Infosolutions Private Limited Pazcare Partner_admin" at bounding box center [700, 23] width 1179 height 46
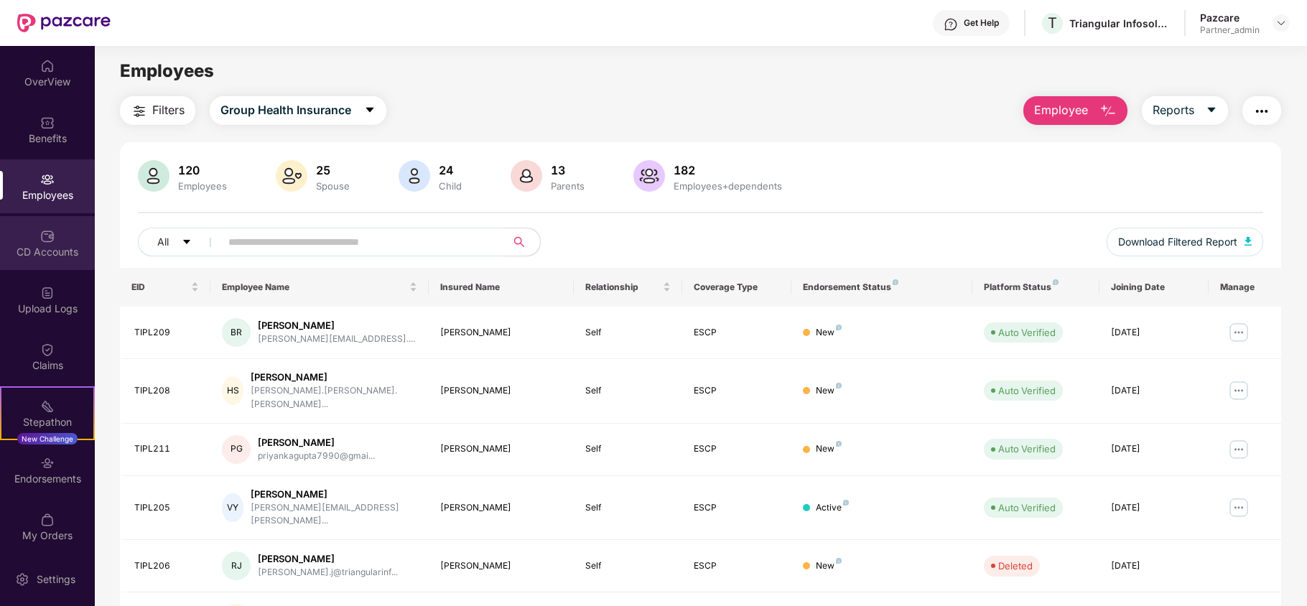
click at [43, 265] on div "CD Accounts" at bounding box center [47, 243] width 95 height 54
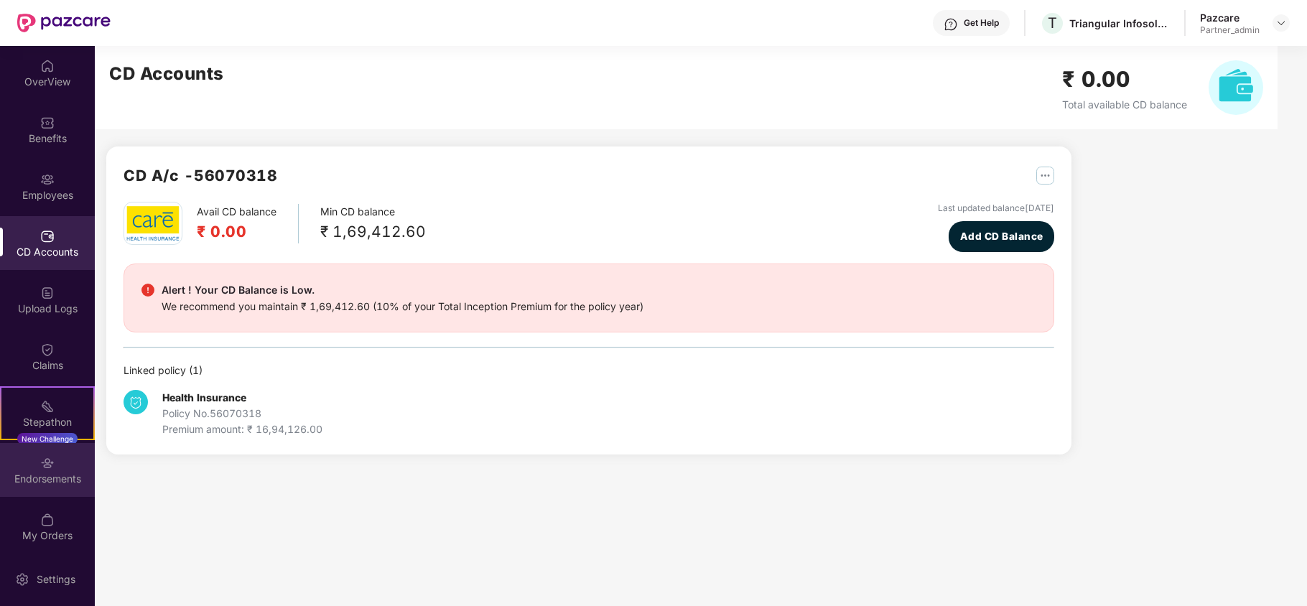
click at [34, 469] on div "Endorsements" at bounding box center [47, 470] width 95 height 54
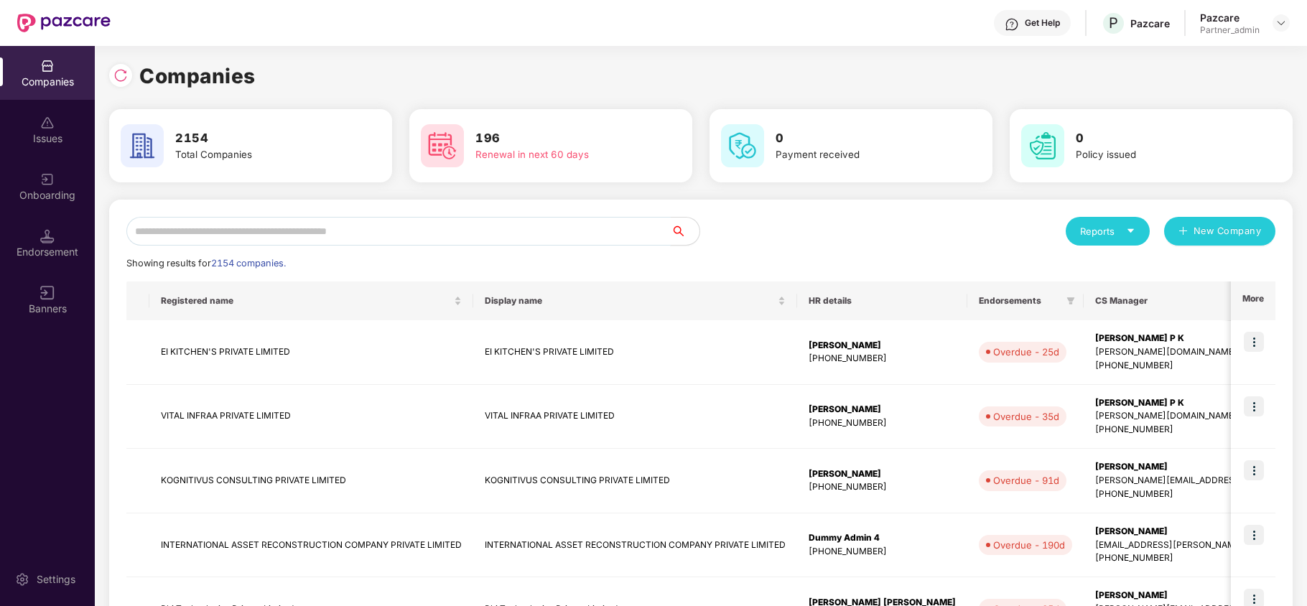
click at [236, 228] on input "text" at bounding box center [398, 231] width 544 height 29
paste input "**********"
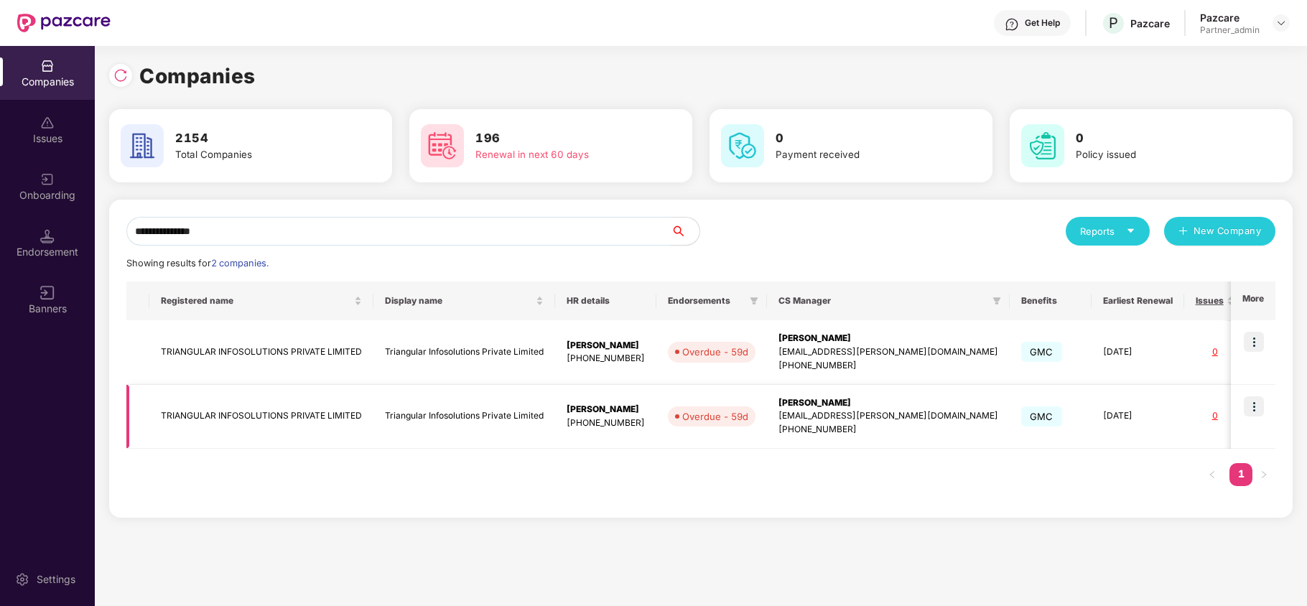
type input "**********"
click at [179, 418] on td "TRIANGULAR INFOSOLUTIONS PRIVATE LIMITED" at bounding box center [261, 417] width 224 height 65
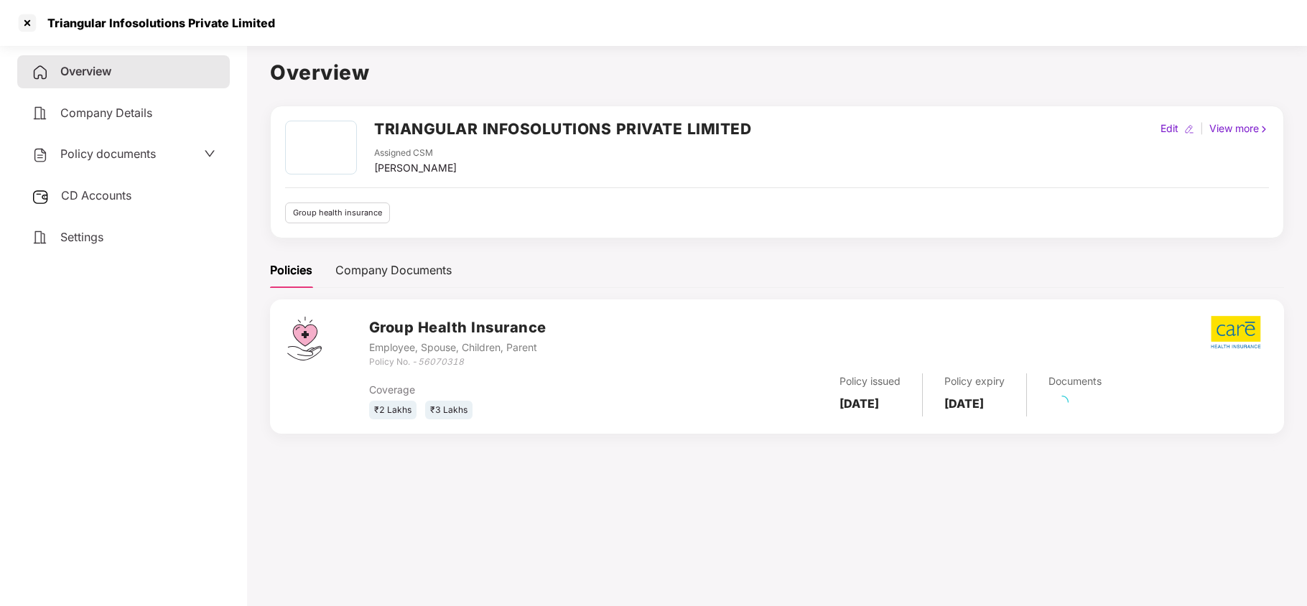
click at [83, 240] on span "Settings" at bounding box center [81, 237] width 43 height 14
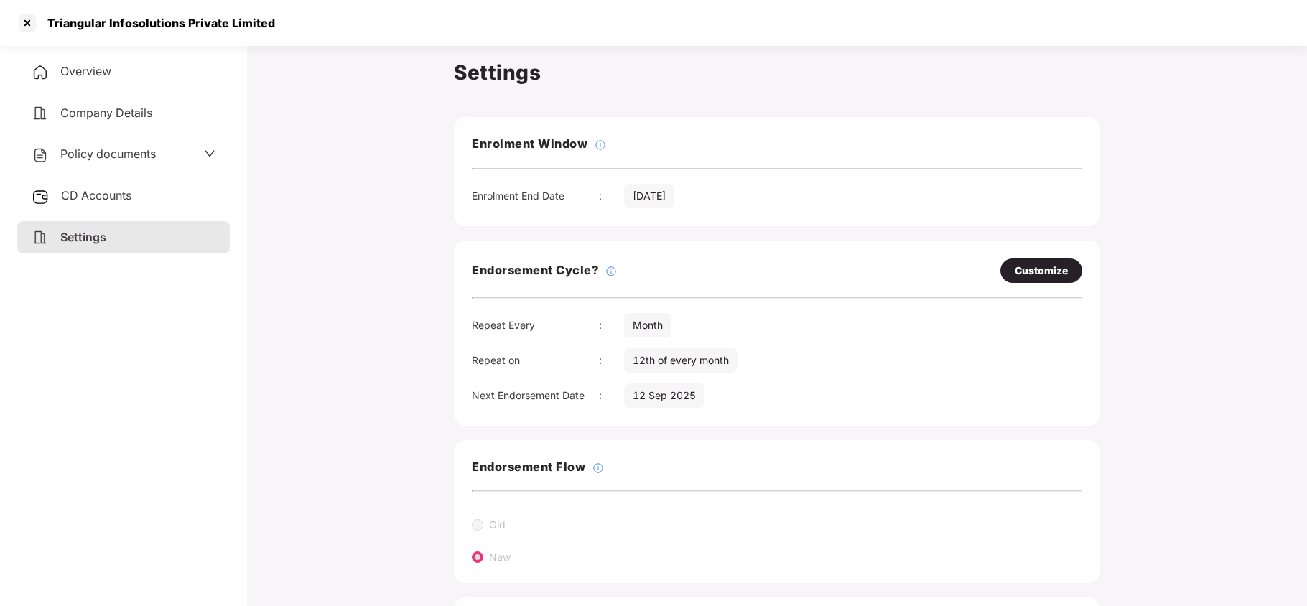
click at [108, 159] on span "Policy documents" at bounding box center [107, 153] width 95 height 14
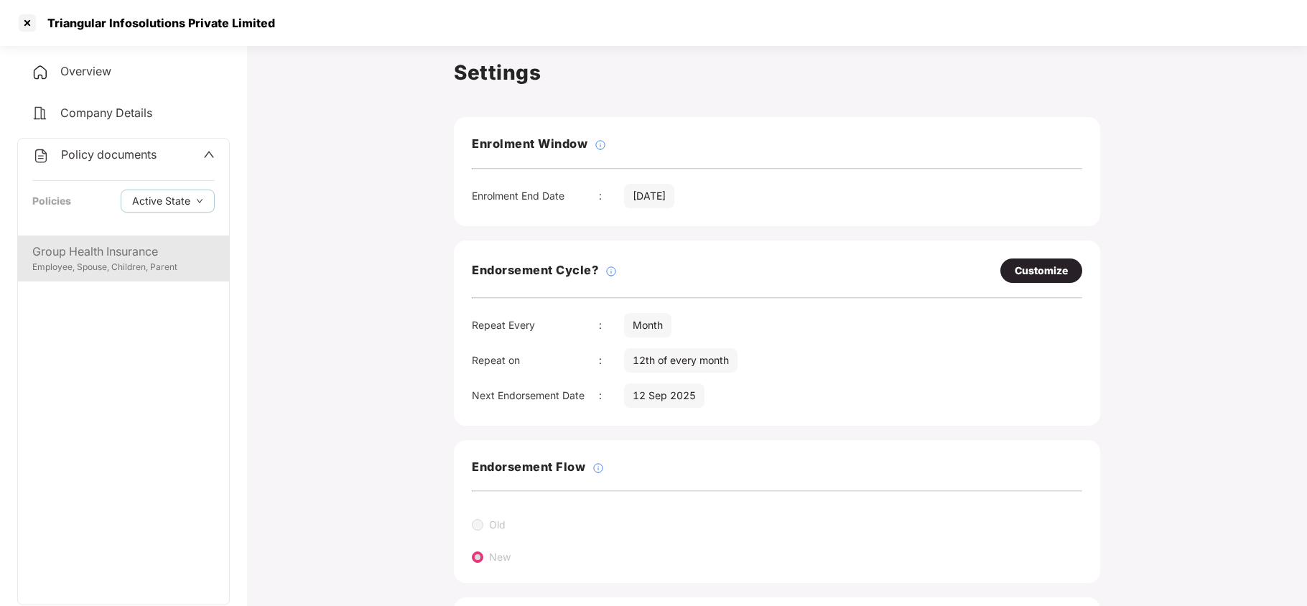
click at [127, 270] on div "Employee, Spouse, Children, Parent" at bounding box center [123, 268] width 182 height 14
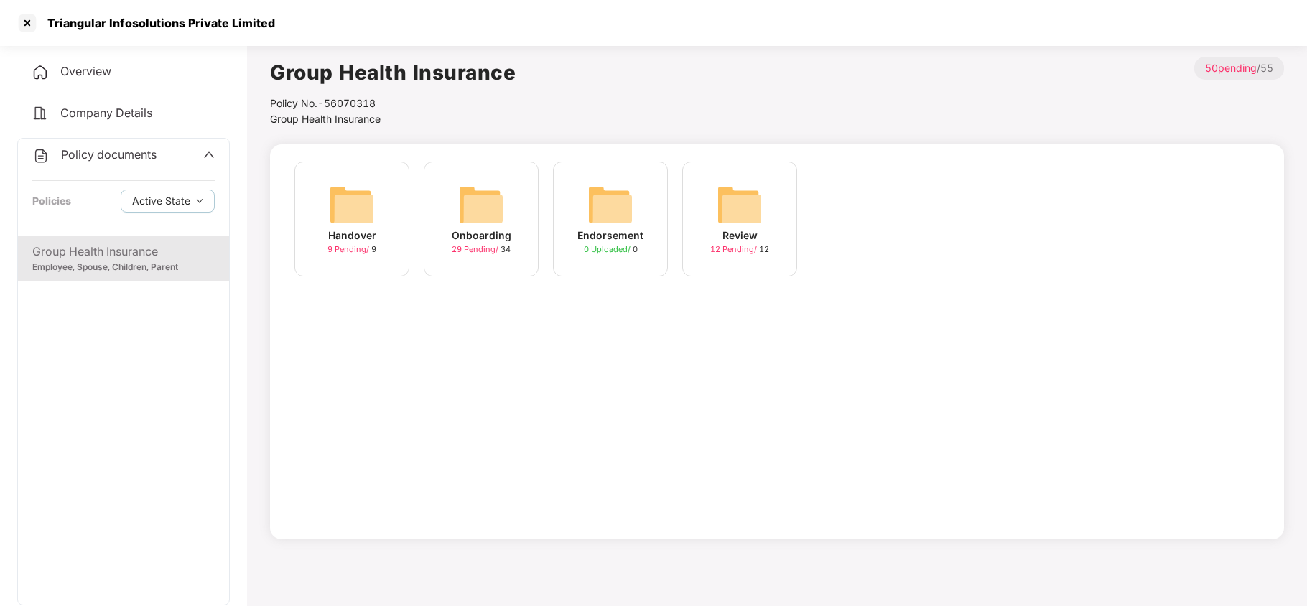
click at [475, 216] on img at bounding box center [481, 205] width 46 height 46
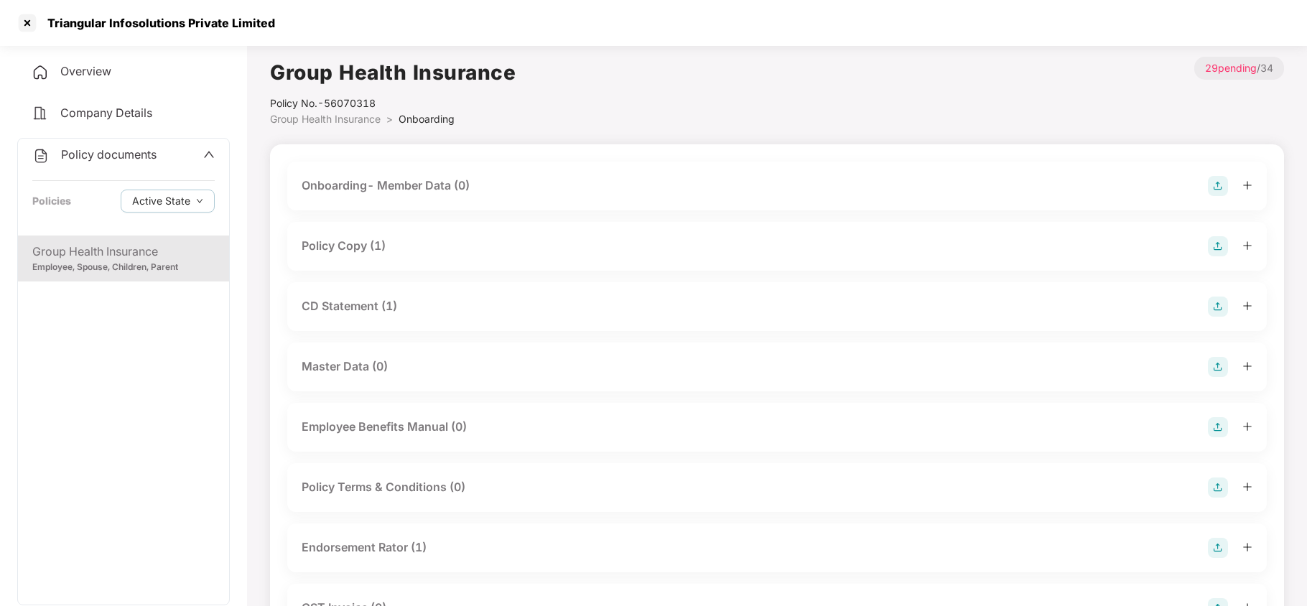
click at [374, 247] on div "Policy Copy (1)" at bounding box center [344, 246] width 84 height 18
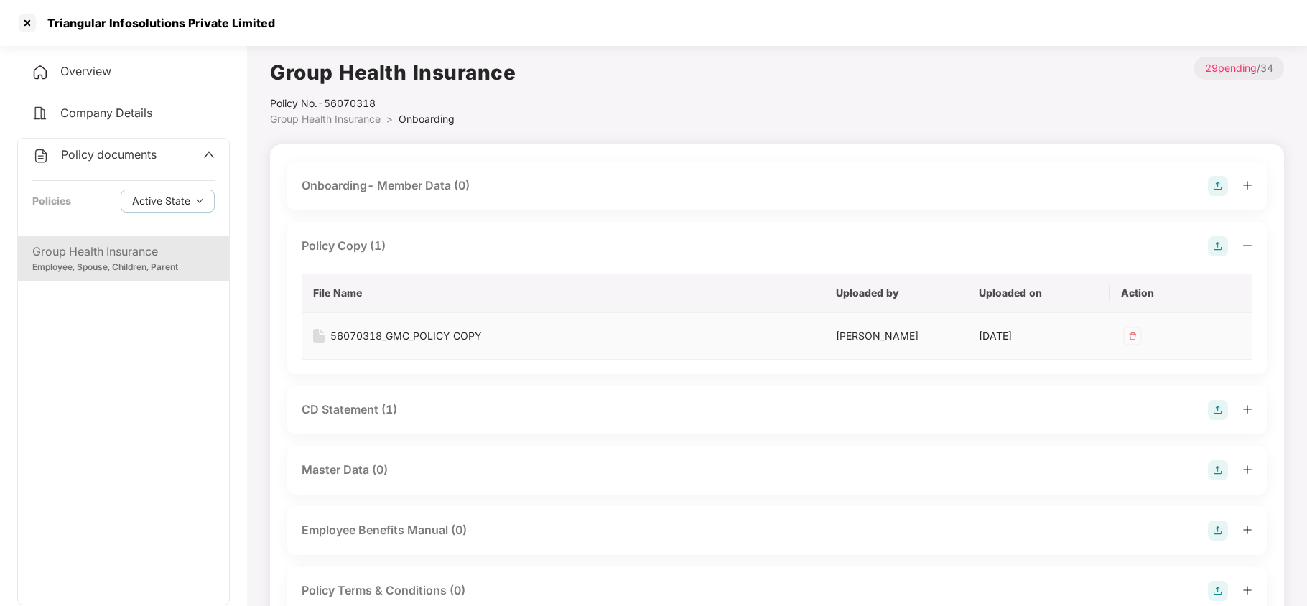
click at [402, 331] on div "56070318_GMC_POLICY COPY" at bounding box center [405, 336] width 151 height 16
click at [368, 419] on div "CD Statement (1)" at bounding box center [349, 410] width 95 height 18
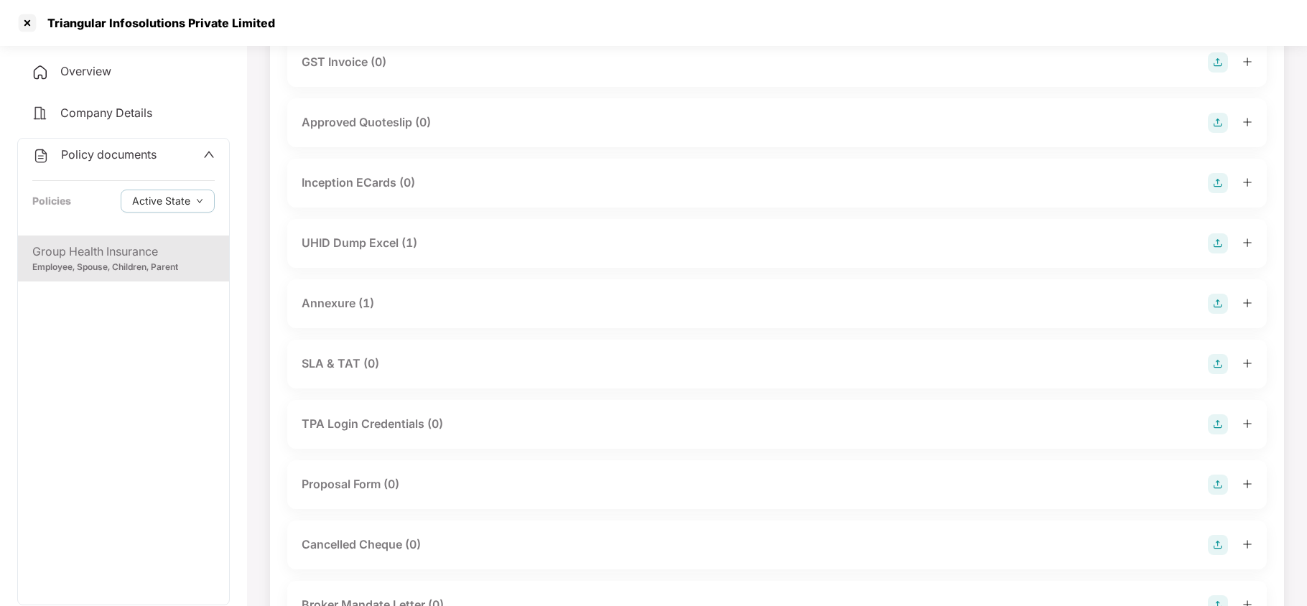
scroll to position [765, 0]
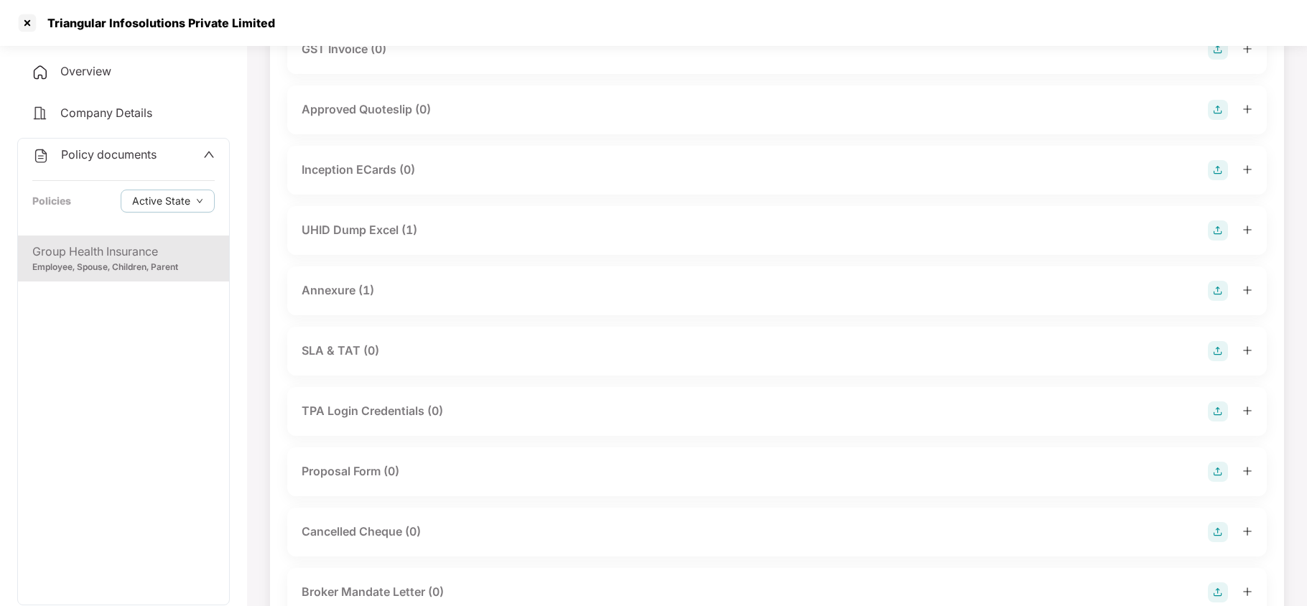
click at [328, 299] on div "Annexure (1)" at bounding box center [338, 290] width 73 height 18
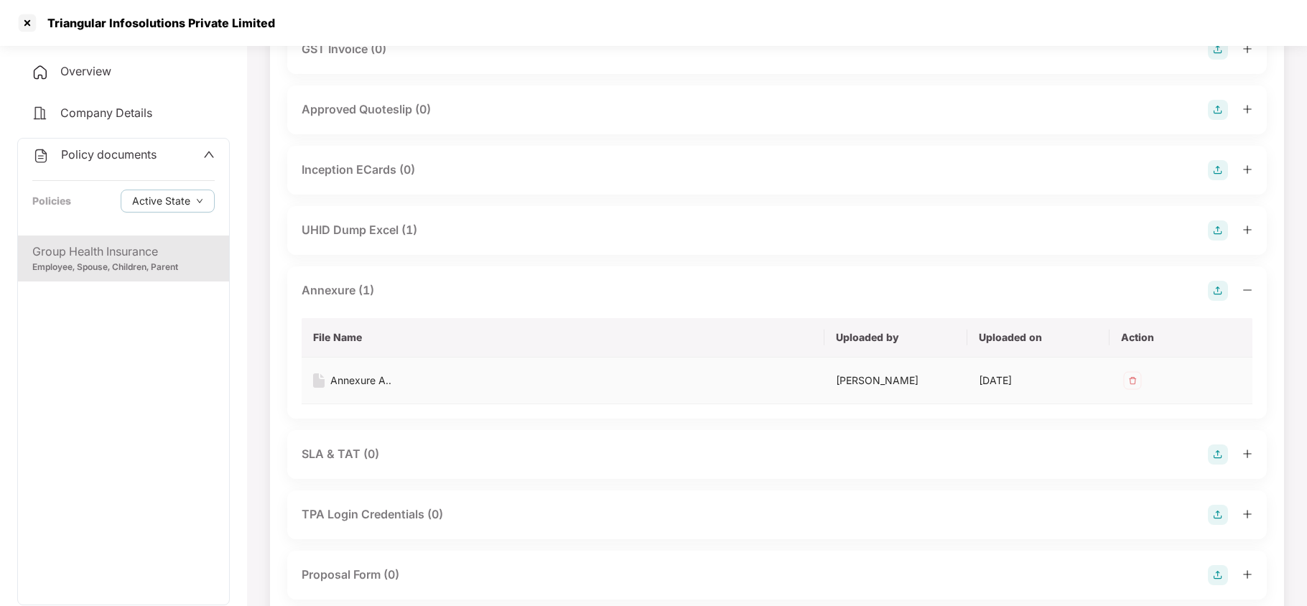
click at [366, 388] on div "Annexure A.." at bounding box center [360, 381] width 61 height 16
click at [24, 23] on div at bounding box center [27, 22] width 23 height 23
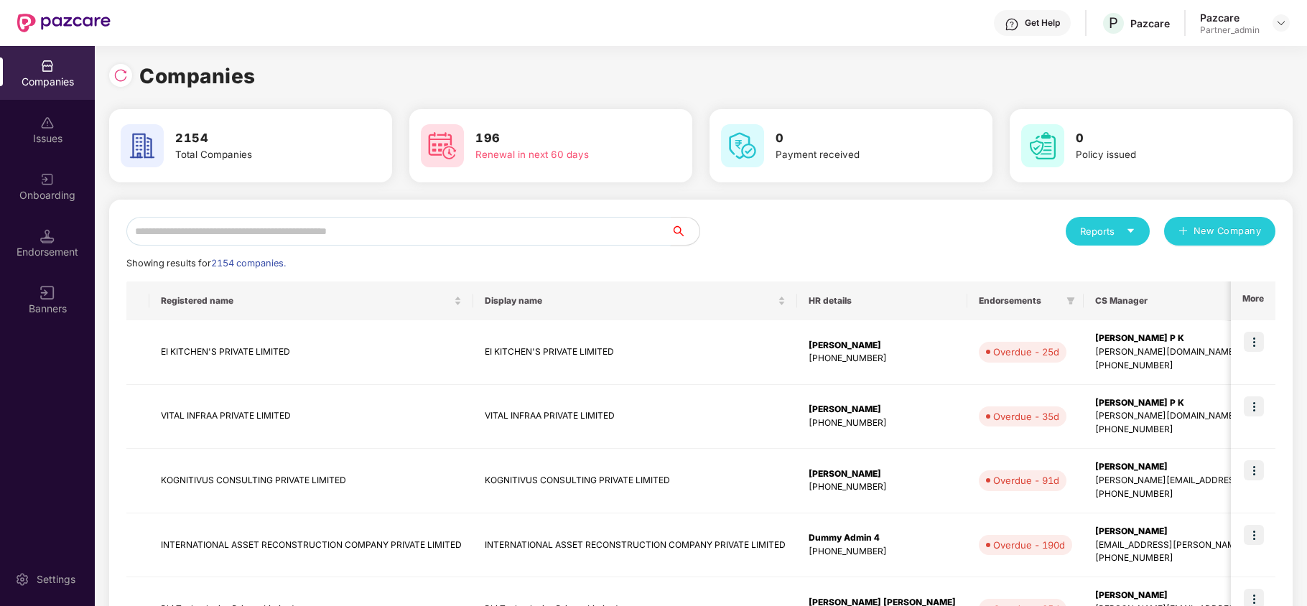
click at [185, 230] on input "text" at bounding box center [398, 231] width 544 height 29
paste input "**********"
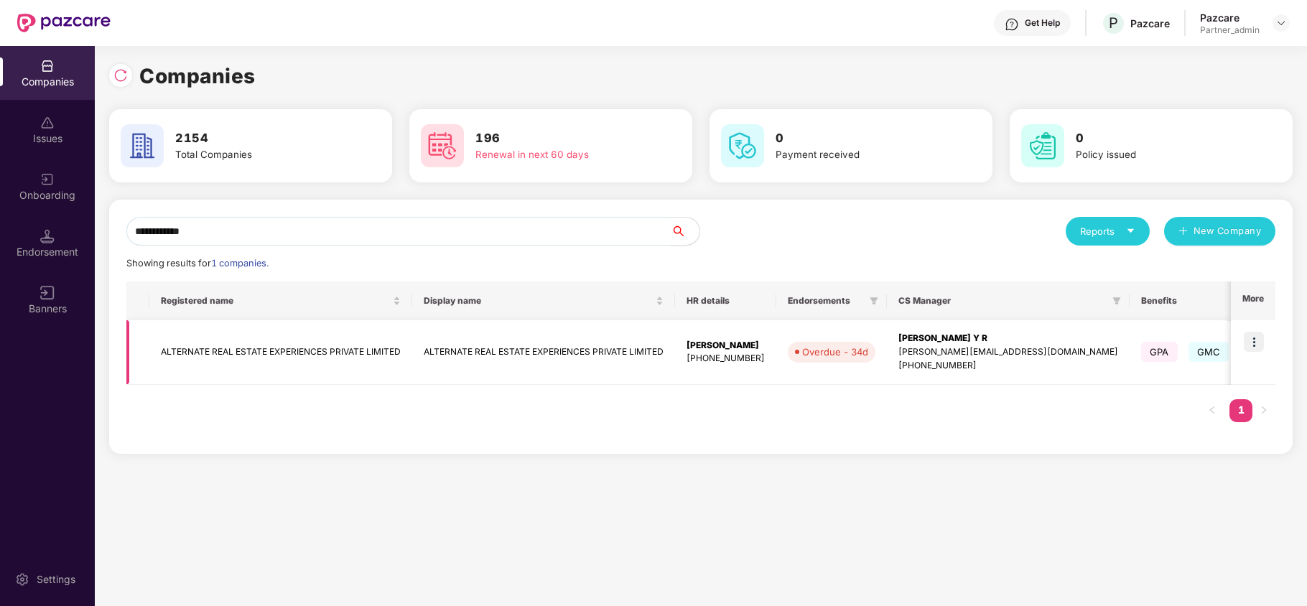
type input "**********"
click at [1252, 340] on img at bounding box center [1253, 342] width 20 height 20
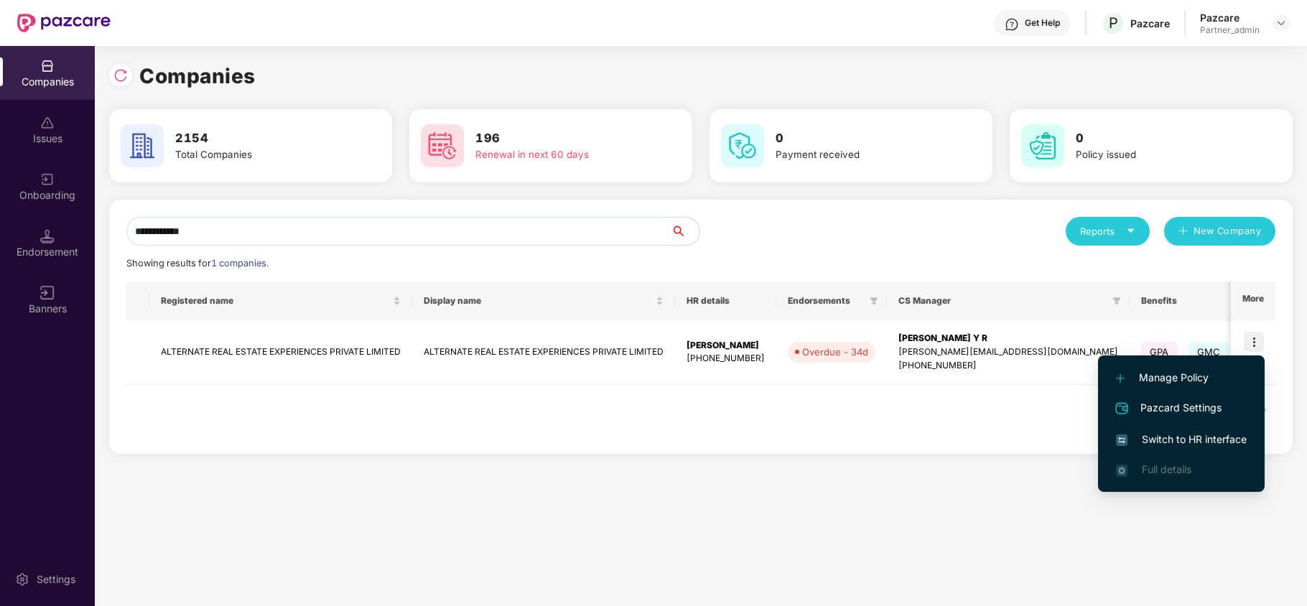
click at [1166, 440] on span "Switch to HR interface" at bounding box center [1181, 439] width 131 height 16
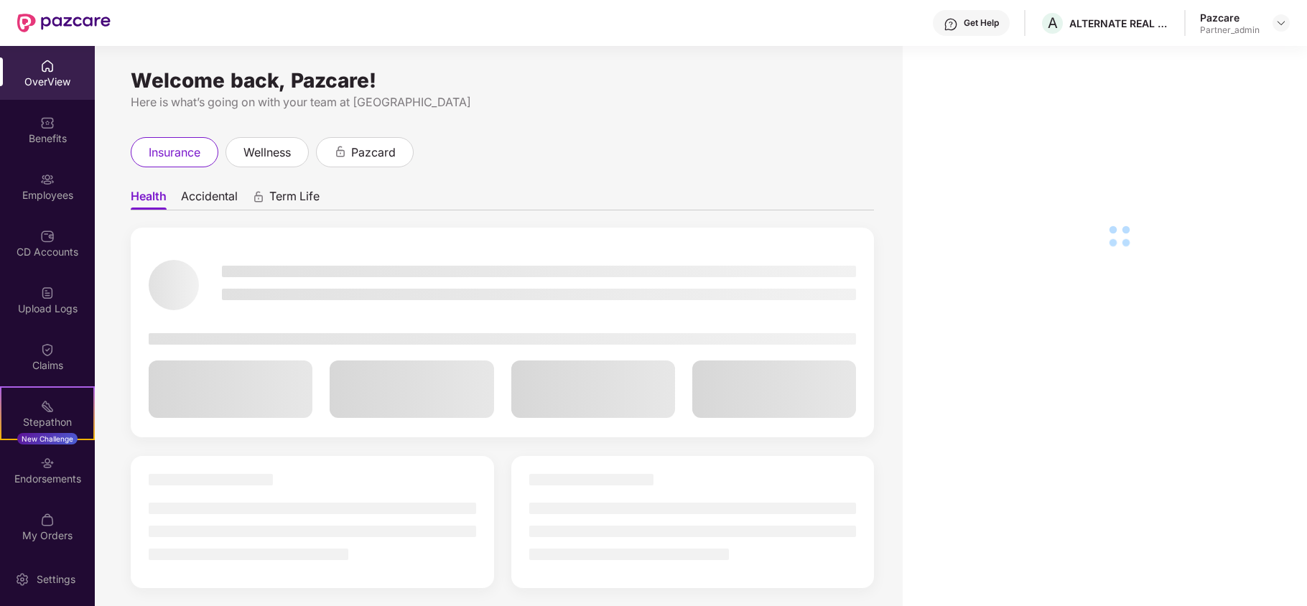
click at [24, 136] on div "Benefits" at bounding box center [47, 138] width 95 height 14
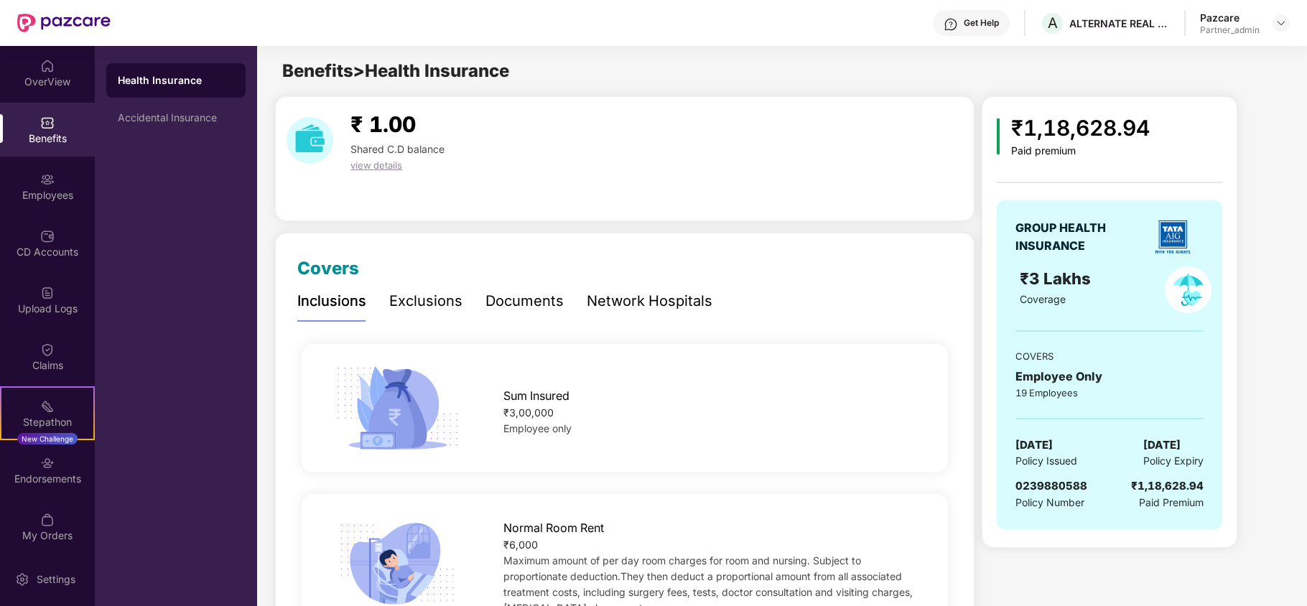
click at [121, 136] on div "Health Insurance Accidental Insurance" at bounding box center [176, 326] width 162 height 560
click at [154, 129] on div "Accidental Insurance" at bounding box center [175, 118] width 139 height 34
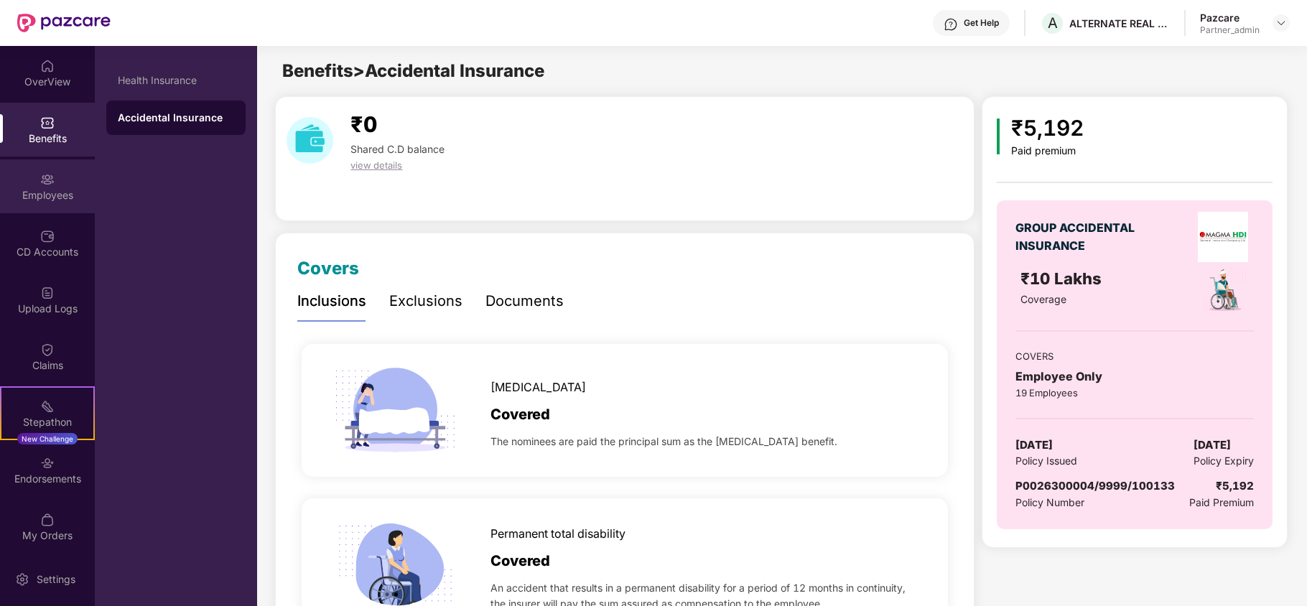
click at [52, 205] on div "Employees" at bounding box center [47, 186] width 95 height 54
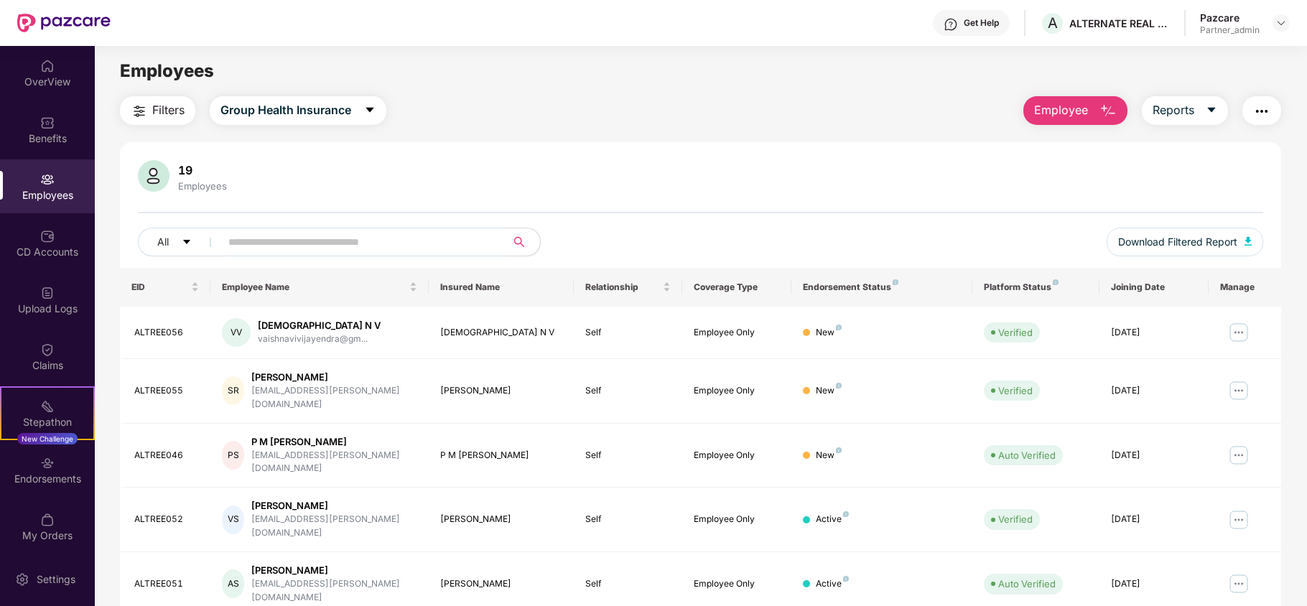
click at [167, 111] on span "Filters" at bounding box center [168, 110] width 32 height 18
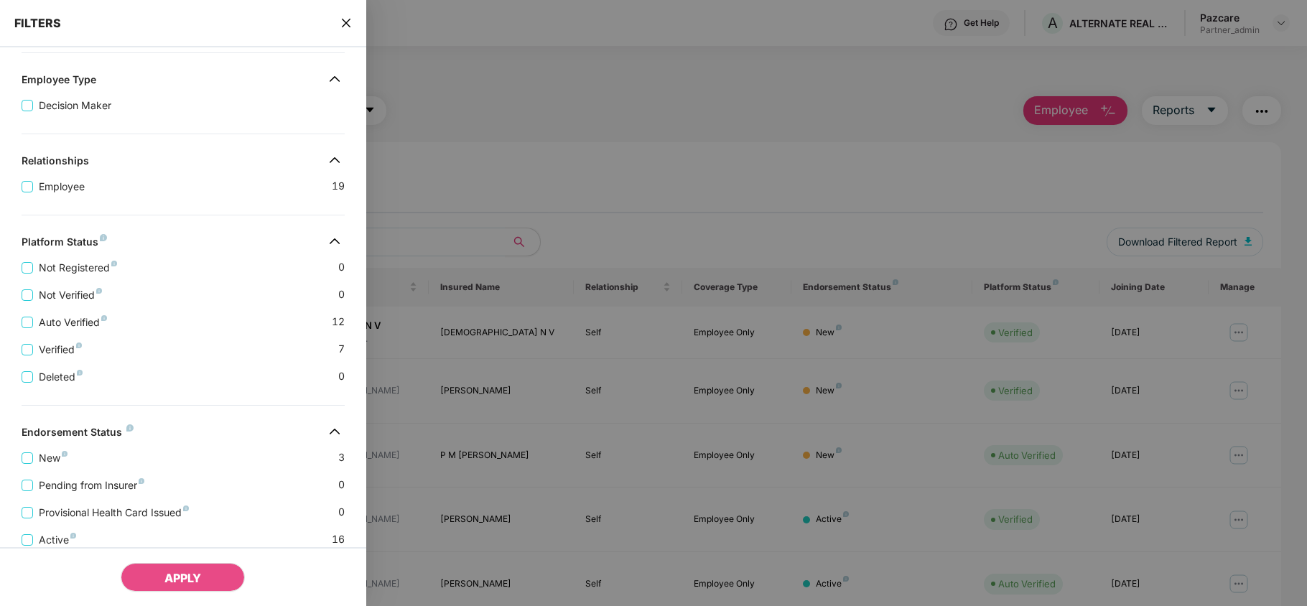
scroll to position [284, 0]
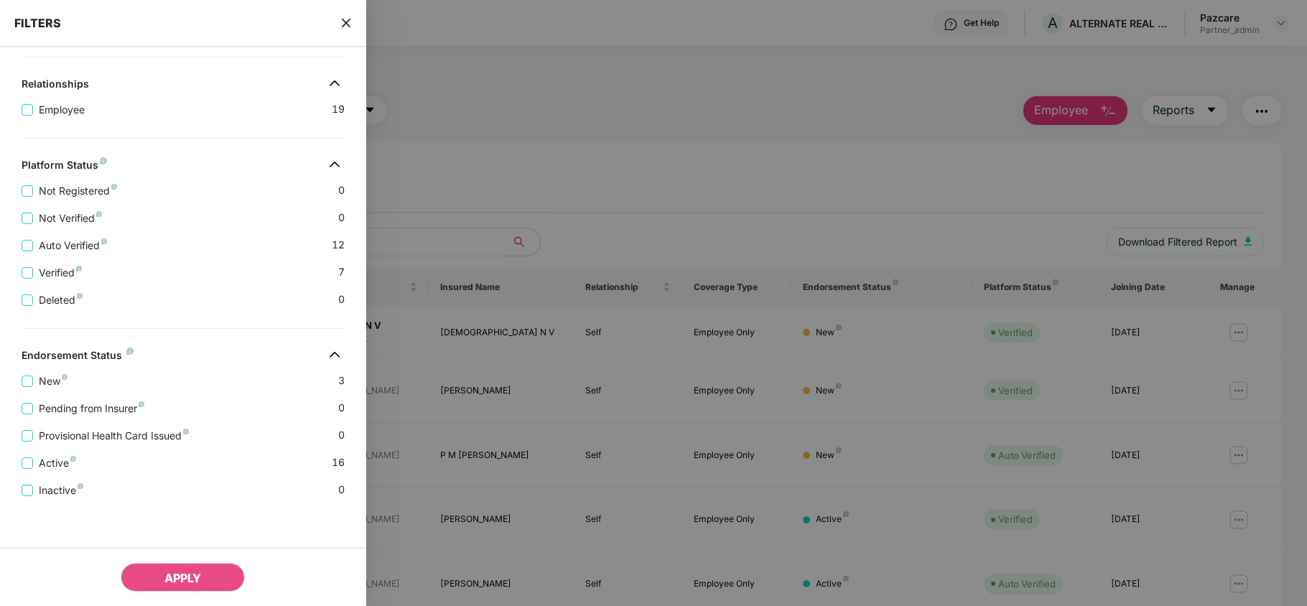
click at [342, 24] on icon "close" at bounding box center [345, 22] width 11 height 11
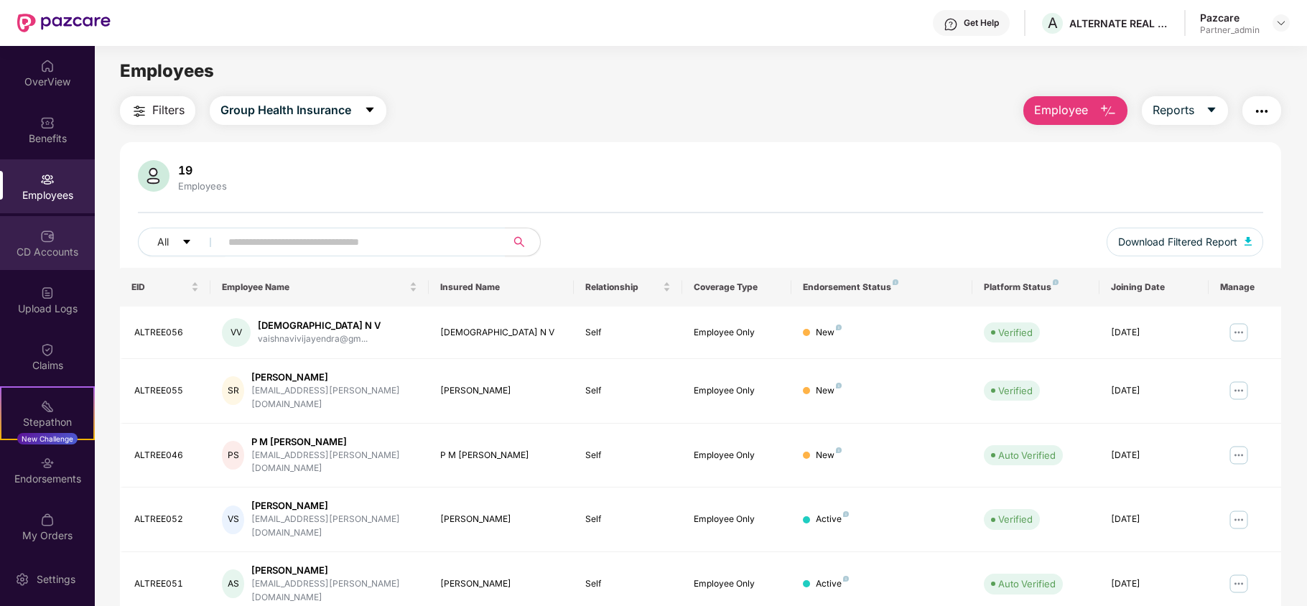
click at [53, 242] on div "CD Accounts" at bounding box center [47, 243] width 95 height 54
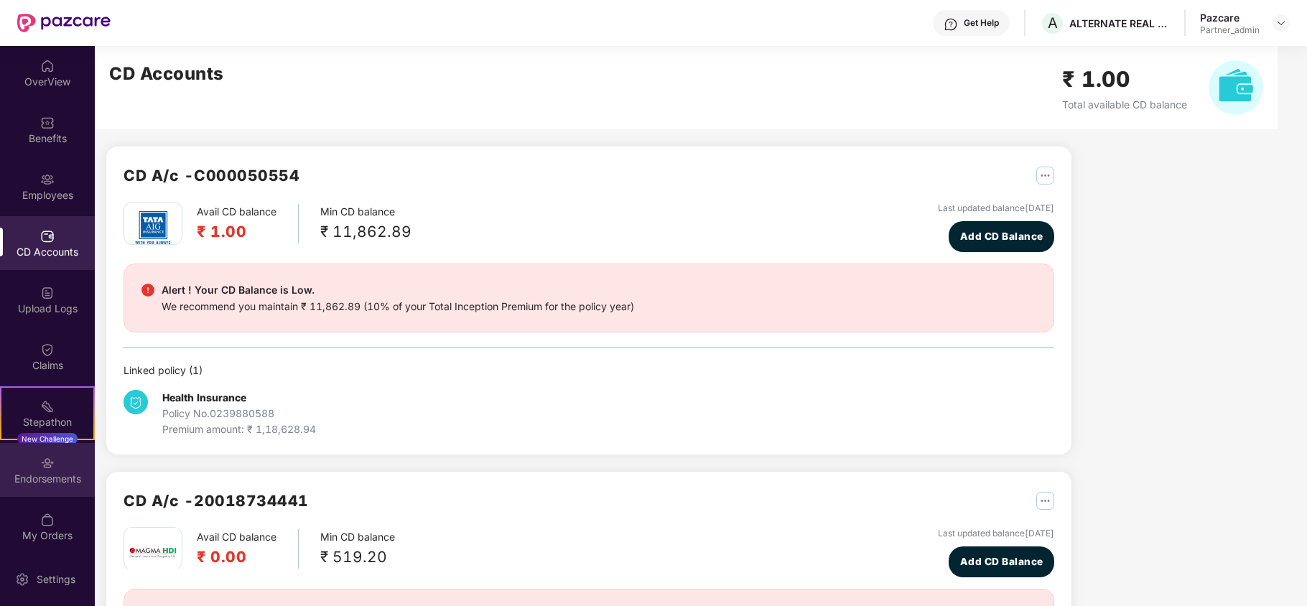
click at [60, 477] on div "Endorsements" at bounding box center [47, 479] width 95 height 14
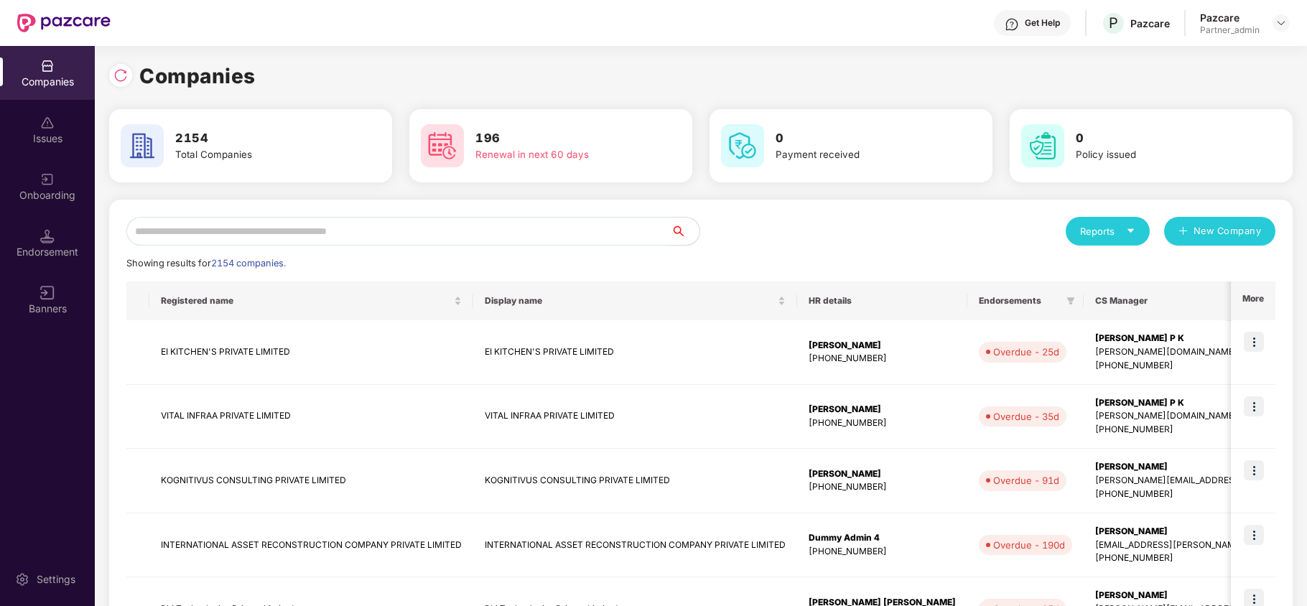
click at [167, 228] on input "text" at bounding box center [398, 231] width 544 height 29
paste input "**********"
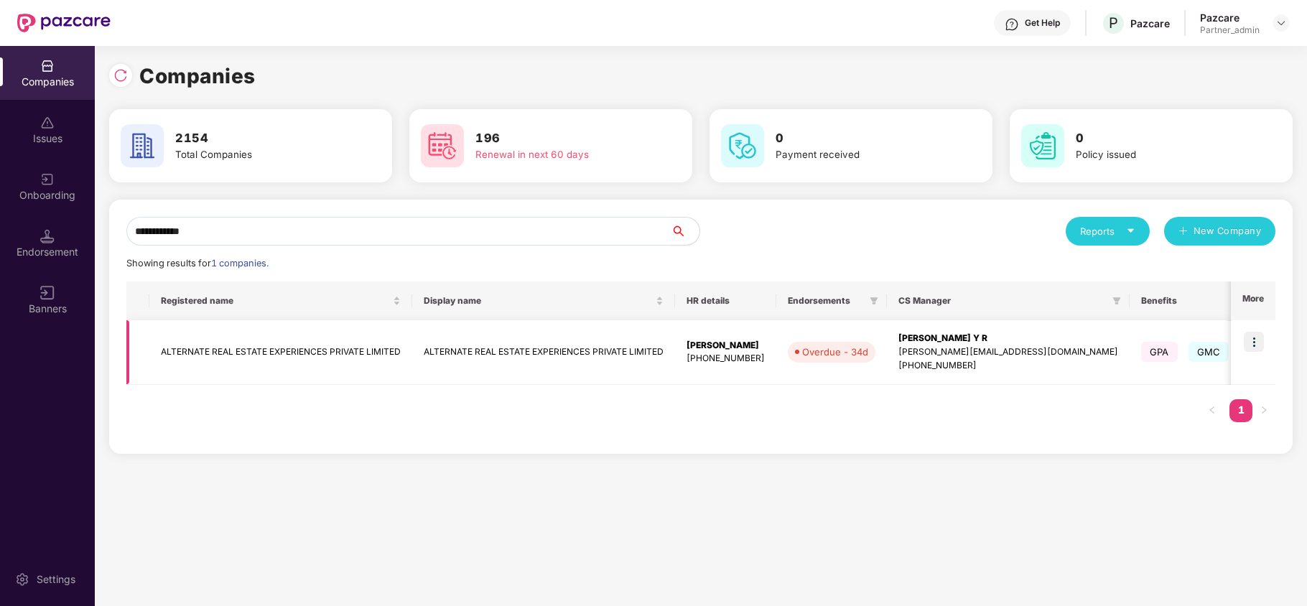
type input "**********"
click at [199, 345] on td "ALTERNATE REAL ESTATE EXPERIENCES PRIVATE LIMITED" at bounding box center [280, 352] width 263 height 65
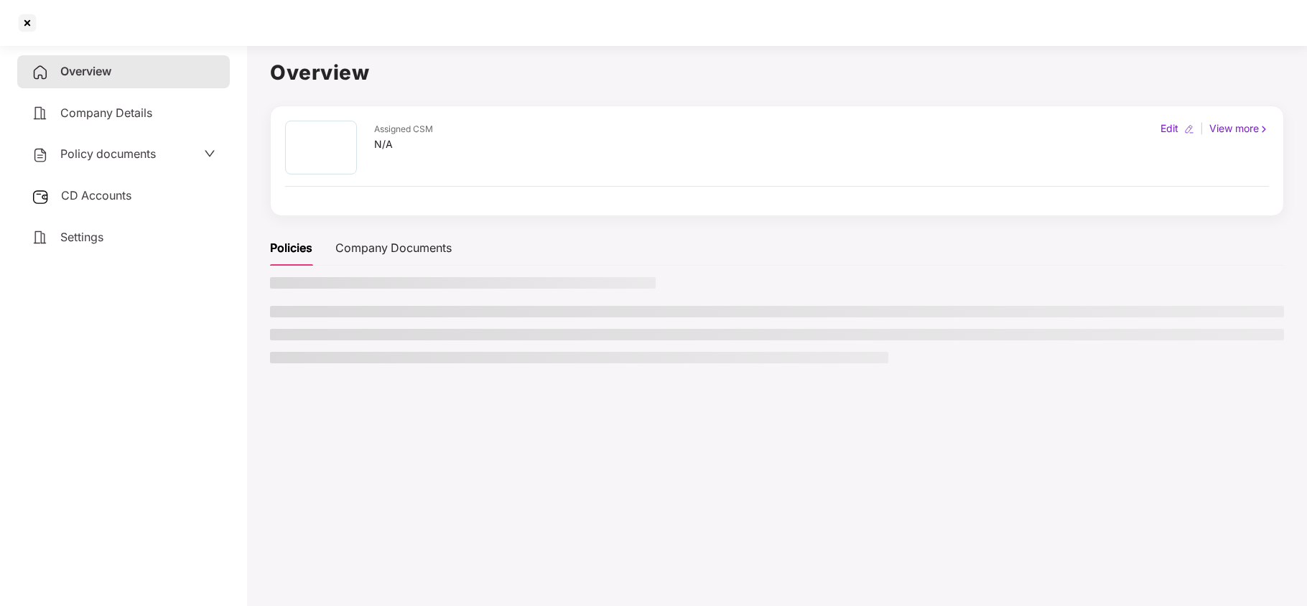
click at [73, 237] on span "Settings" at bounding box center [81, 237] width 43 height 14
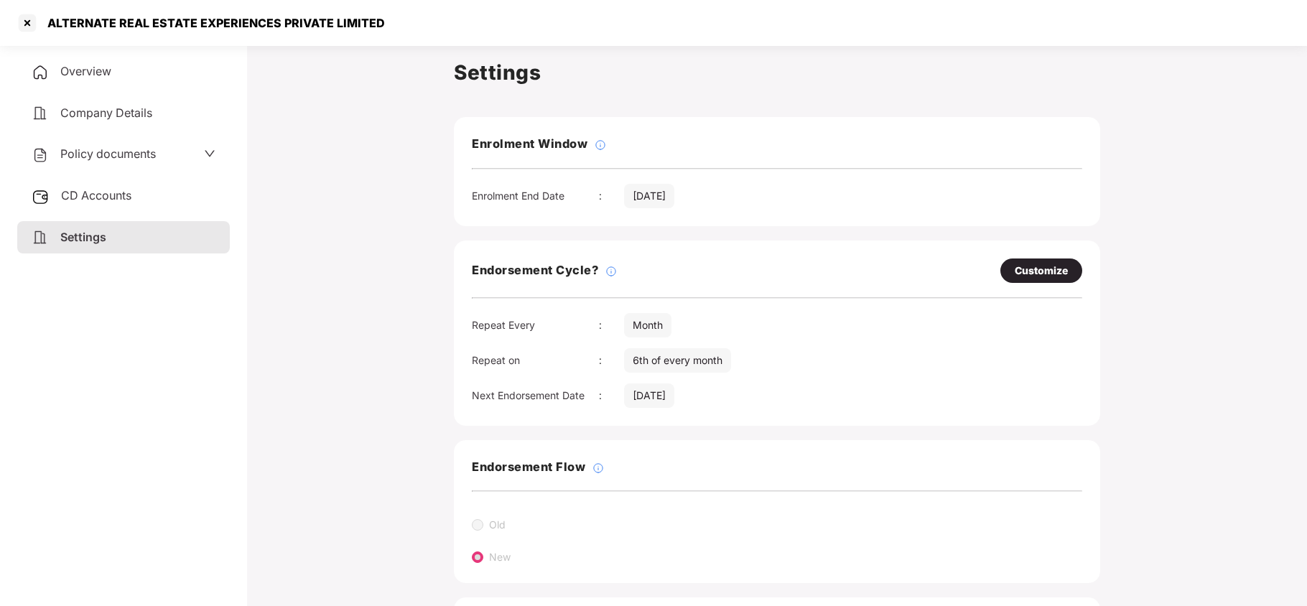
click at [130, 149] on span "Policy documents" at bounding box center [107, 153] width 95 height 14
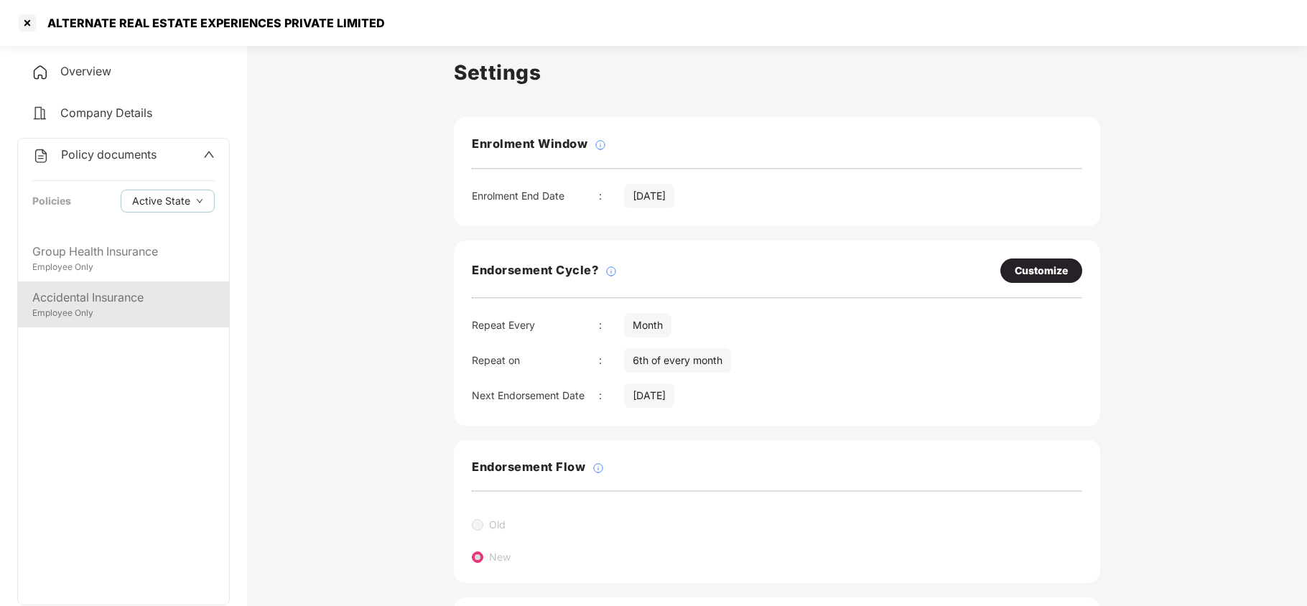
click at [101, 305] on div "Accidental Insurance" at bounding box center [123, 298] width 182 height 18
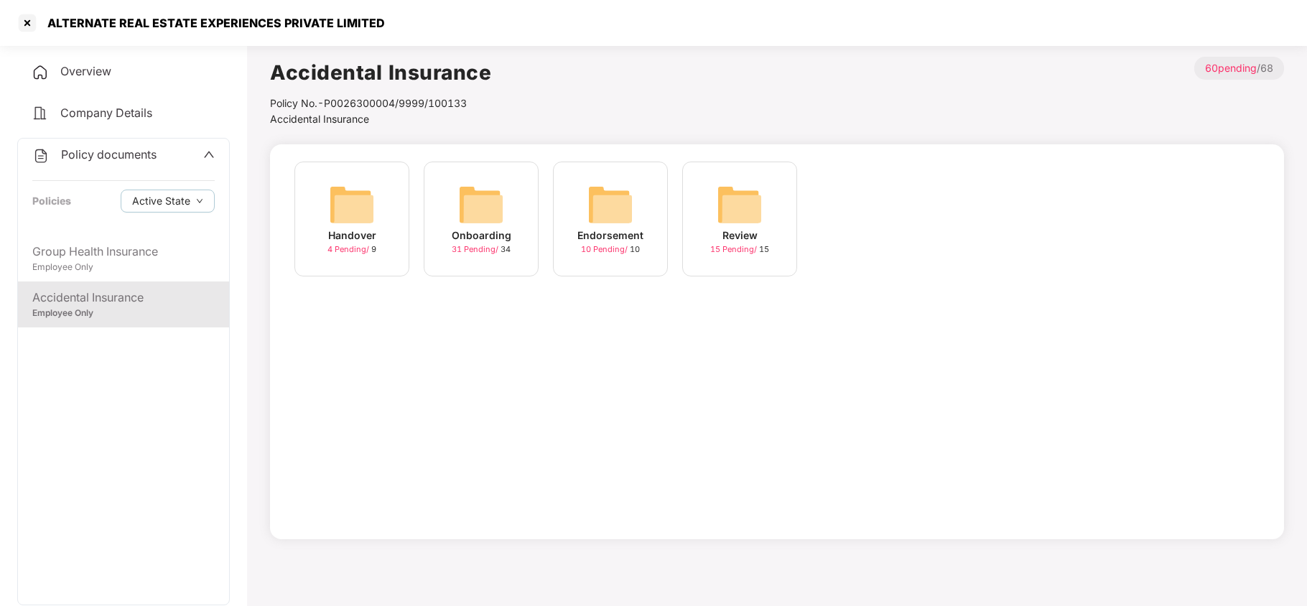
click at [492, 199] on img at bounding box center [481, 205] width 46 height 46
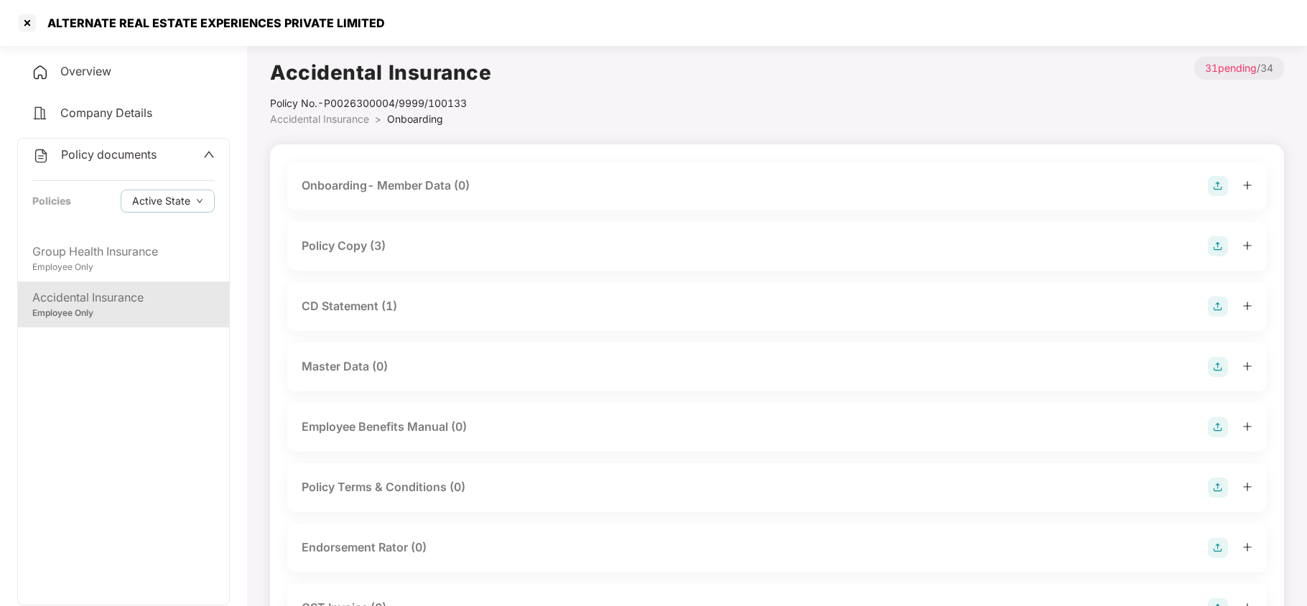
click at [393, 245] on div "Policy Copy (3)" at bounding box center [777, 246] width 951 height 20
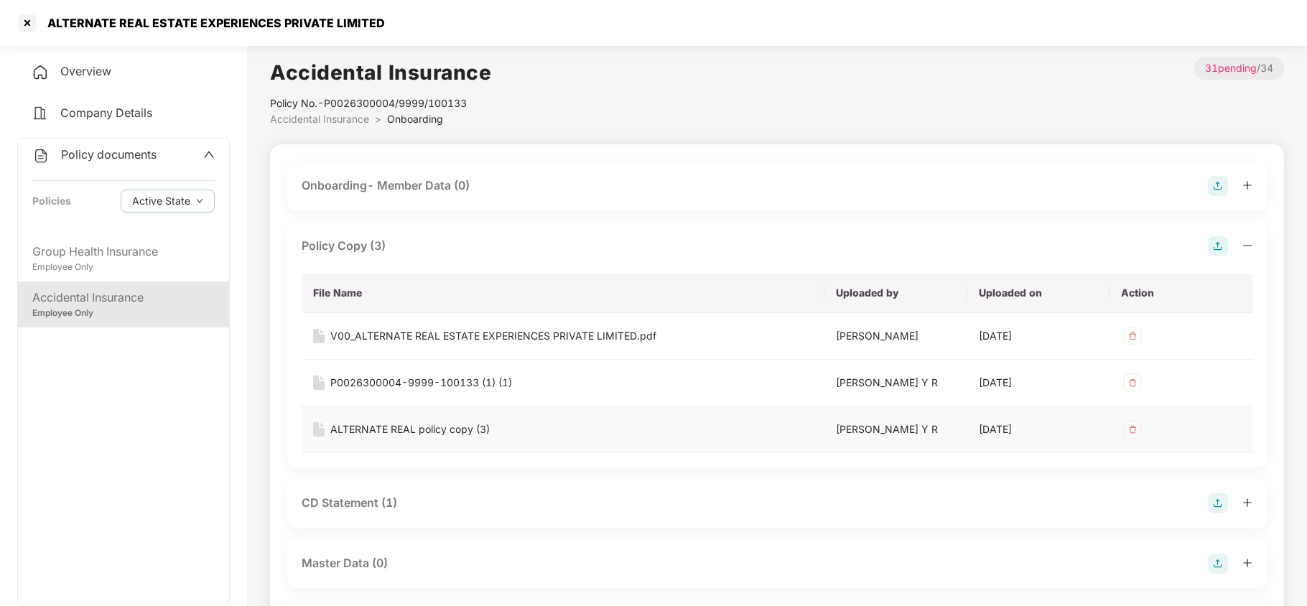
click at [435, 437] on div "ALTERNATE REAL policy copy (3)" at bounding box center [409, 429] width 159 height 16
click at [452, 379] on div "P0026300004-9999-100133 (1) (1)" at bounding box center [421, 383] width 182 height 16
click at [1135, 379] on img at bounding box center [1132, 382] width 23 height 23
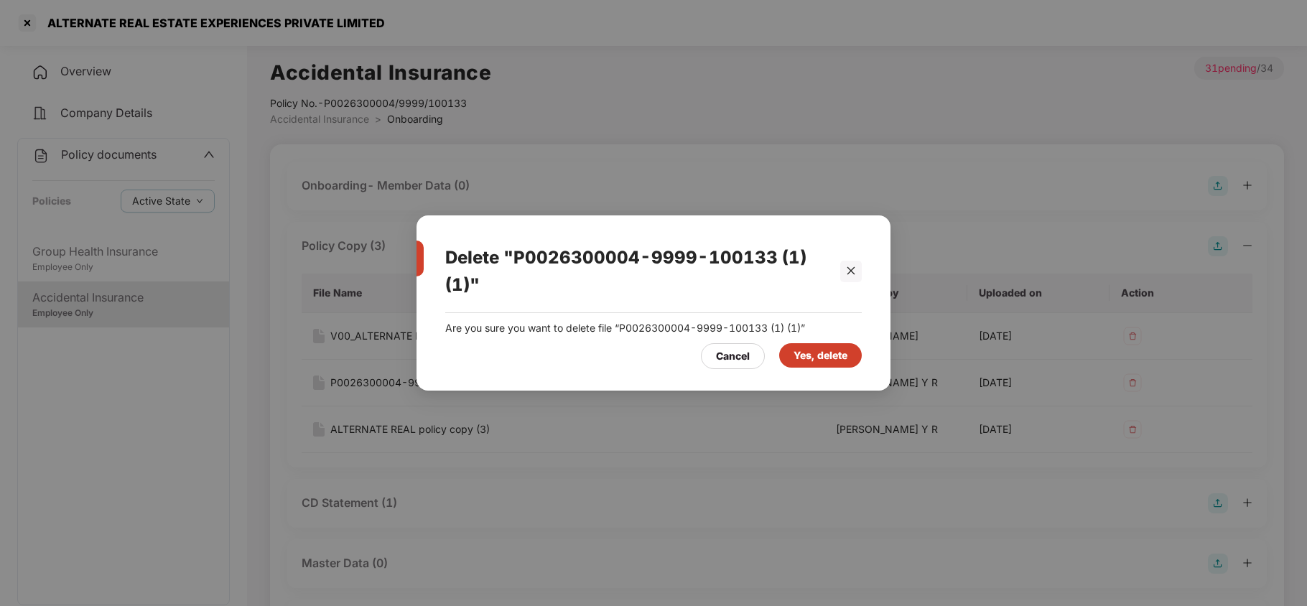
click at [819, 354] on div "Yes, delete" at bounding box center [820, 355] width 54 height 16
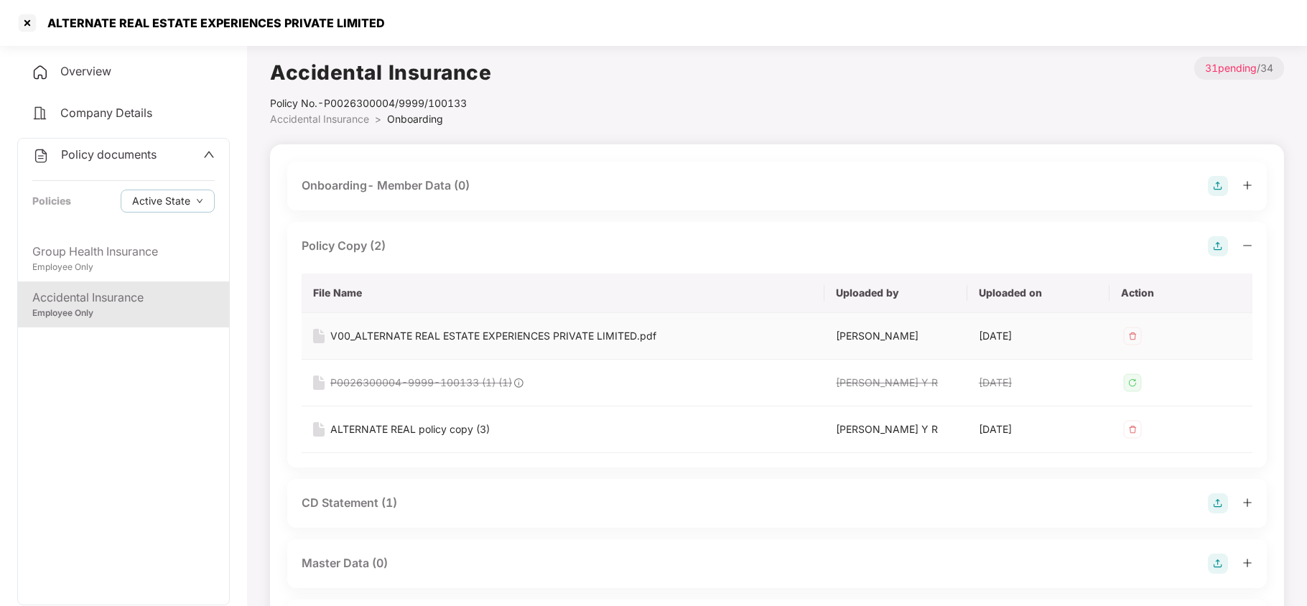
click at [510, 334] on div "V00_ALTERNATE REAL ESTATE EXPERIENCES PRIVATE LIMITED.pdf" at bounding box center [493, 336] width 326 height 16
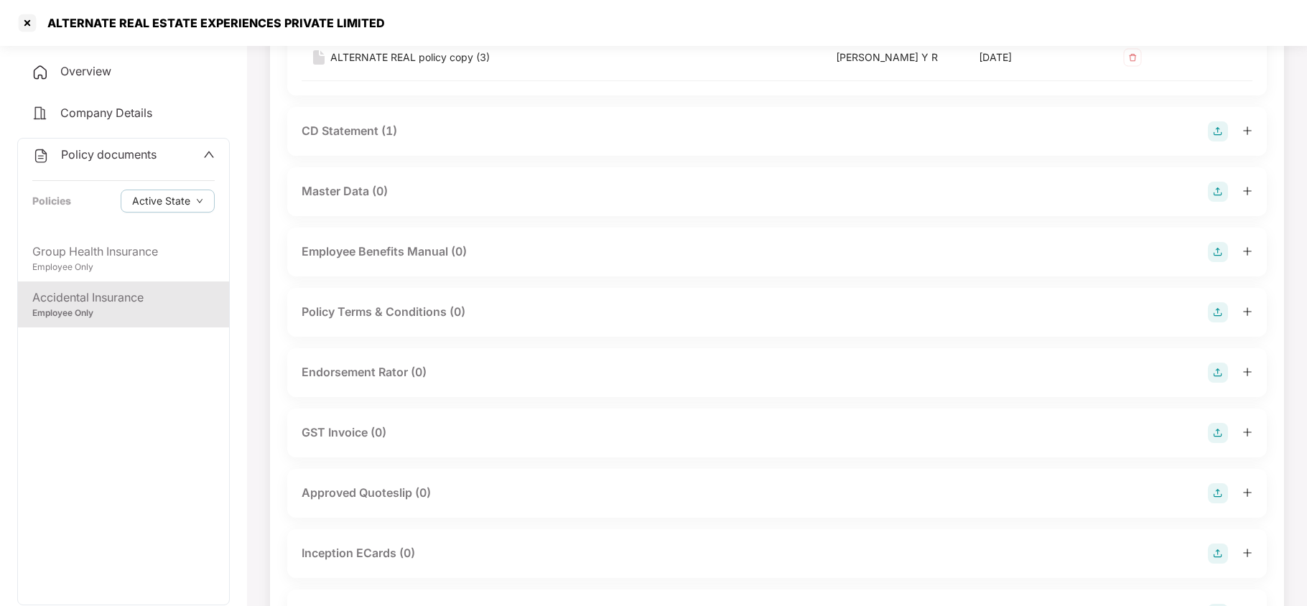
scroll to position [287, 0]
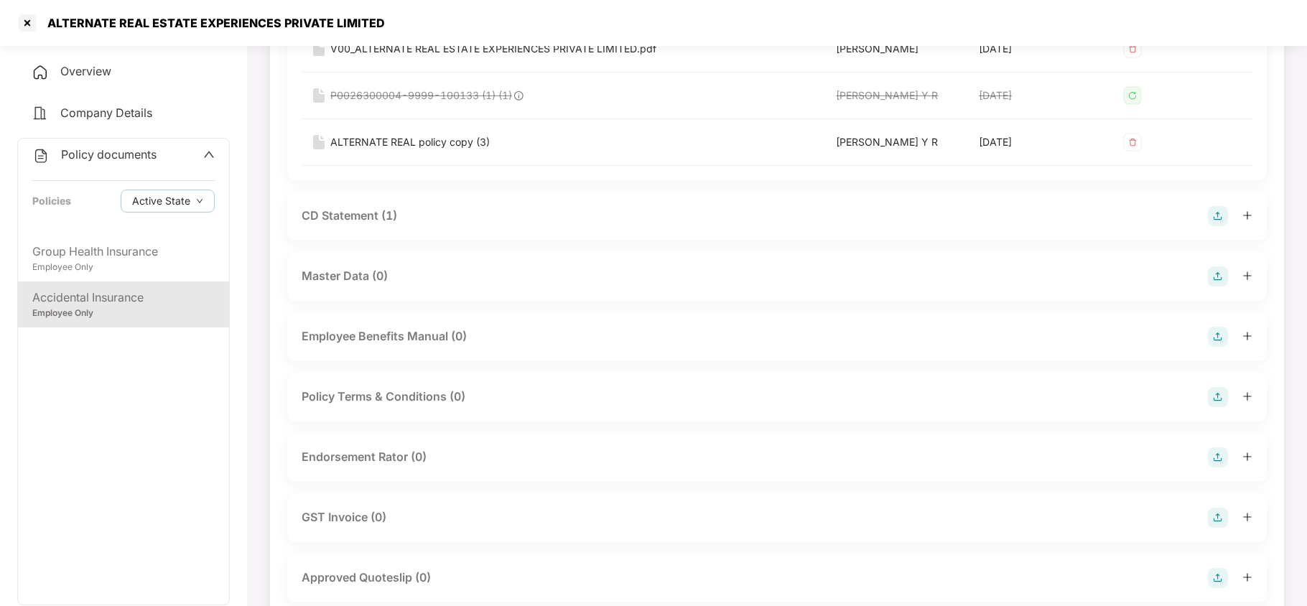
click at [372, 225] on div "CD Statement (1)" at bounding box center [349, 216] width 95 height 18
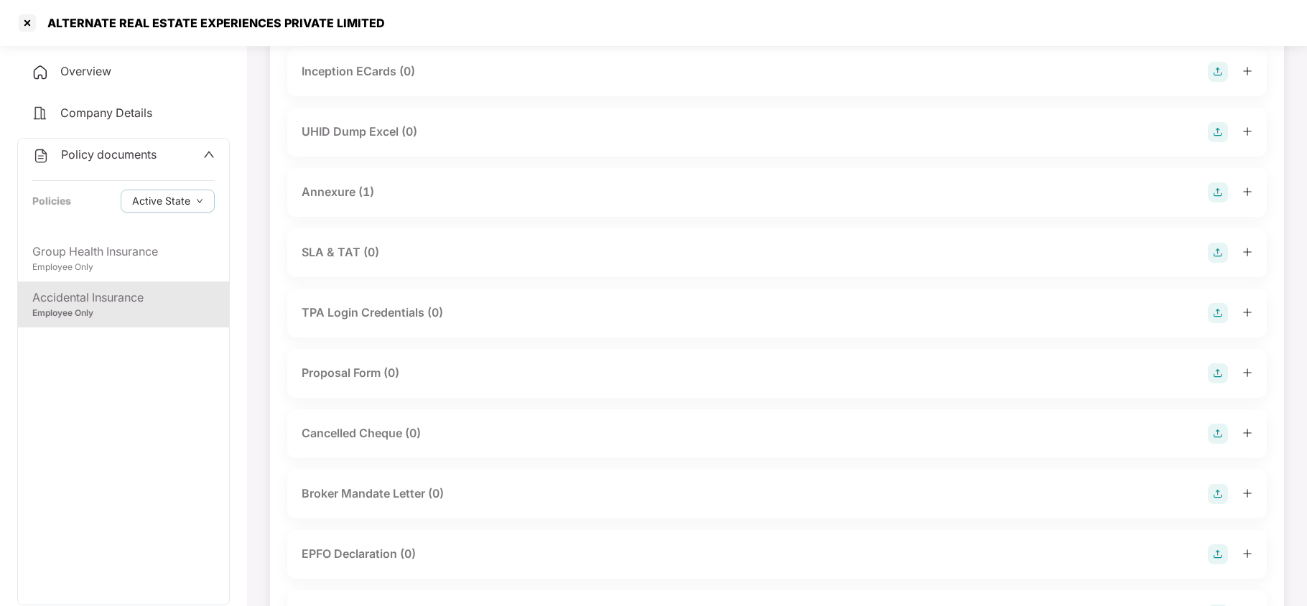
scroll to position [862, 0]
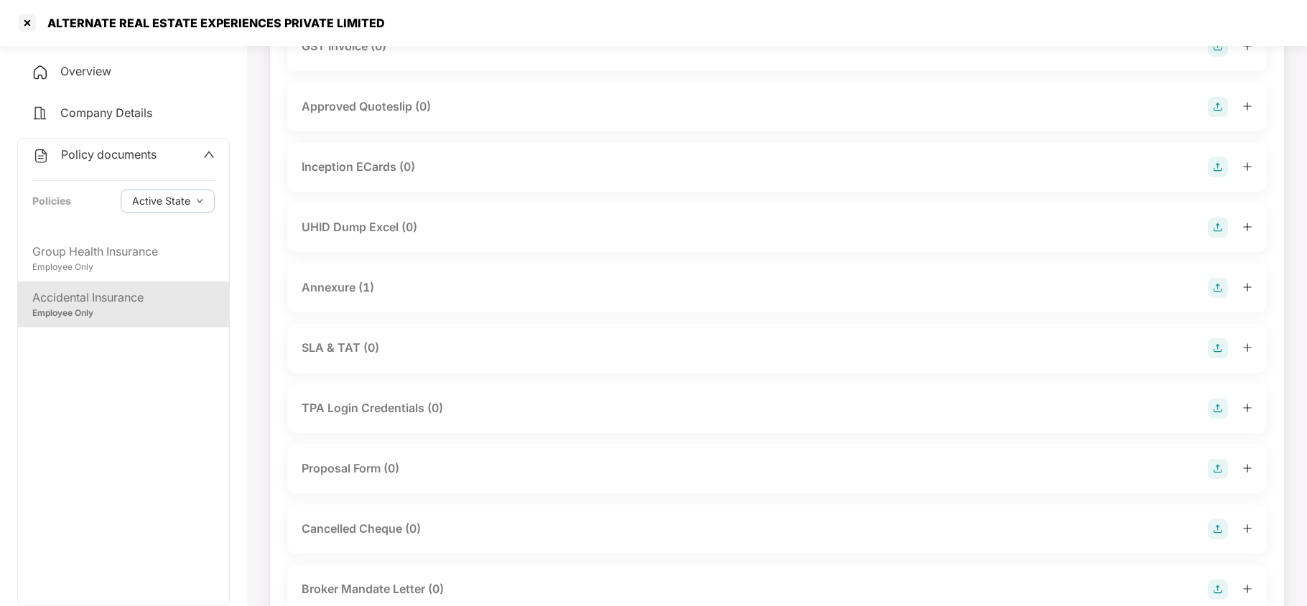
click at [346, 297] on div "Annexure (1)" at bounding box center [338, 288] width 73 height 18
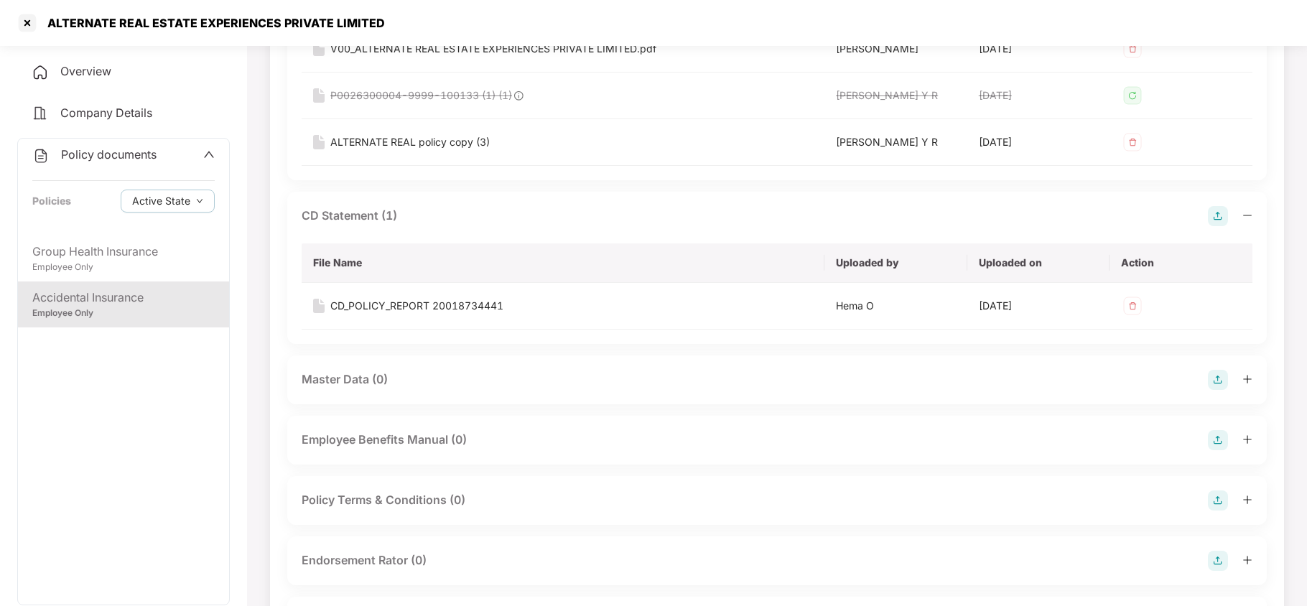
scroll to position [191, 0]
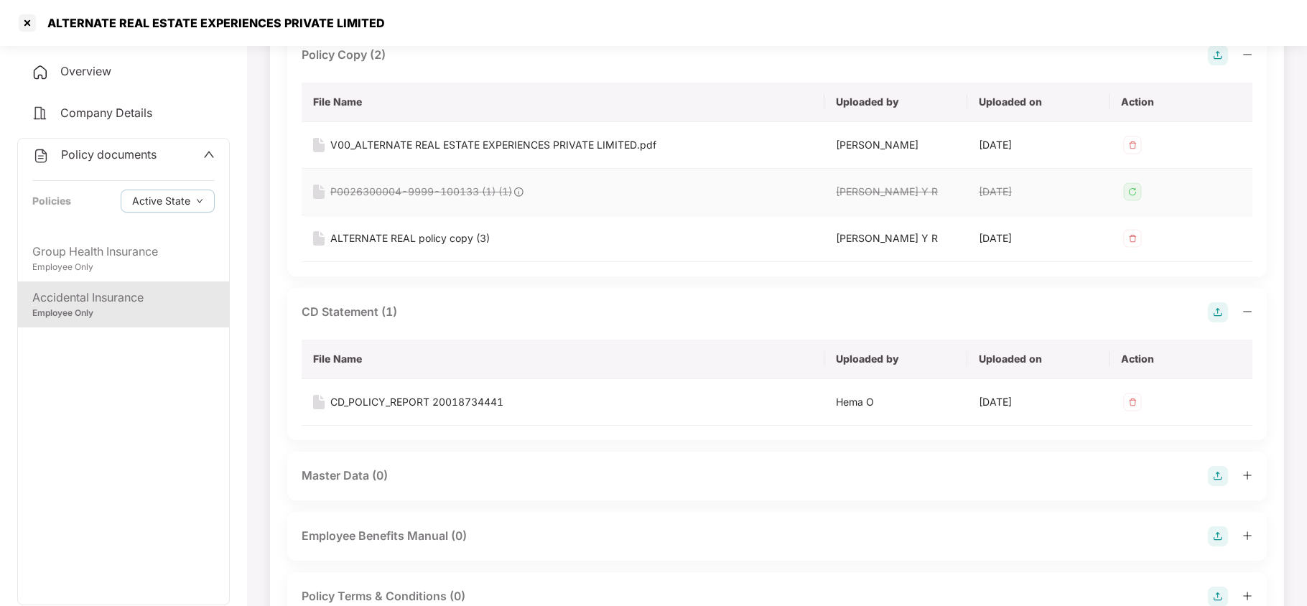
click at [1134, 187] on img at bounding box center [1132, 191] width 23 height 23
click at [462, 246] on div "ALTERNATE REAL policy copy (3)" at bounding box center [409, 238] width 159 height 16
click at [1134, 250] on img at bounding box center [1132, 238] width 23 height 23
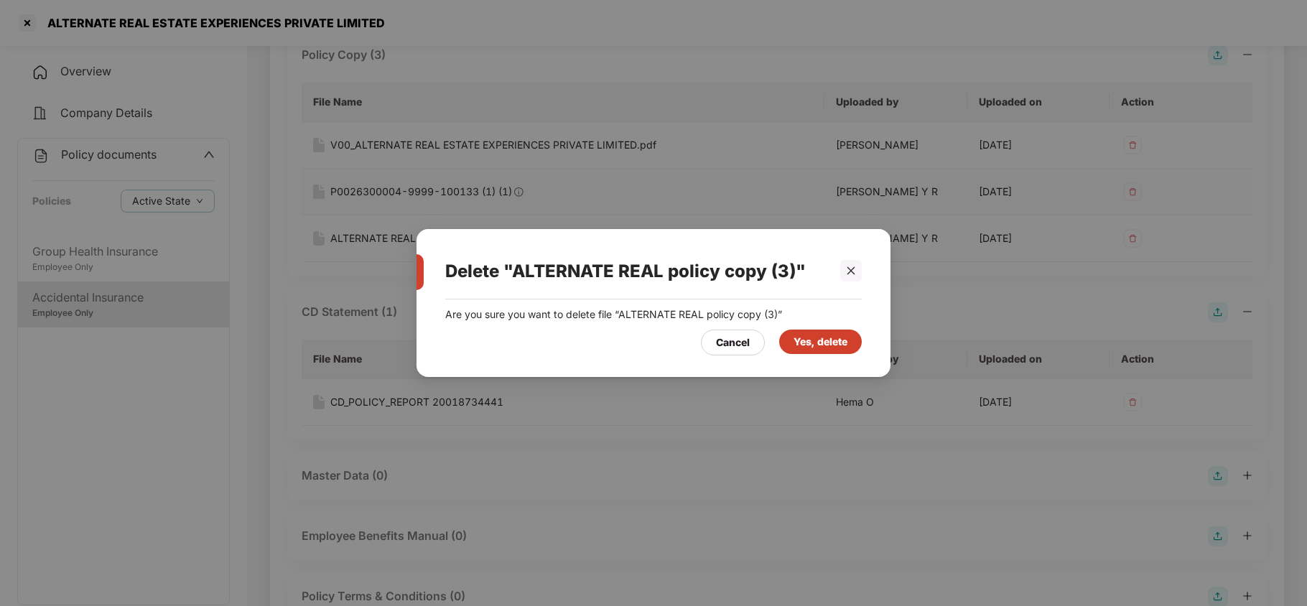
click at [828, 334] on div "Yes, delete" at bounding box center [820, 342] width 54 height 16
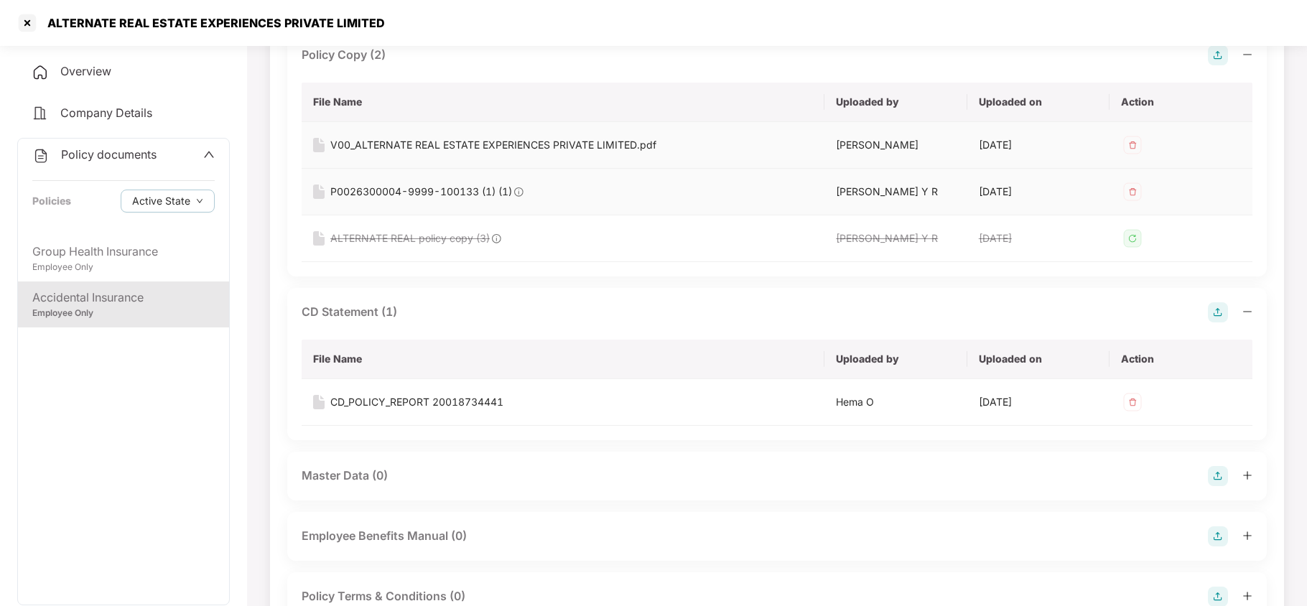
click at [636, 146] on div "V00_ALTERNATE REAL ESTATE EXPERIENCES PRIVATE LIMITED.pdf" at bounding box center [493, 145] width 326 height 16
click at [463, 185] on div "P0026300004-9999-100133 (1) (1)" at bounding box center [421, 192] width 182 height 16
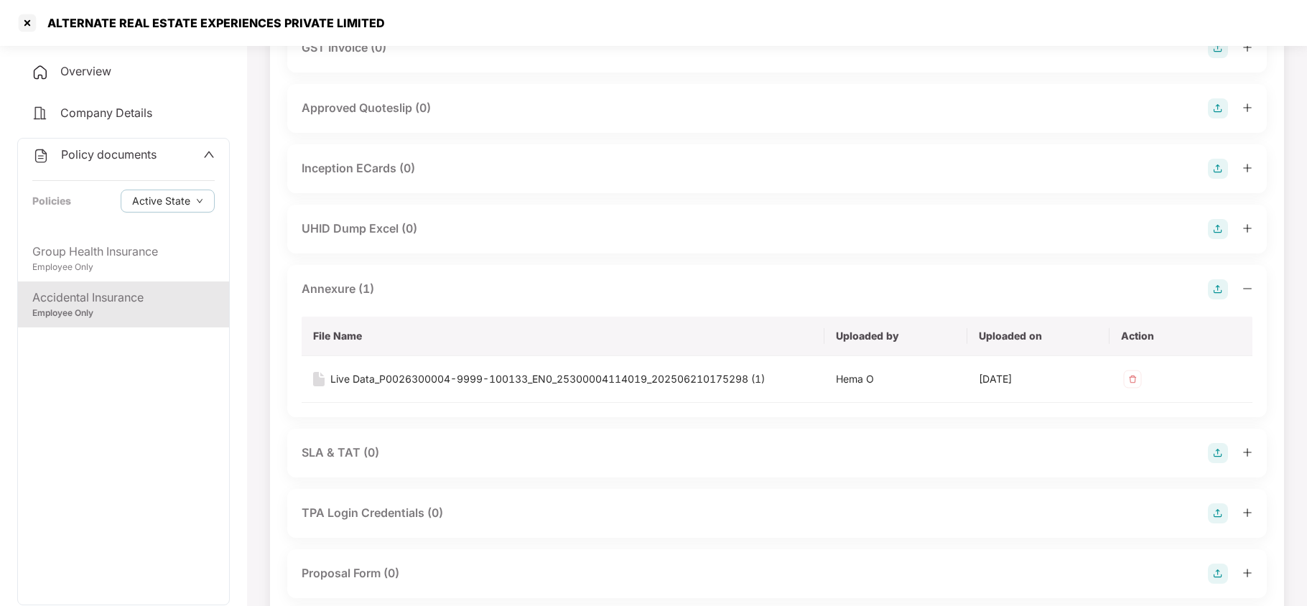
scroll to position [862, 0]
click at [480, 386] on div "Live Data_P0026300004-9999-100133_EN0_25300004114019_202506210175298 (1)" at bounding box center [547, 378] width 434 height 16
click at [70, 269] on div "Employee Only" at bounding box center [123, 268] width 182 height 14
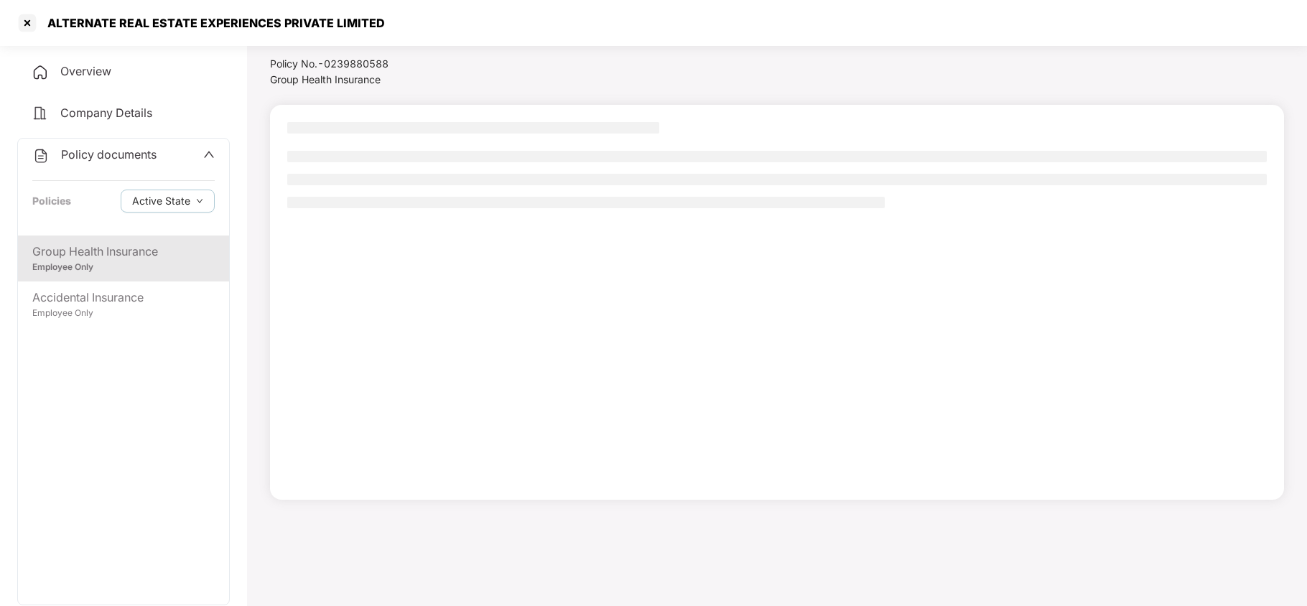
scroll to position [39, 0]
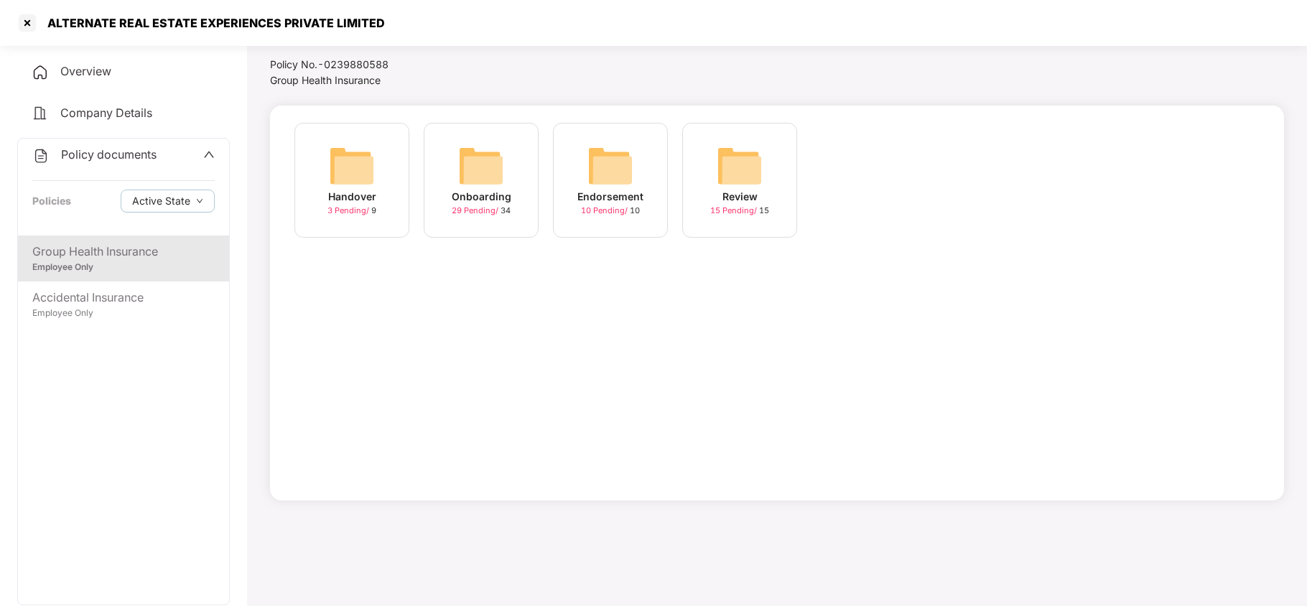
click at [471, 170] on img at bounding box center [481, 166] width 46 height 46
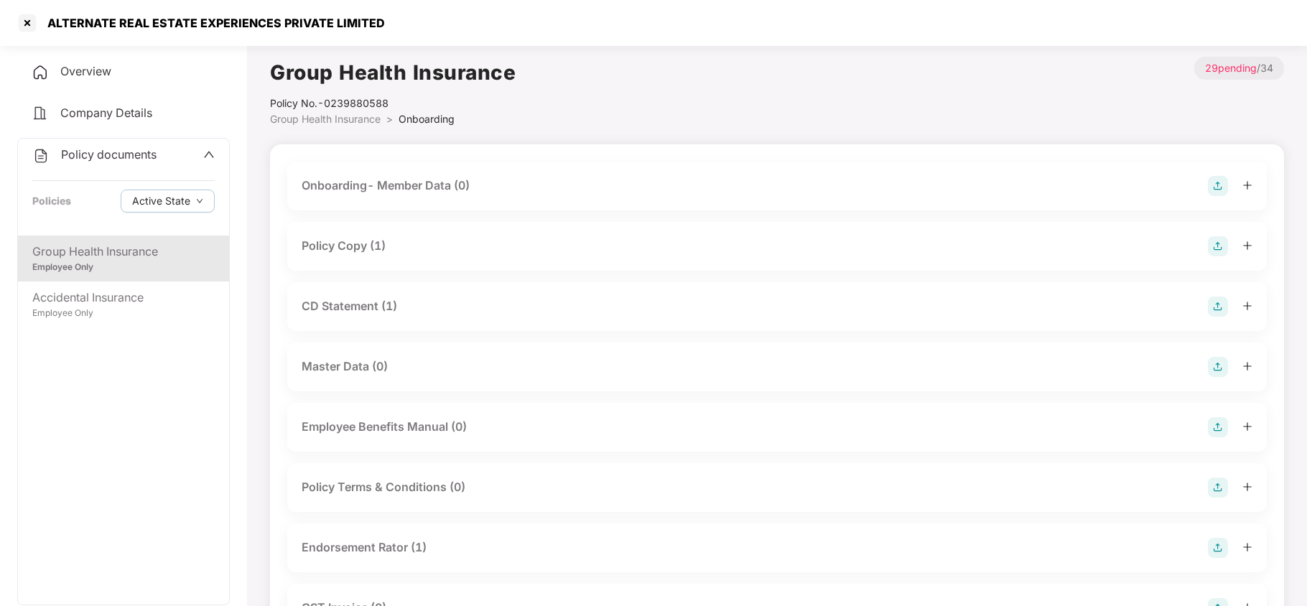
click at [356, 247] on div "Policy Copy (1)" at bounding box center [344, 246] width 84 height 18
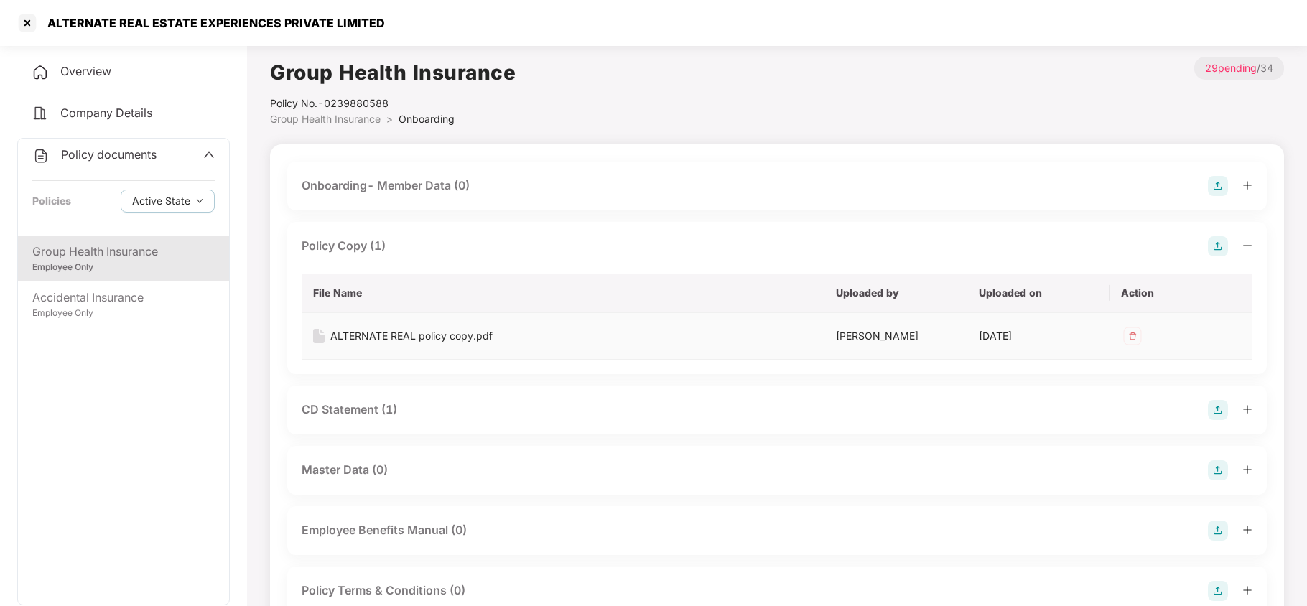
click at [411, 335] on div "ALTERNATE REAL policy copy.pdf" at bounding box center [411, 336] width 162 height 16
click at [379, 405] on div "CD Statement (1)" at bounding box center [349, 410] width 95 height 18
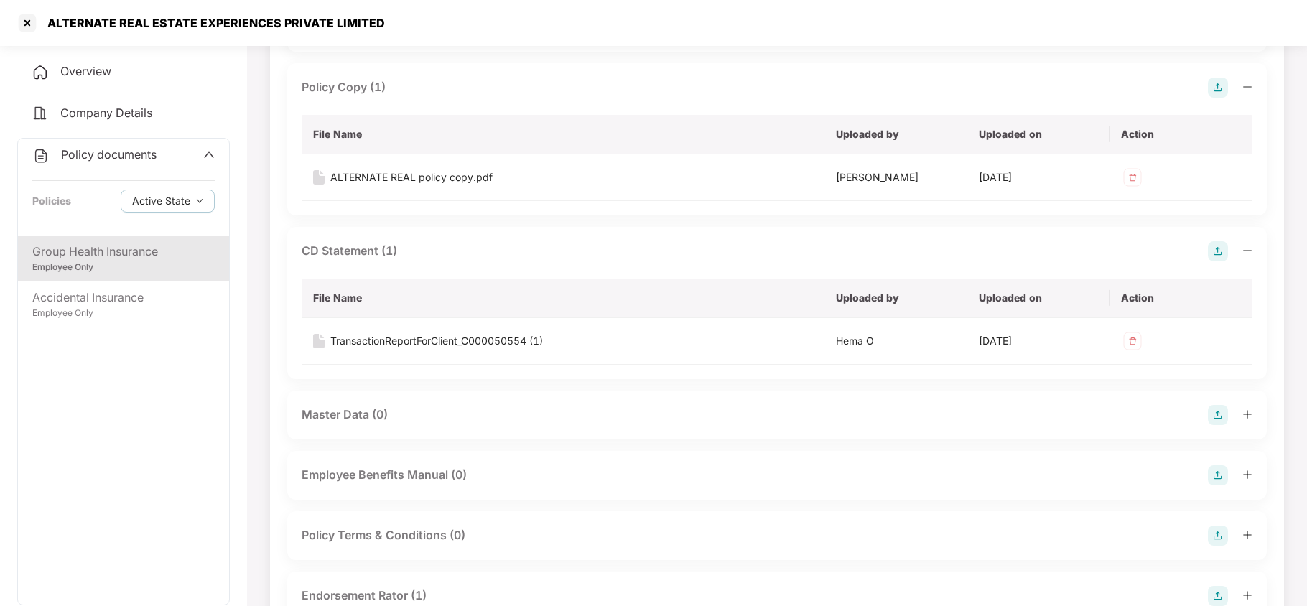
scroll to position [191, 0]
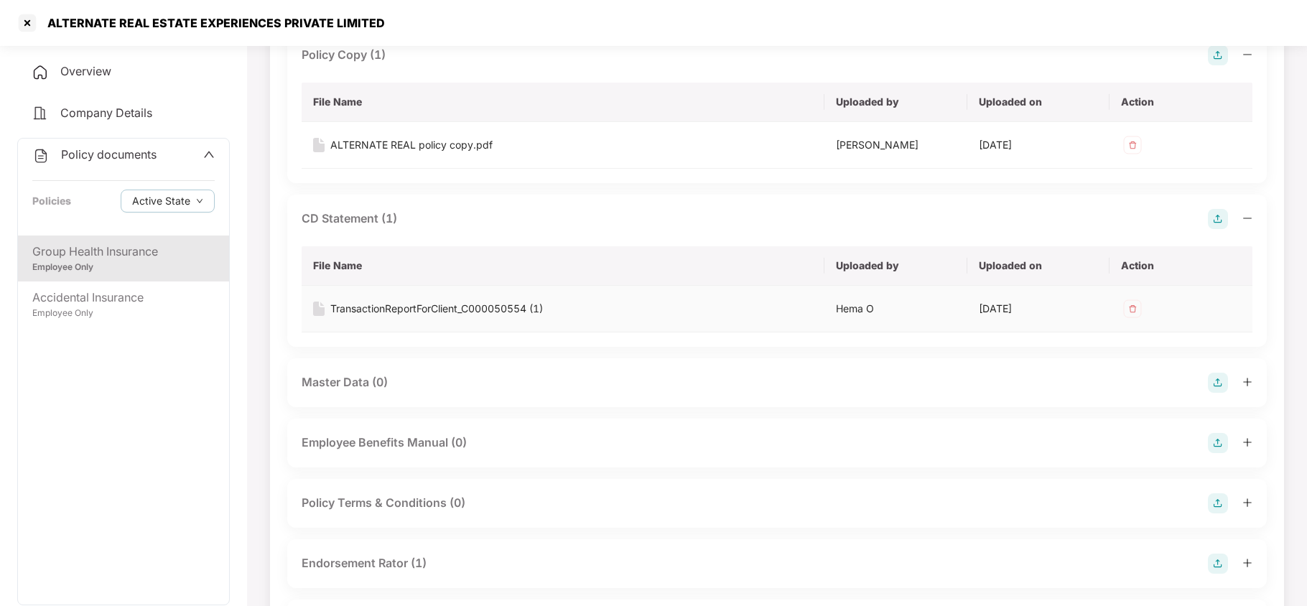
click at [504, 311] on div "TransactionReportForClient_C000050554 (1)" at bounding box center [436, 309] width 213 height 16
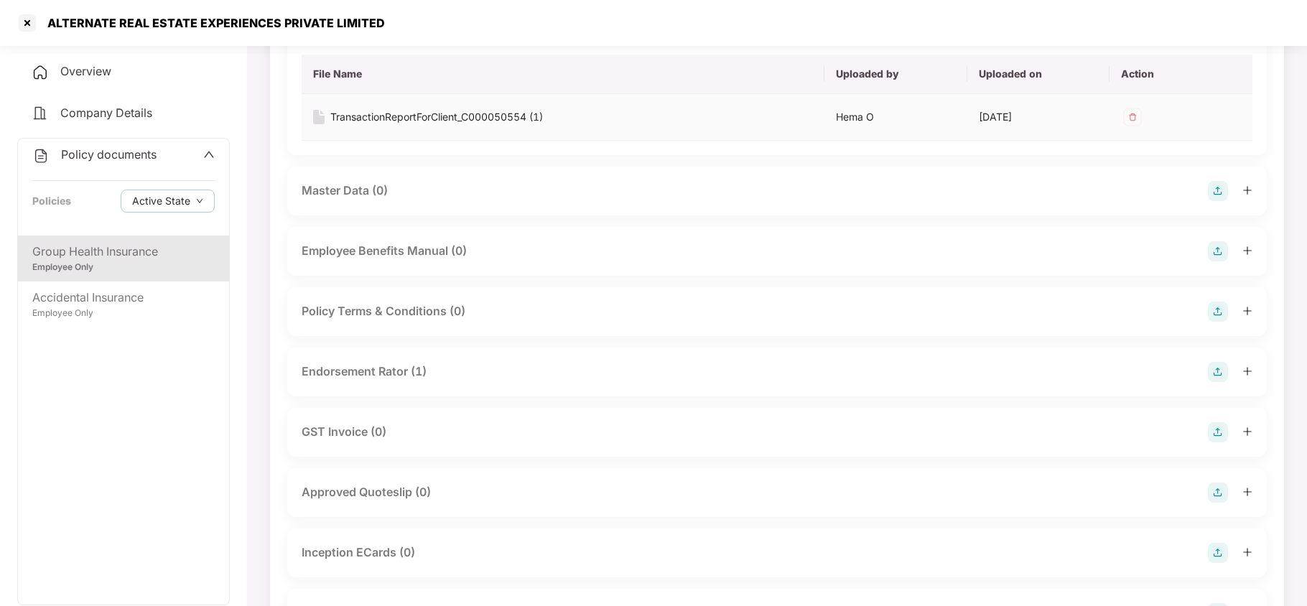
scroll to position [478, 0]
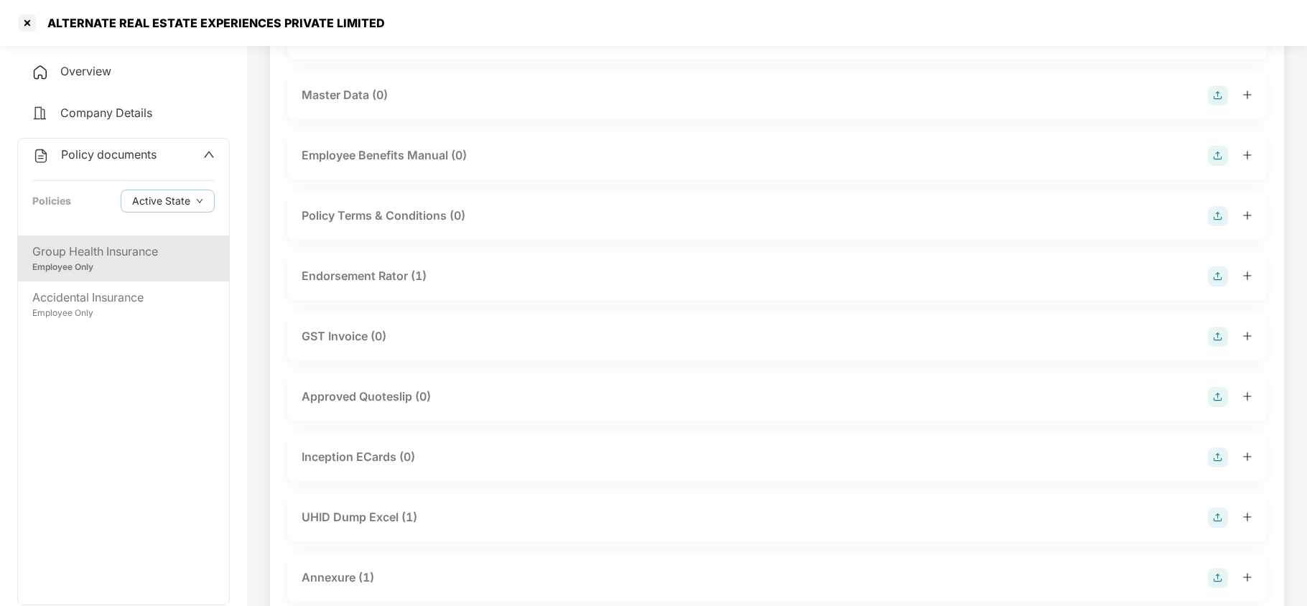
click at [348, 269] on div "Endorsement Rator (1)" at bounding box center [364, 276] width 125 height 18
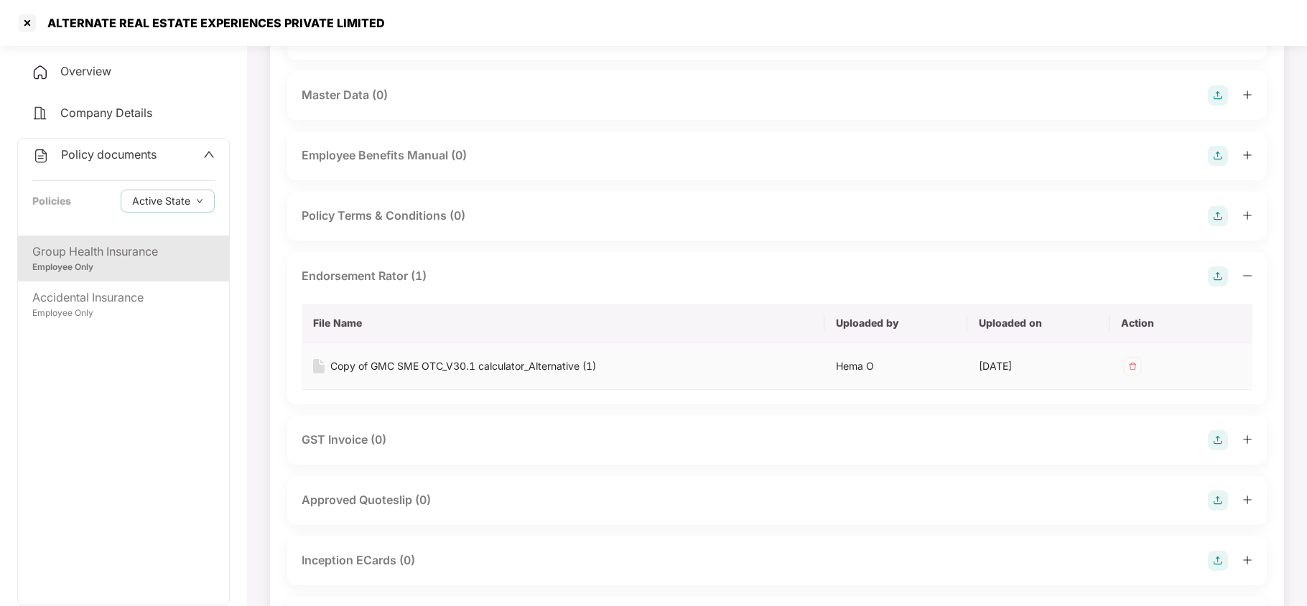
click at [383, 363] on div "Copy of GMC SME OTC_V30.1 calculator_Alternative (1)" at bounding box center [463, 366] width 266 height 16
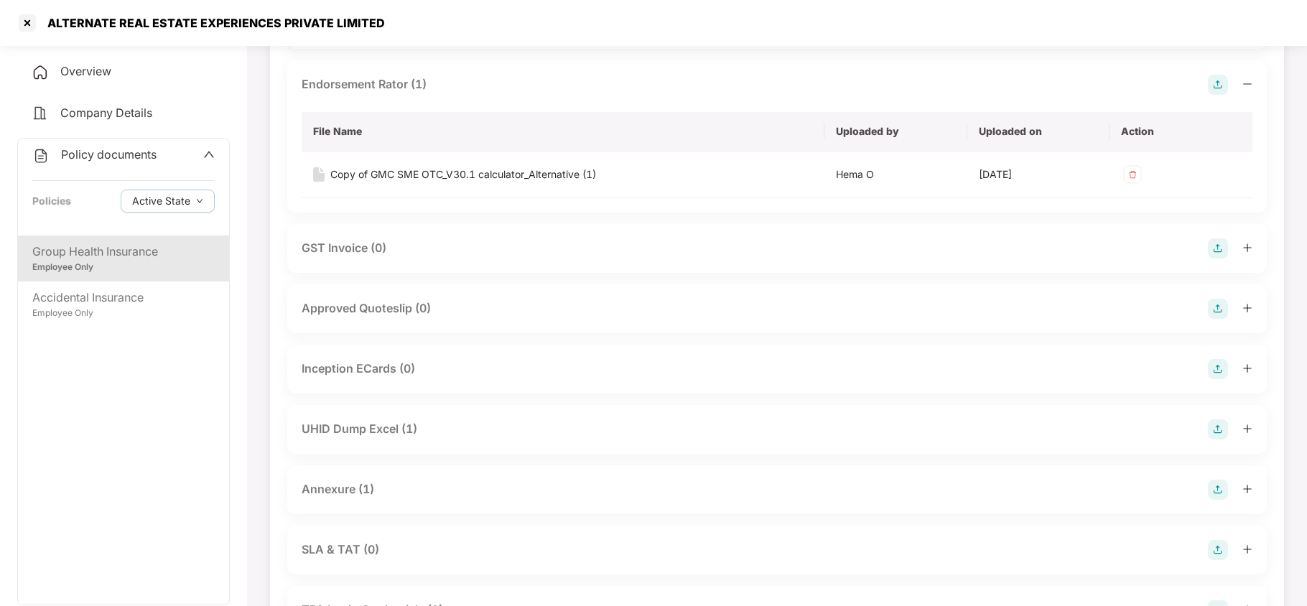
scroll to position [765, 0]
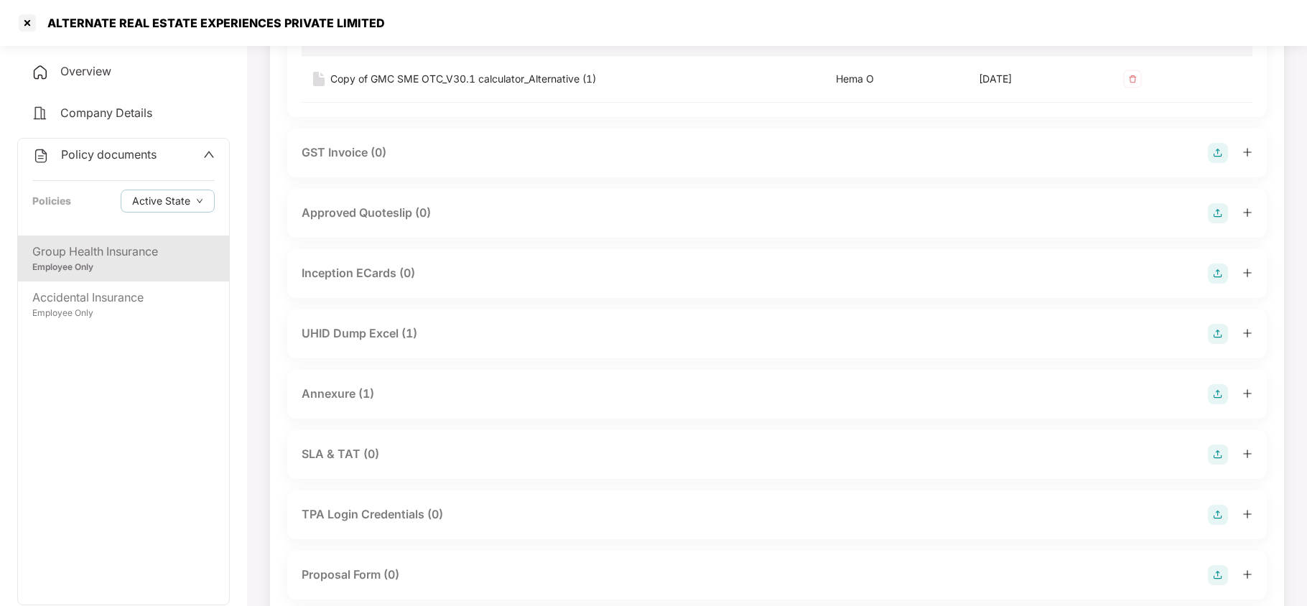
click at [414, 335] on div "UHID Dump Excel (1)" at bounding box center [360, 334] width 116 height 18
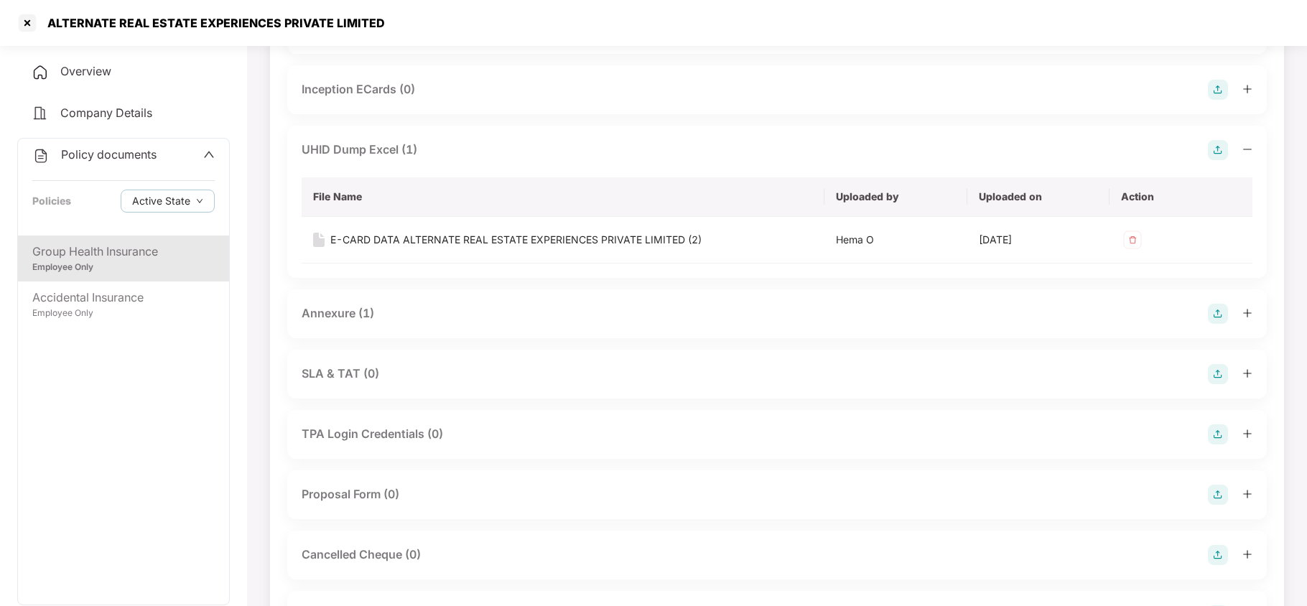
scroll to position [957, 0]
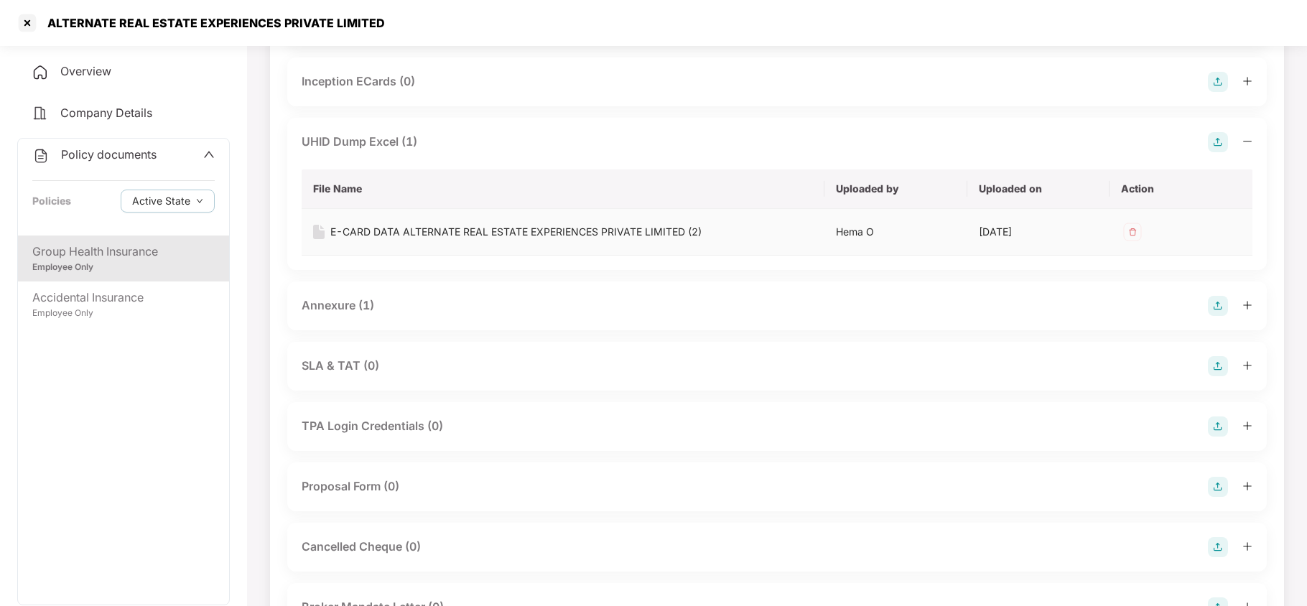
click at [444, 228] on div "E-CARD DATA ALTERNATE REAL ESTATE EXPERIENCES PRIVATE LIMITED (2)" at bounding box center [515, 232] width 371 height 16
click at [355, 311] on div "Annexure (1)" at bounding box center [338, 306] width 73 height 18
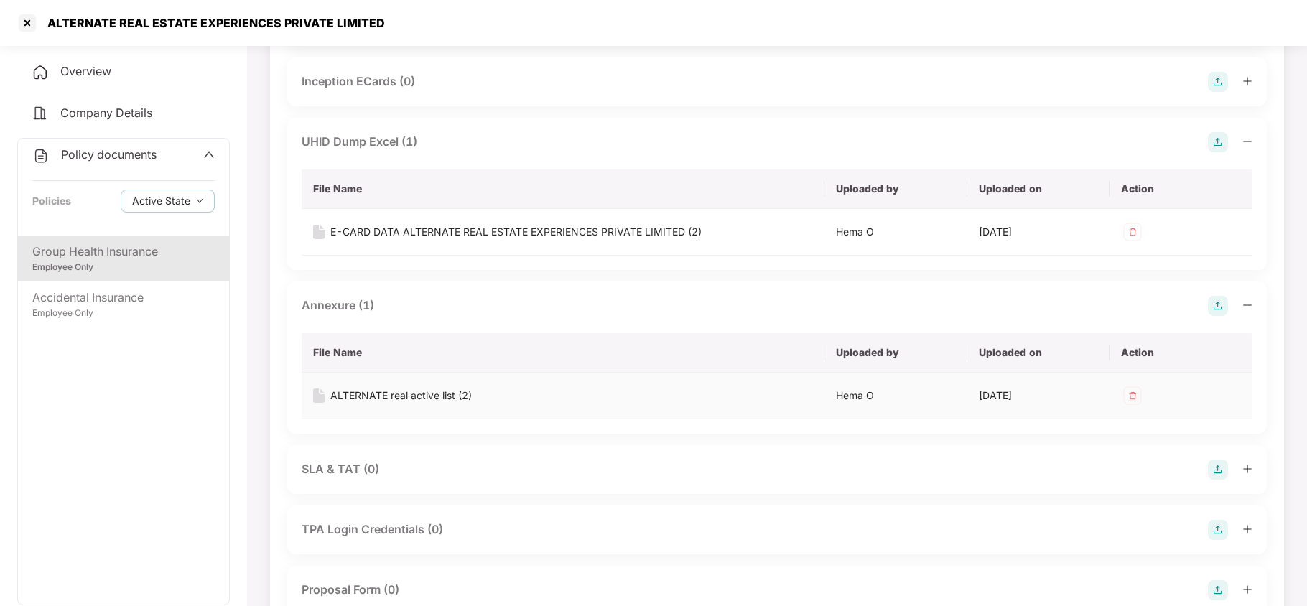
click at [383, 395] on div "ALTERNATE real active list (2)" at bounding box center [400, 396] width 141 height 16
click at [21, 23] on div at bounding box center [27, 22] width 23 height 23
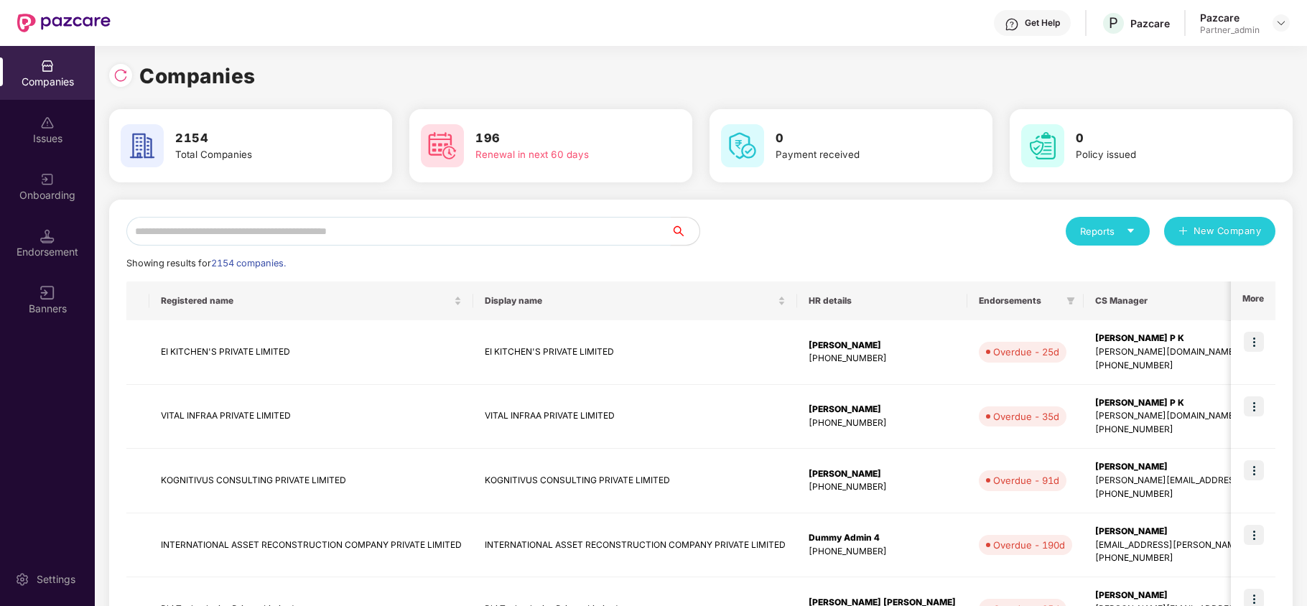
click at [291, 225] on input "text" at bounding box center [398, 231] width 544 height 29
paste input "********"
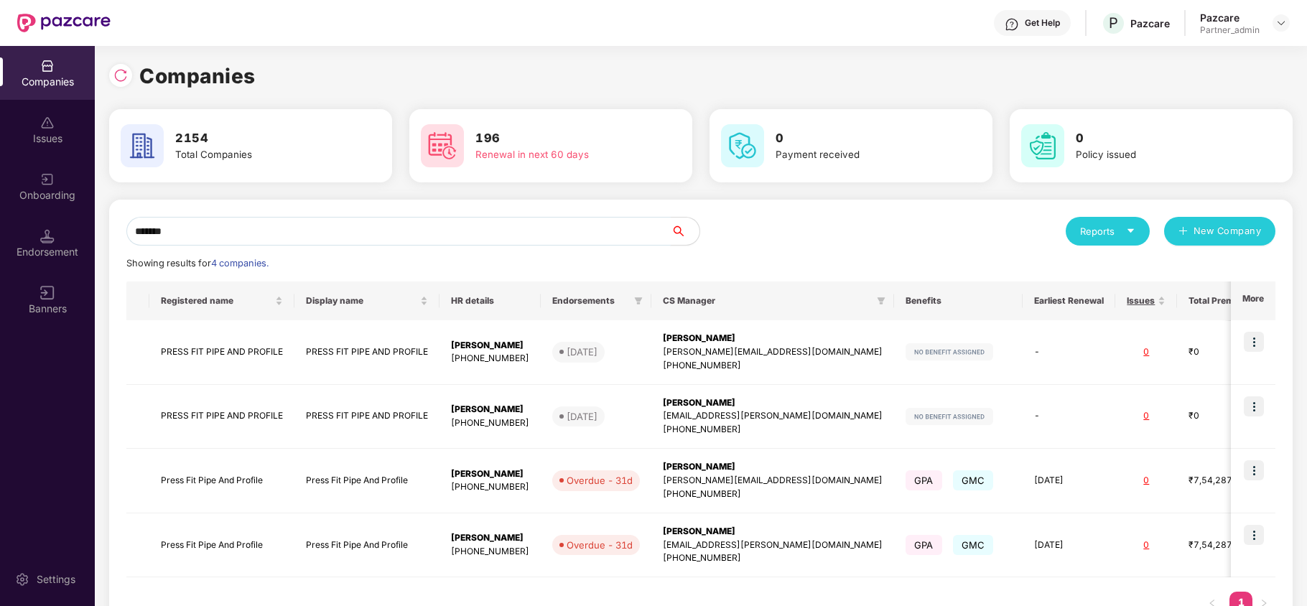
type input "*******"
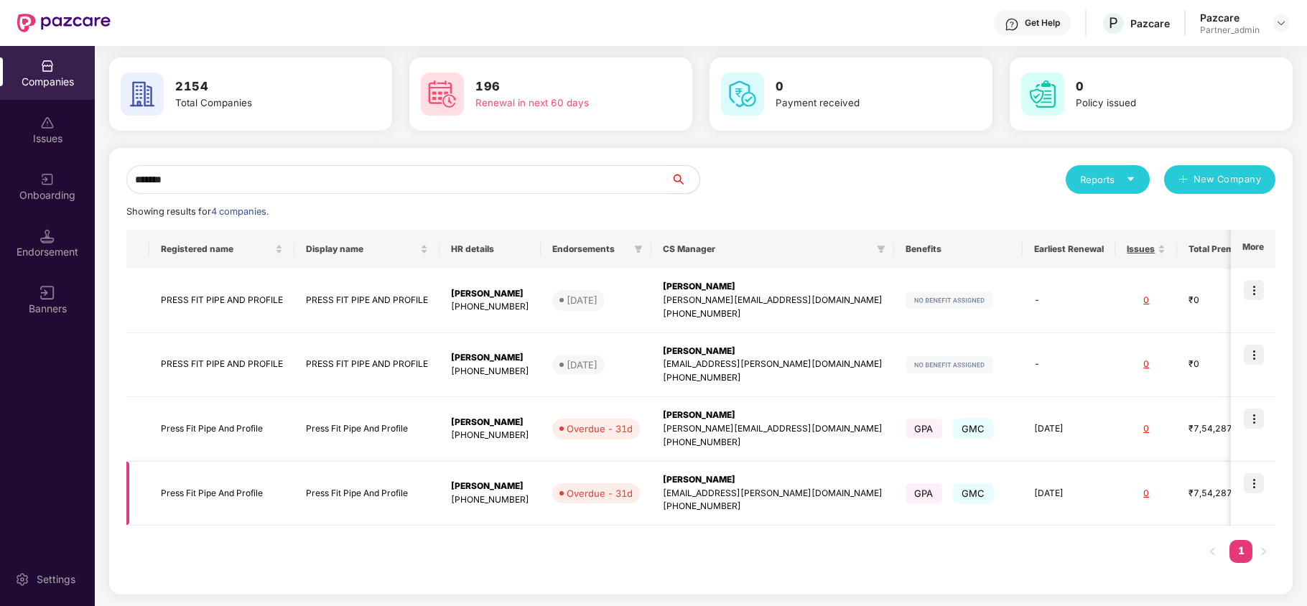
click at [200, 498] on td "Press Fit Pipe And Profile" at bounding box center [221, 494] width 145 height 65
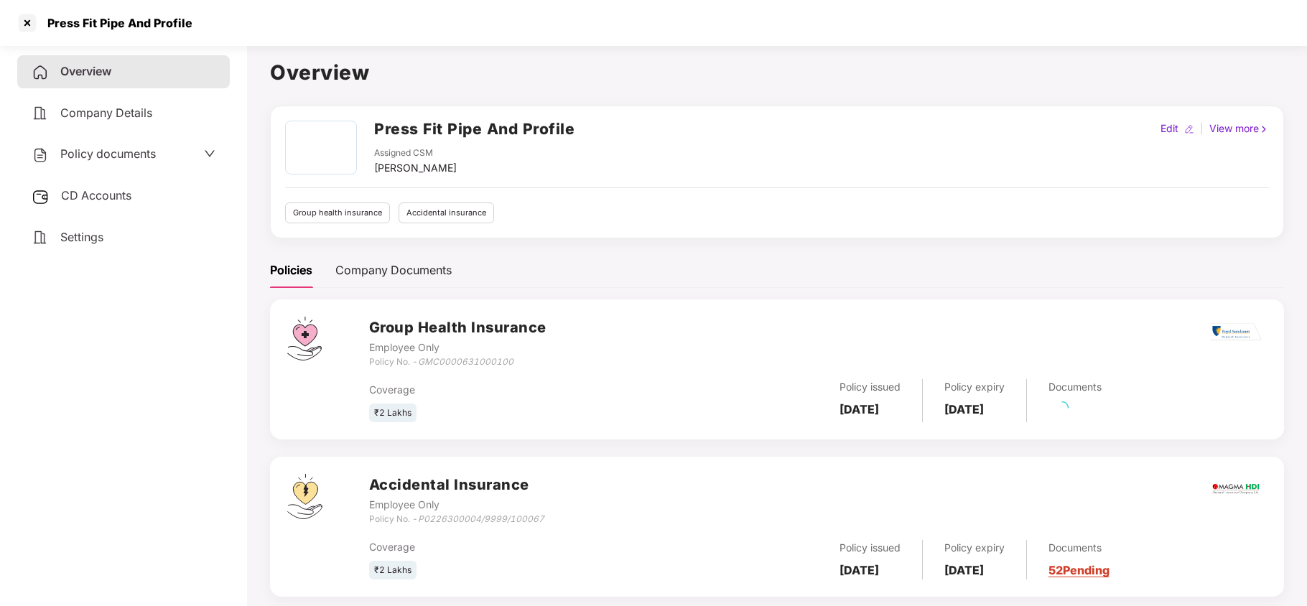
click at [113, 155] on span "Policy documents" at bounding box center [107, 153] width 95 height 14
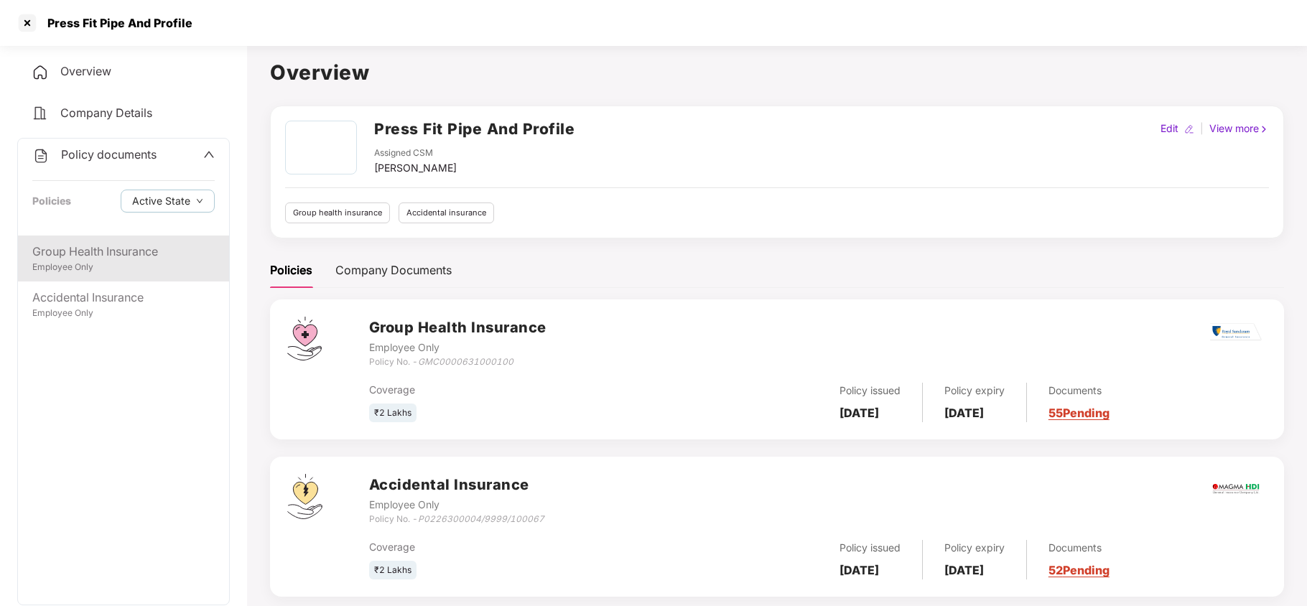
click at [115, 262] on div "Employee Only" at bounding box center [123, 268] width 182 height 14
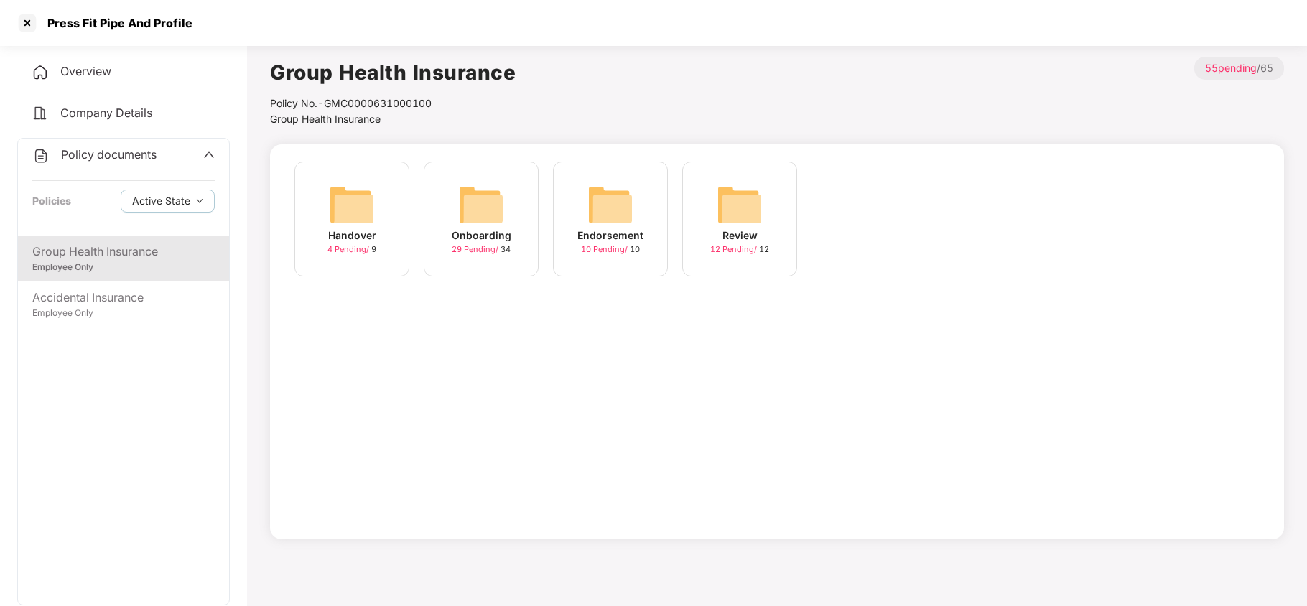
click at [494, 220] on img at bounding box center [481, 205] width 46 height 46
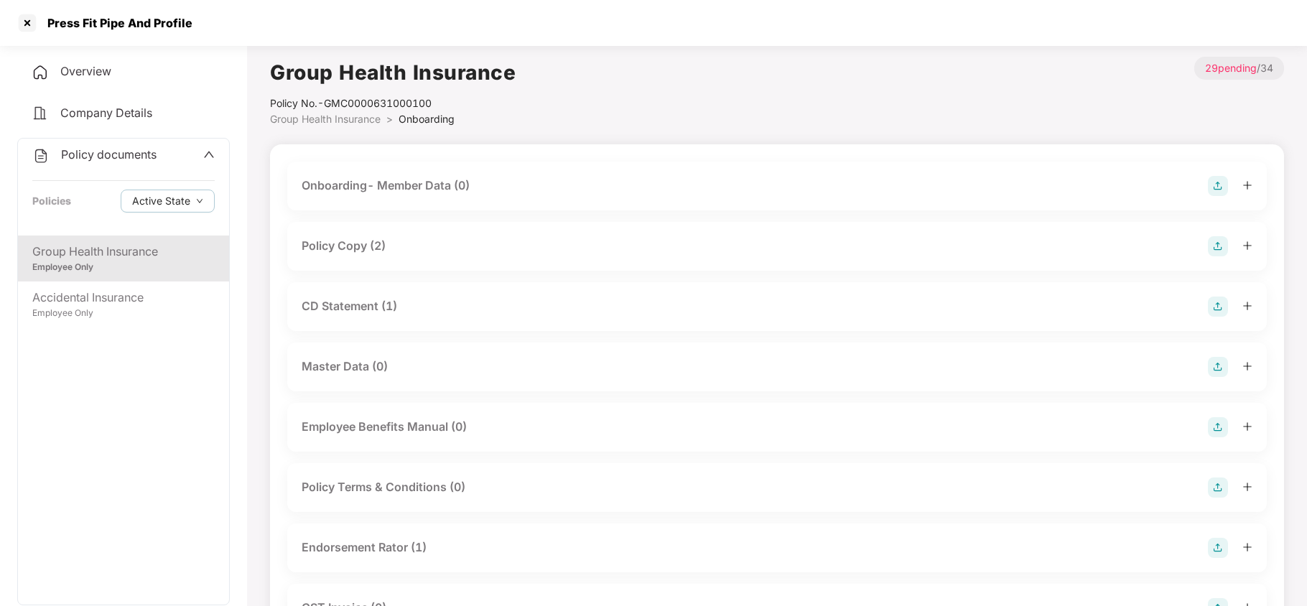
click at [70, 254] on div "Group Health Insurance" at bounding box center [123, 252] width 182 height 18
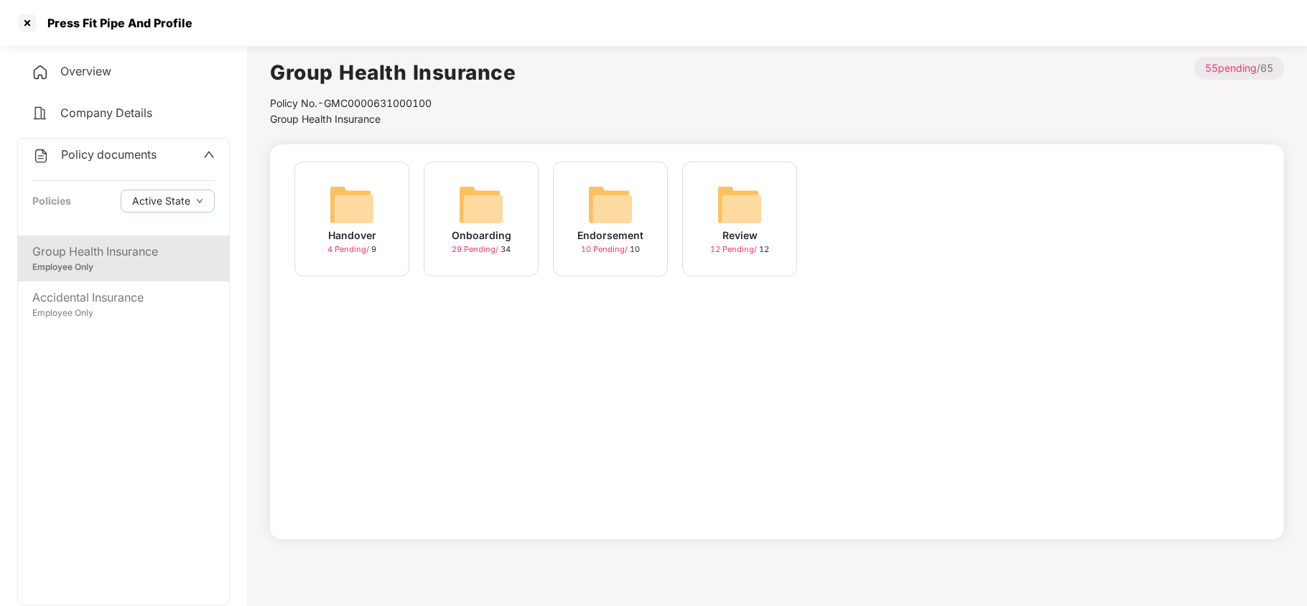
click at [601, 216] on img at bounding box center [610, 205] width 46 height 46
click at [139, 257] on div "Group Health Insurance" at bounding box center [123, 252] width 182 height 18
click at [30, 16] on div at bounding box center [27, 22] width 23 height 23
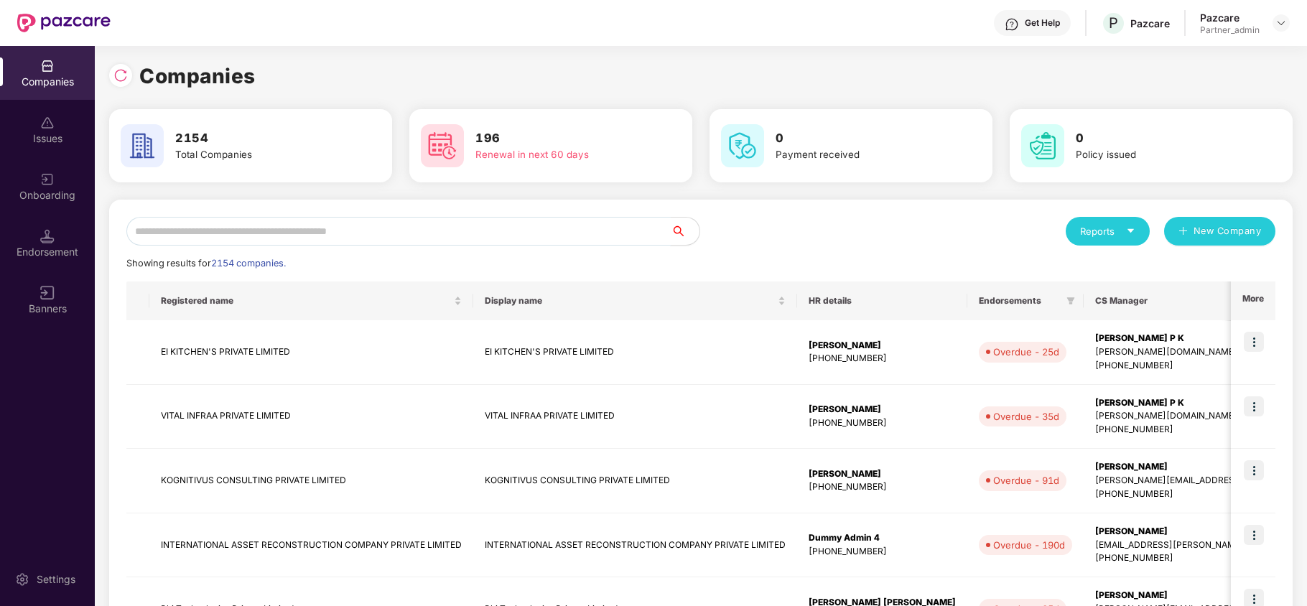
click at [267, 225] on input "text" at bounding box center [398, 231] width 544 height 29
paste input "*********"
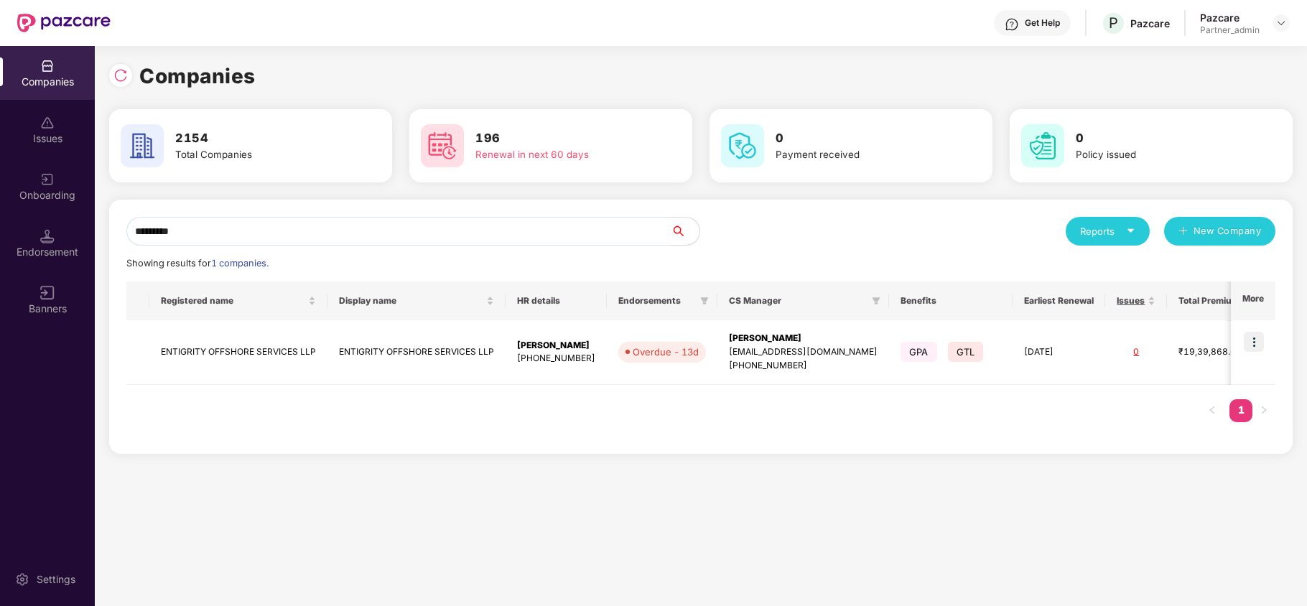
type input "*********"
click at [204, 343] on td "ENTIGRITY OFFSHORE SERVICES LLP" at bounding box center [238, 352] width 178 height 65
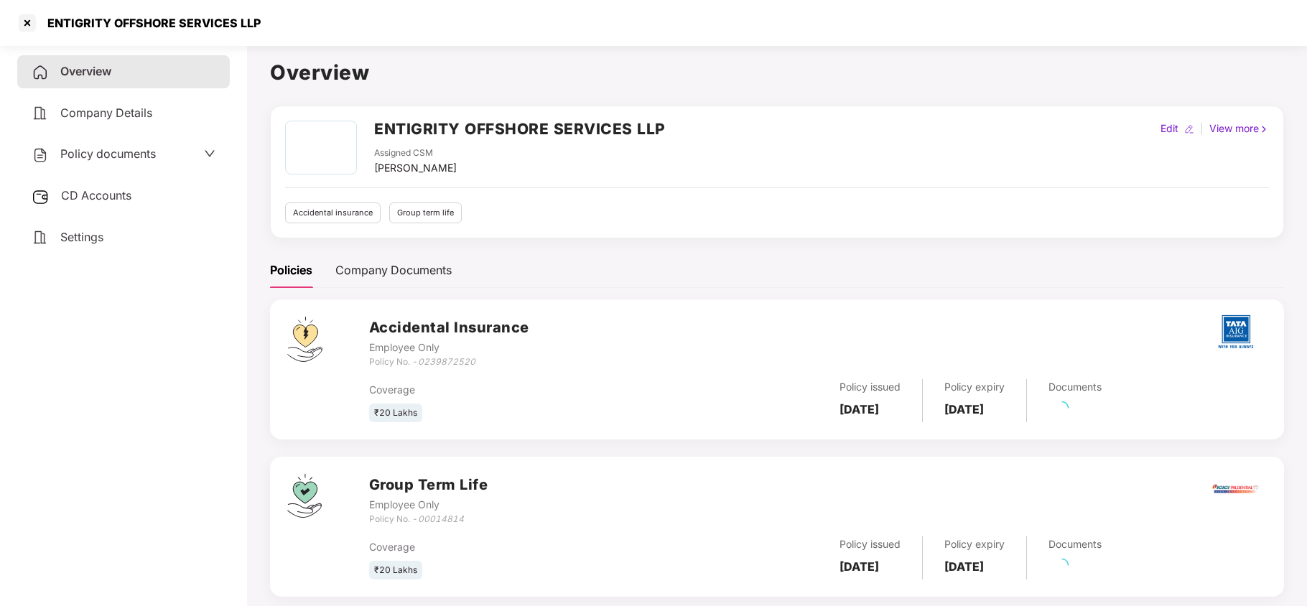
click at [105, 156] on span "Policy documents" at bounding box center [107, 153] width 95 height 14
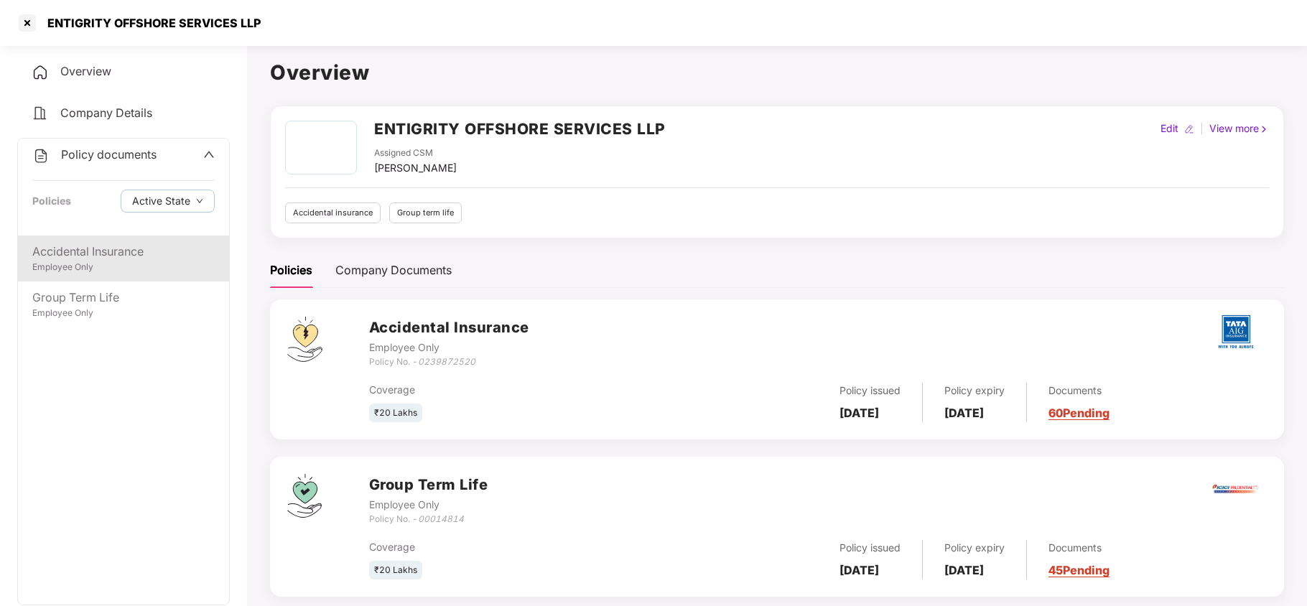
click at [99, 263] on div "Employee Only" at bounding box center [123, 268] width 182 height 14
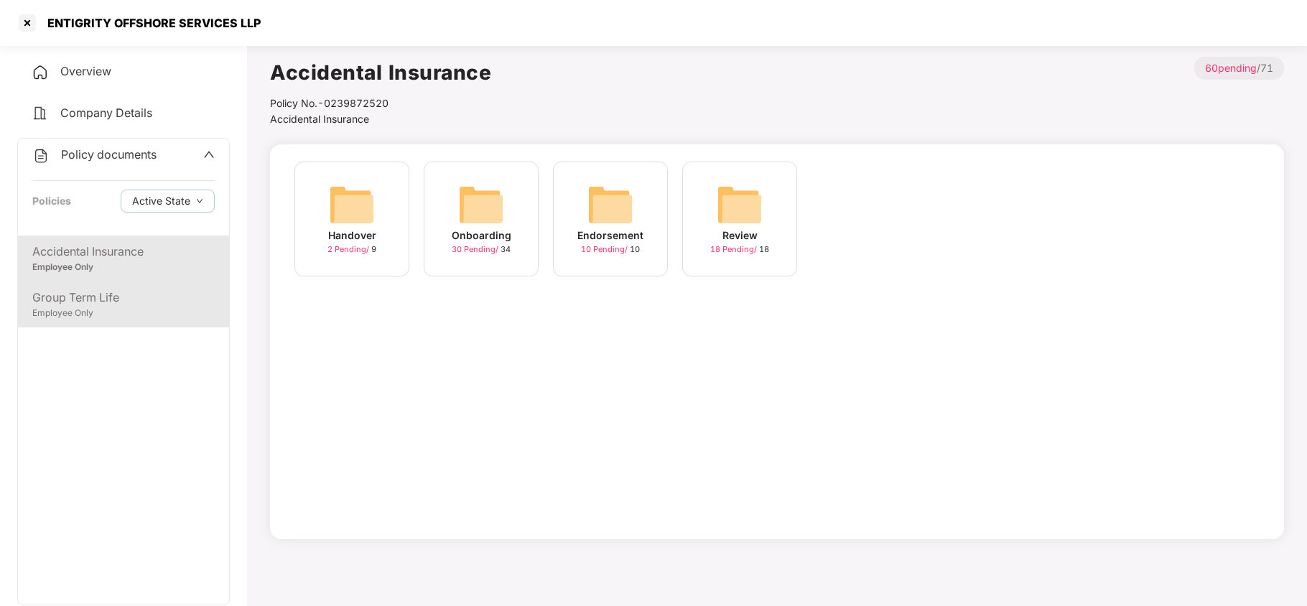
click at [113, 319] on div "Group Term Life Employee Only" at bounding box center [123, 304] width 211 height 46
click at [113, 247] on div "Accidental Insurance" at bounding box center [123, 252] width 182 height 18
click at [469, 190] on img at bounding box center [481, 205] width 46 height 46
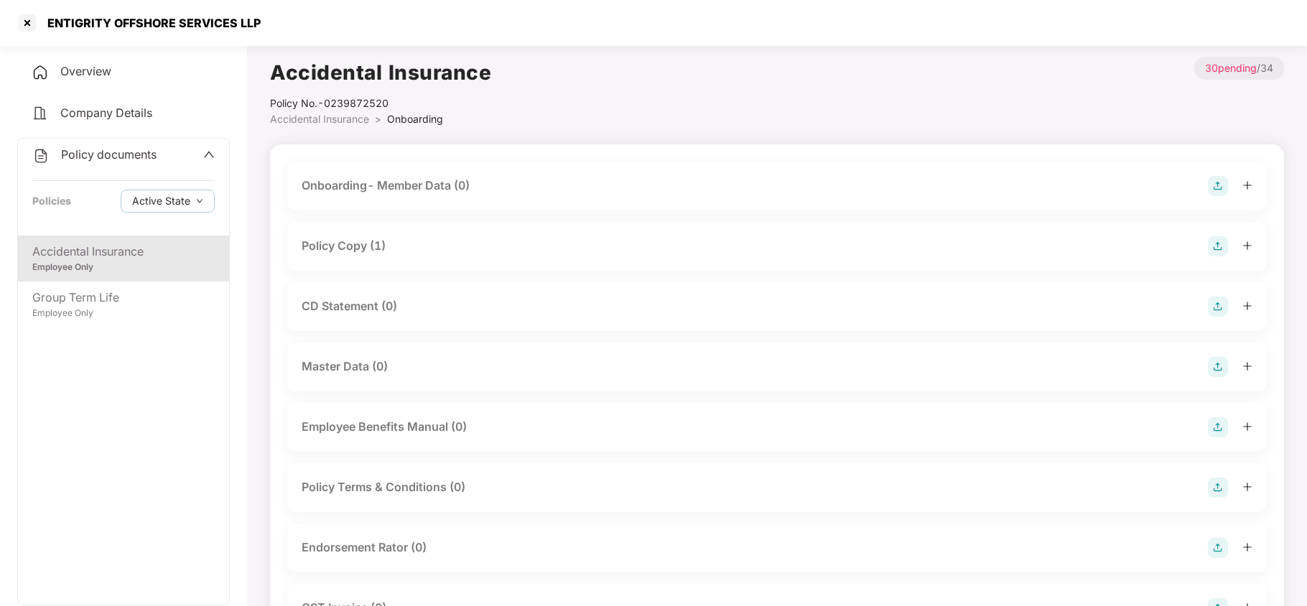
click at [389, 236] on div "Policy Copy (1)" at bounding box center [777, 246] width 951 height 20
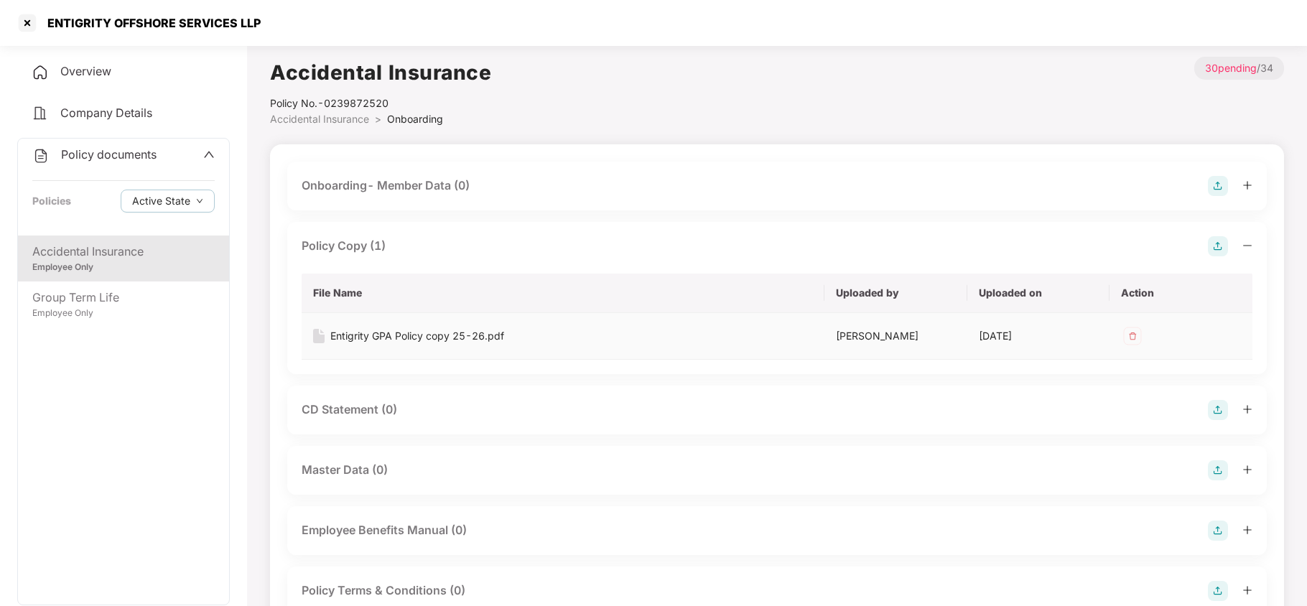
click at [434, 337] on div "Entigrity GPA Policy copy 25-26.pdf" at bounding box center [417, 336] width 174 height 16
click at [144, 325] on div "Group Term Life Employee Only" at bounding box center [123, 304] width 211 height 46
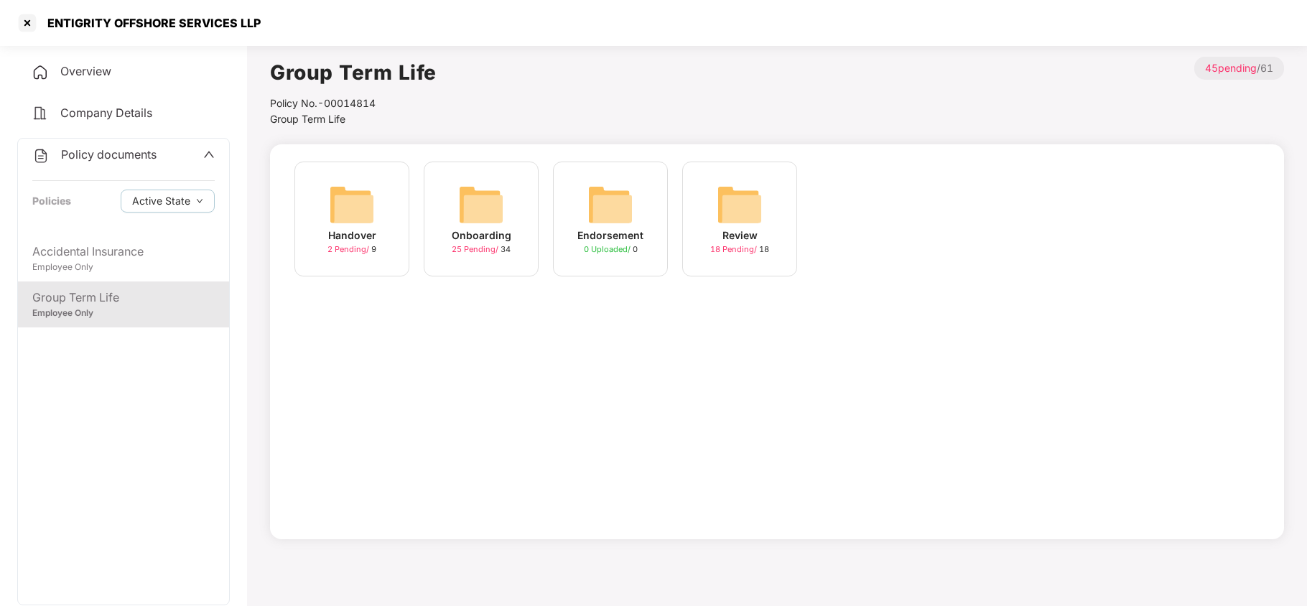
click at [491, 208] on img at bounding box center [481, 205] width 46 height 46
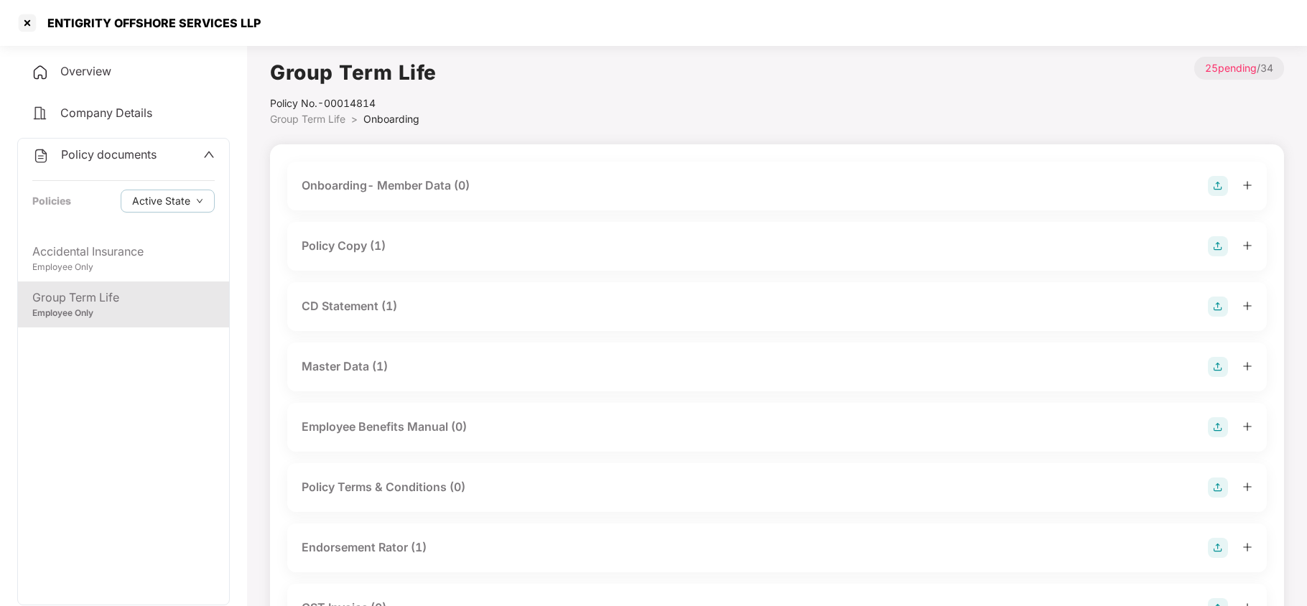
click at [366, 245] on div "Policy Copy (1)" at bounding box center [344, 246] width 84 height 18
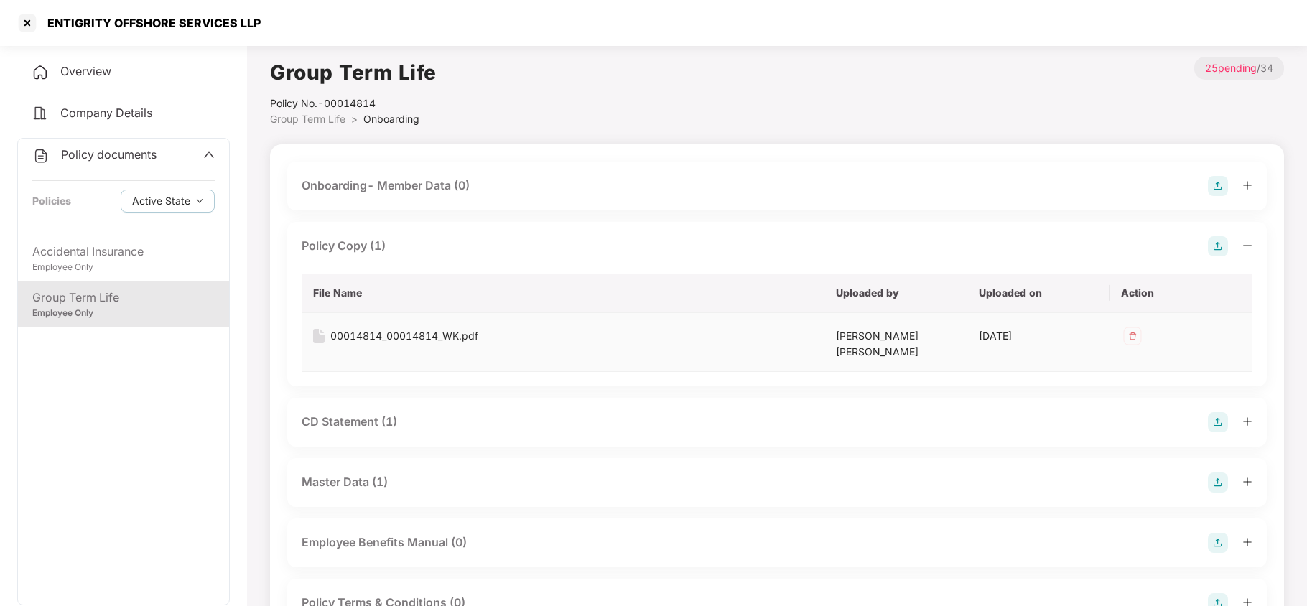
click at [380, 337] on div "00014814_00014814_WK.pdf" at bounding box center [404, 336] width 148 height 16
